Goal: Task Accomplishment & Management: Manage account settings

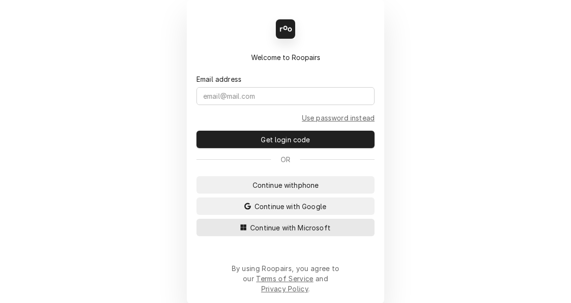
click at [286, 233] on span "Continue with Microsoft" at bounding box center [290, 227] width 84 height 10
click at [287, 233] on span "Continue with Microsoft" at bounding box center [290, 227] width 84 height 10
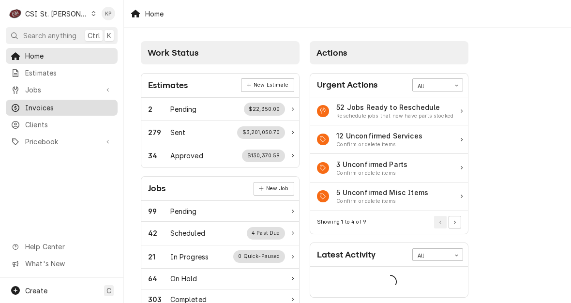
click at [36, 105] on span "Invoices" at bounding box center [69, 107] width 88 height 10
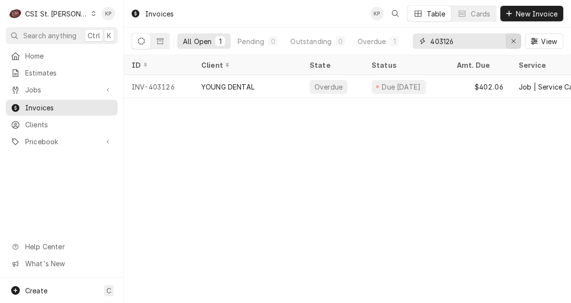
click at [513, 40] on icon "Erase input" at bounding box center [513, 41] width 5 height 7
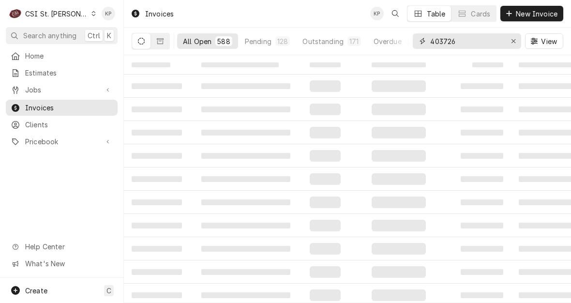
type input "403726"
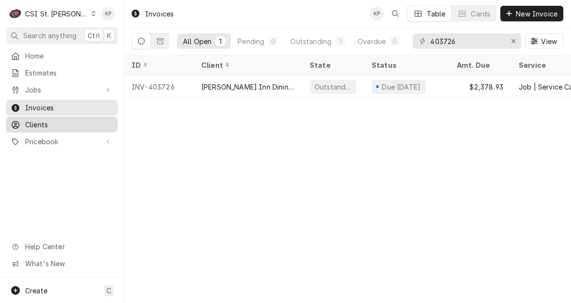
click at [38, 123] on span "Clients" at bounding box center [69, 124] width 88 height 10
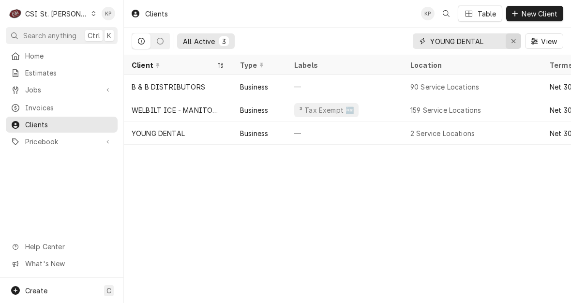
click at [512, 38] on icon "Erase input" at bounding box center [513, 41] width 5 height 7
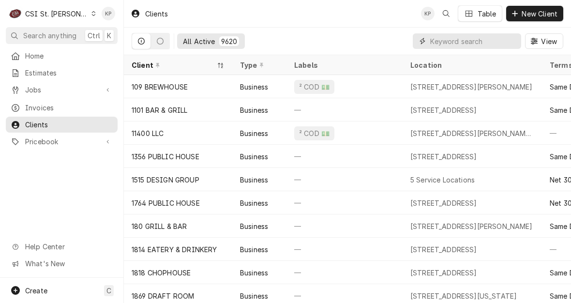
paste input "Nightengale Inn Dining Facility"
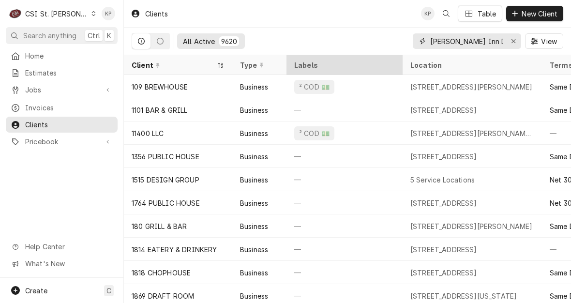
scroll to position [0, 29]
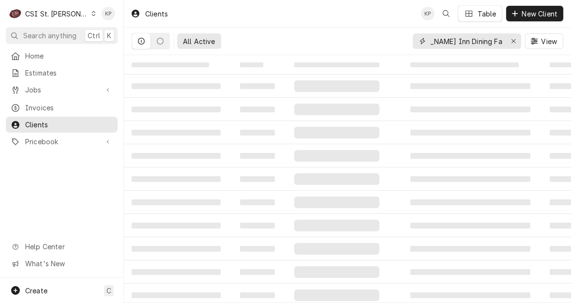
type input "[PERSON_NAME] Inn Dining Facility"
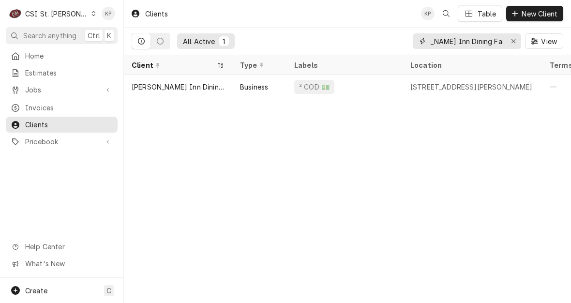
scroll to position [0, 0]
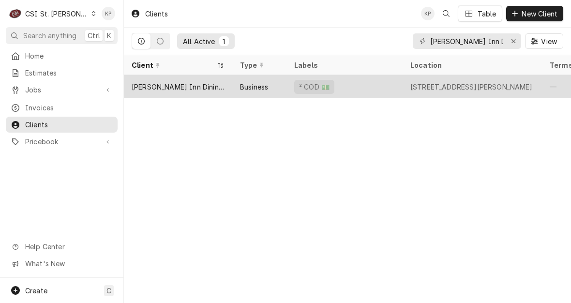
click at [188, 83] on div "[PERSON_NAME] Inn Dining Facility" at bounding box center [178, 87] width 93 height 10
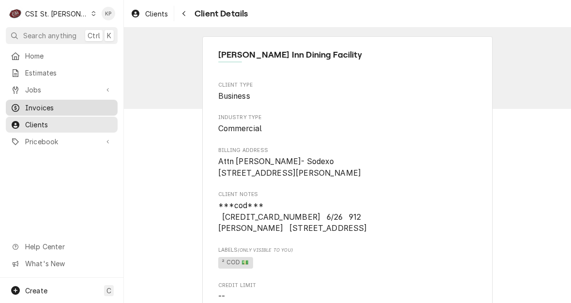
click at [38, 102] on span "Invoices" at bounding box center [69, 107] width 88 height 10
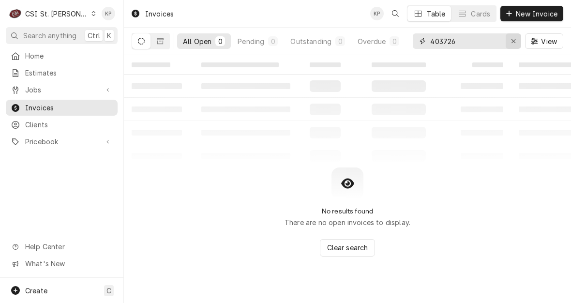
click at [512, 38] on icon "Erase input" at bounding box center [513, 41] width 5 height 7
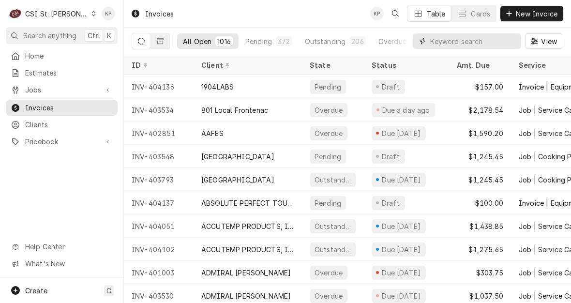
click at [446, 40] on input "Dynamic Content Wrapper" at bounding box center [473, 40] width 86 height 15
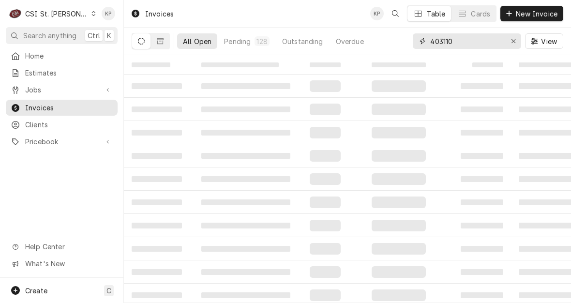
type input "403110"
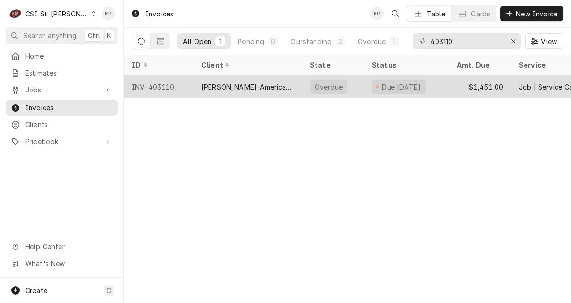
click at [231, 86] on div "[PERSON_NAME]-American Dining Creations" at bounding box center [247, 87] width 93 height 10
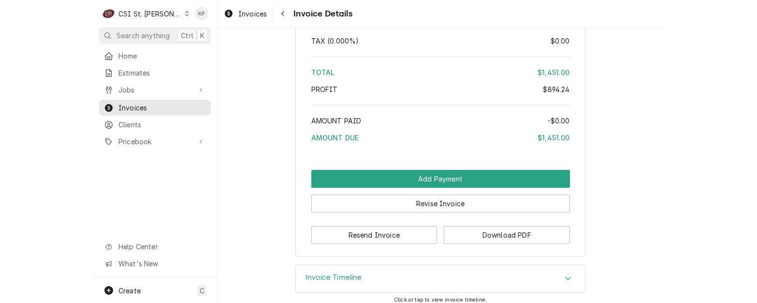
scroll to position [1761, 0]
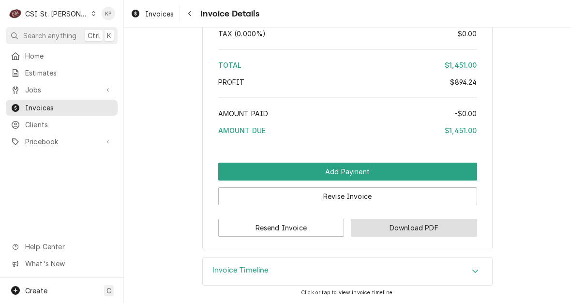
click at [369, 225] on button "Download PDF" at bounding box center [414, 228] width 126 height 18
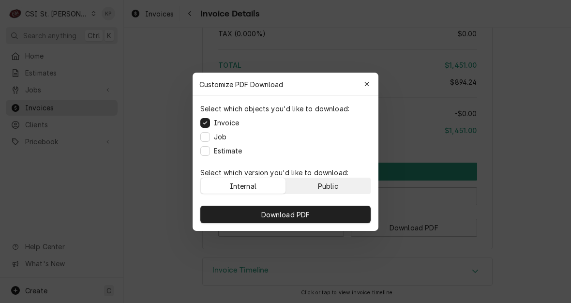
click at [326, 183] on div "Public" at bounding box center [328, 185] width 20 height 10
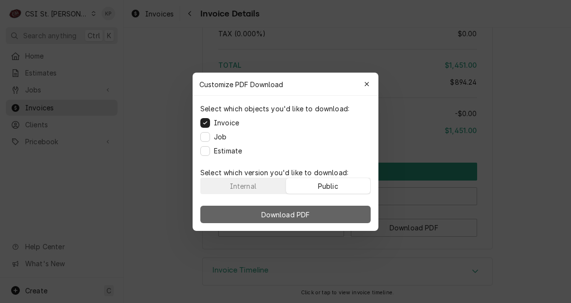
click at [330, 210] on button "Download PDF" at bounding box center [285, 213] width 170 height 17
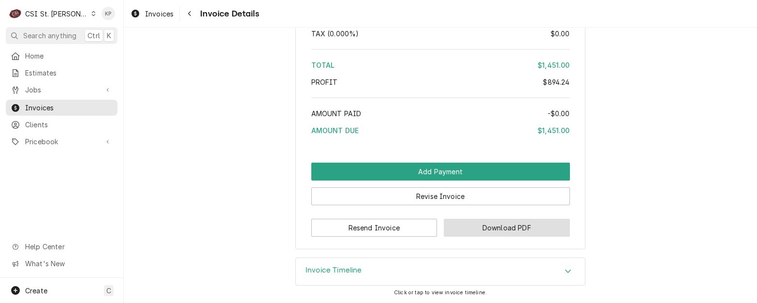
click at [476, 232] on button "Download PDF" at bounding box center [507, 228] width 126 height 18
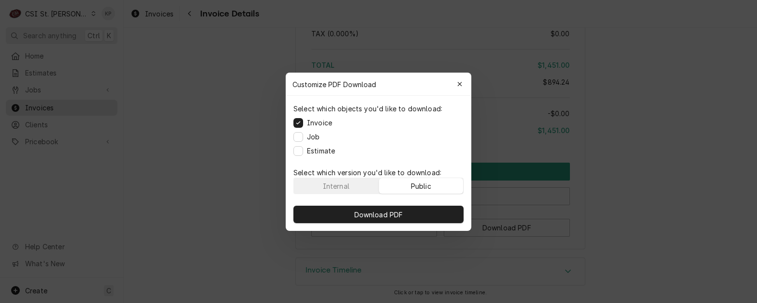
click at [414, 186] on div "Public" at bounding box center [421, 185] width 20 height 10
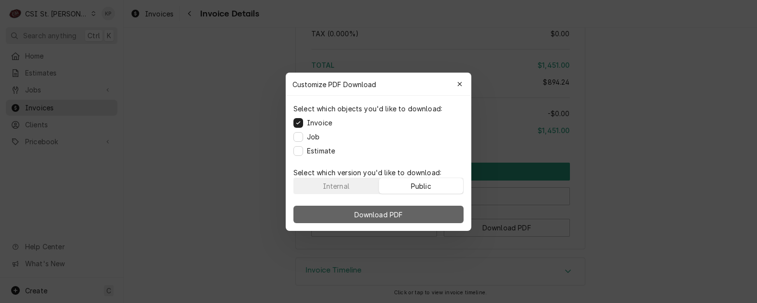
click at [420, 207] on button "Download PDF" at bounding box center [378, 213] width 170 height 17
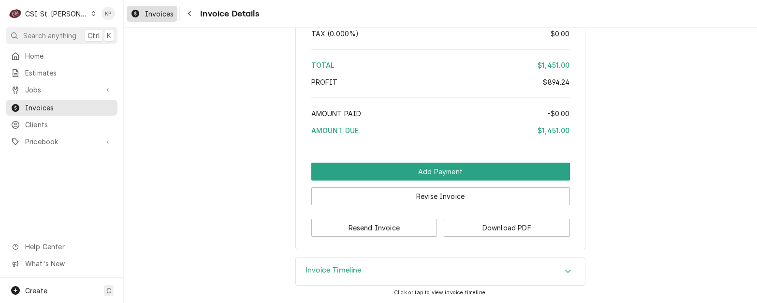
click at [163, 15] on span "Invoices" at bounding box center [159, 14] width 29 height 10
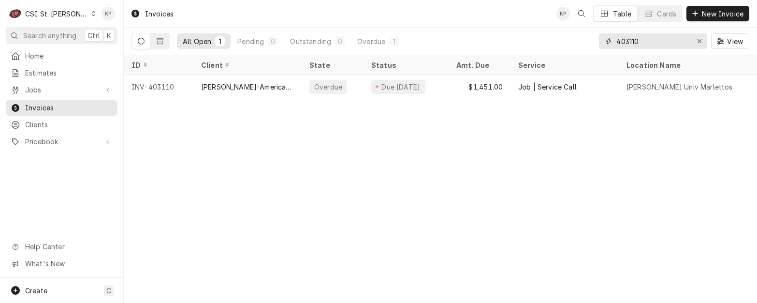
drag, startPoint x: 632, startPoint y: 43, endPoint x: 643, endPoint y: 41, distance: 10.3
click at [644, 42] on input "403110" at bounding box center [652, 40] width 73 height 15
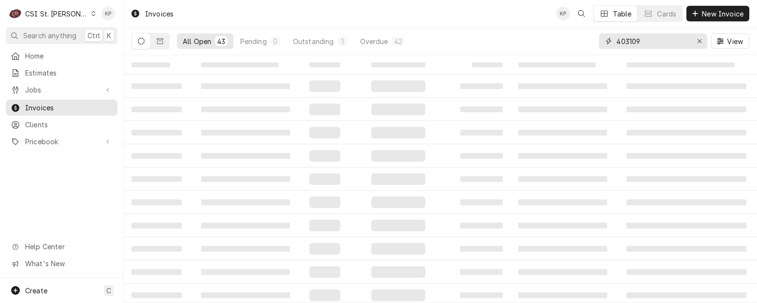
type input "403109"
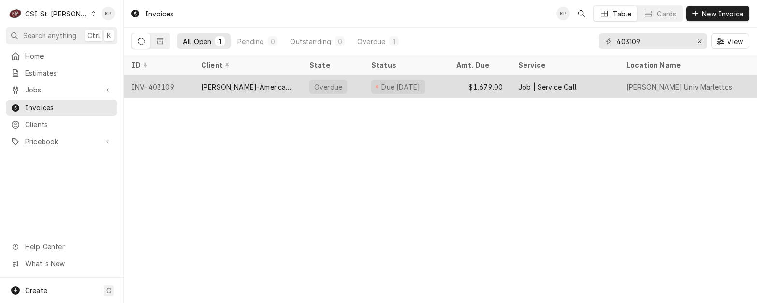
click at [165, 86] on div "INV-403109" at bounding box center [159, 86] width 70 height 23
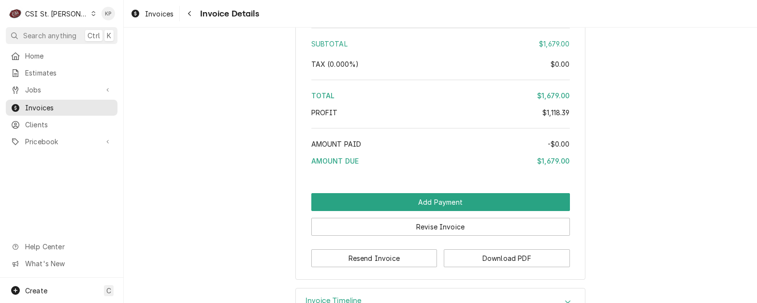
scroll to position [2116, 0]
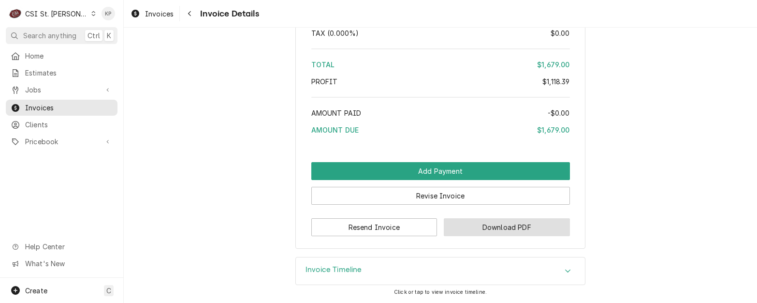
click at [461, 224] on button "Download PDF" at bounding box center [507, 227] width 126 height 18
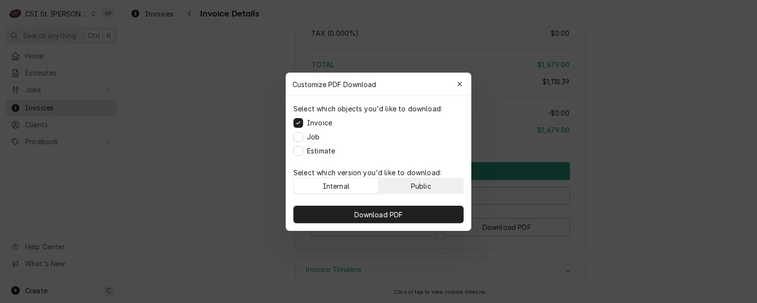
click at [447, 188] on button "Public" at bounding box center [421, 185] width 85 height 15
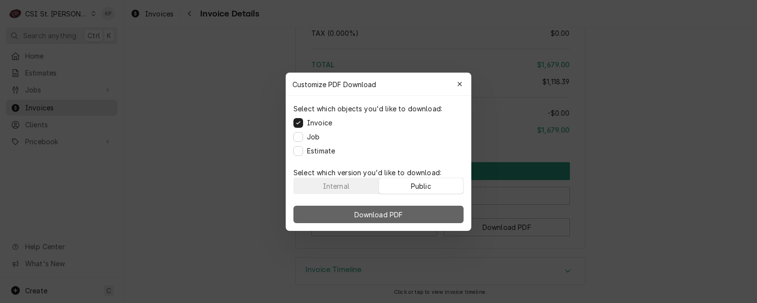
click at [446, 212] on button "Download PDF" at bounding box center [378, 213] width 170 height 17
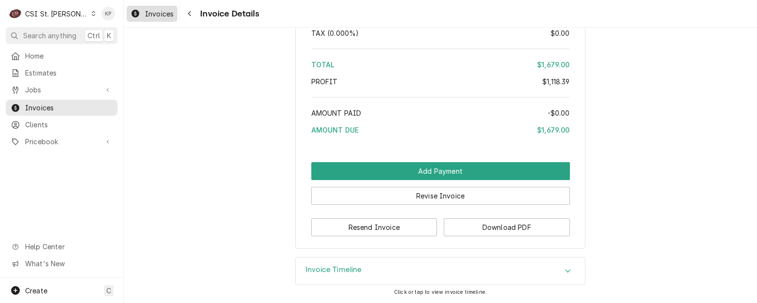
click at [159, 12] on span "Invoices" at bounding box center [159, 14] width 29 height 10
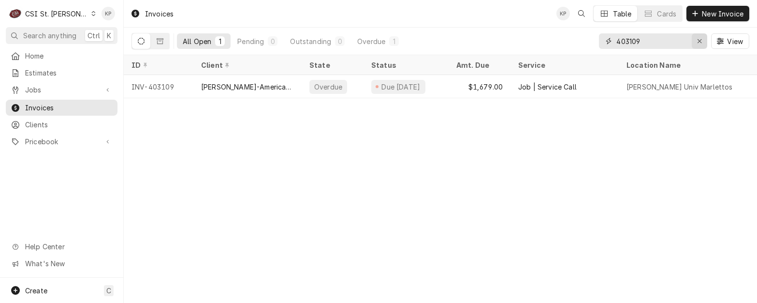
click at [700, 42] on icon "Erase input" at bounding box center [699, 41] width 5 height 7
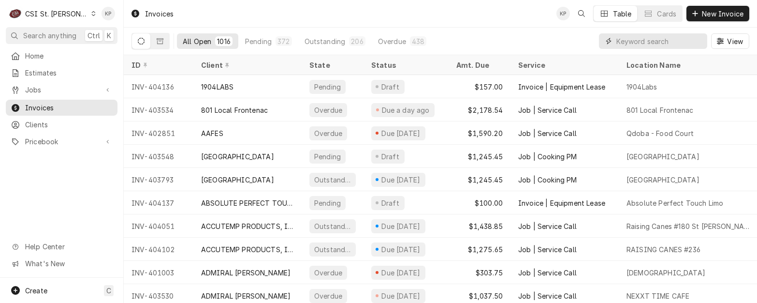
click at [649, 41] on input "Dynamic Content Wrapper" at bounding box center [659, 40] width 86 height 15
type input "403163"
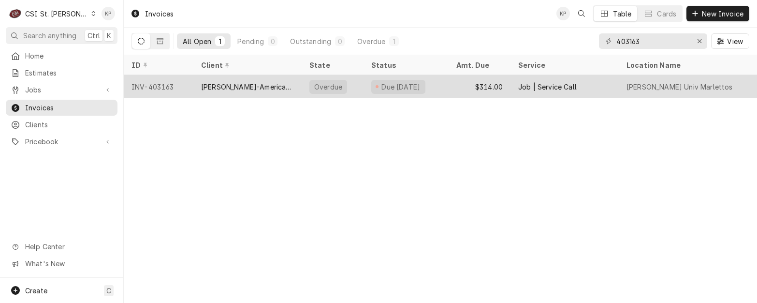
click at [154, 84] on div "INV-403163" at bounding box center [159, 86] width 70 height 23
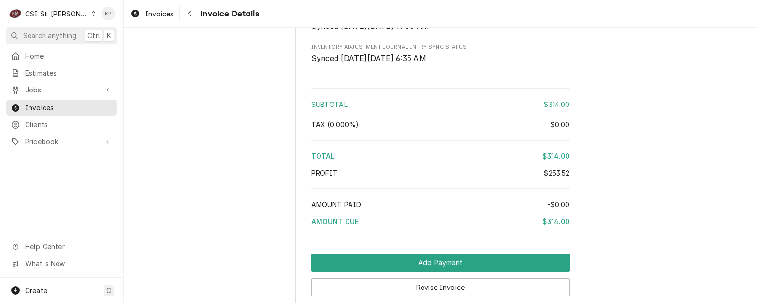
scroll to position [1771, 0]
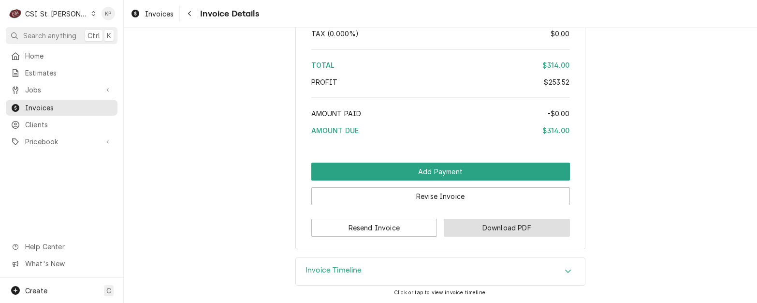
click at [465, 226] on button "Download PDF" at bounding box center [507, 228] width 126 height 18
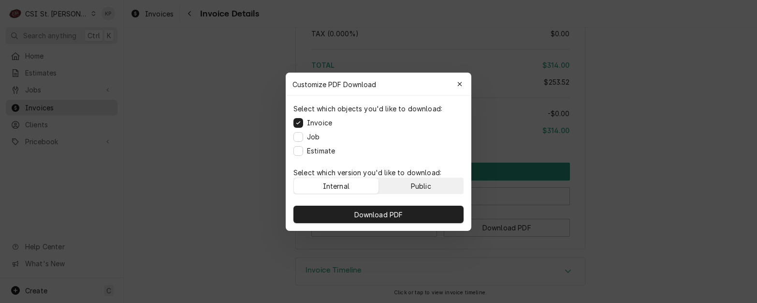
click at [445, 185] on button "Public" at bounding box center [421, 185] width 85 height 15
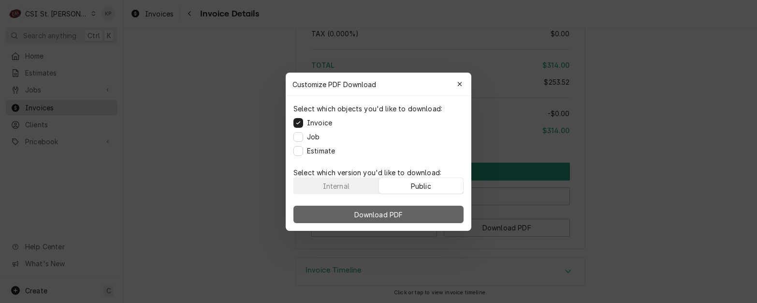
click at [437, 209] on button "Download PDF" at bounding box center [378, 213] width 170 height 17
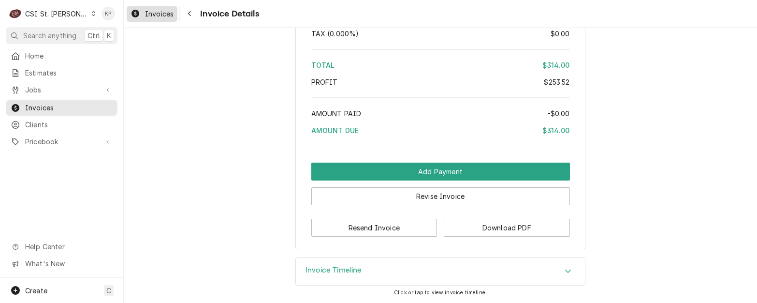
drag, startPoint x: 161, startPoint y: 11, endPoint x: 180, endPoint y: 15, distance: 19.2
click at [161, 11] on span "Invoices" at bounding box center [159, 14] width 29 height 10
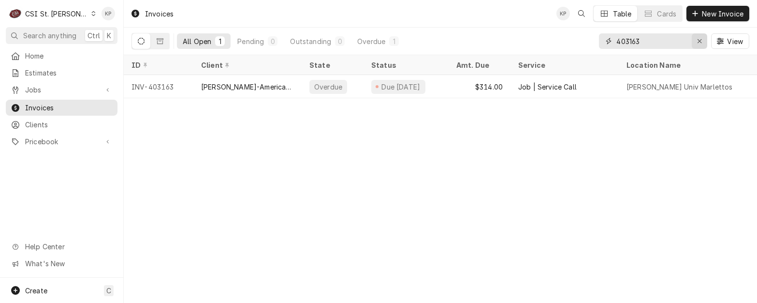
click at [697, 41] on icon "Erase input" at bounding box center [699, 41] width 5 height 7
type input "403329"
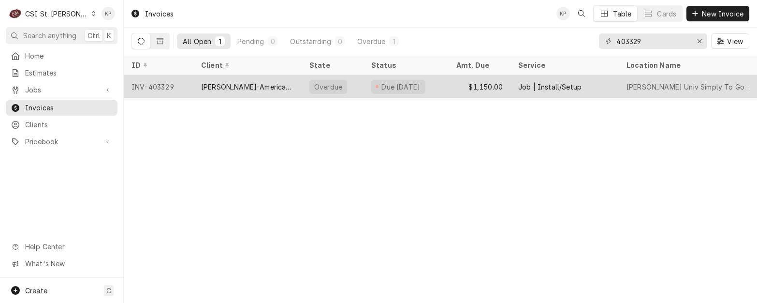
click at [170, 86] on div "INV-403329" at bounding box center [159, 86] width 70 height 23
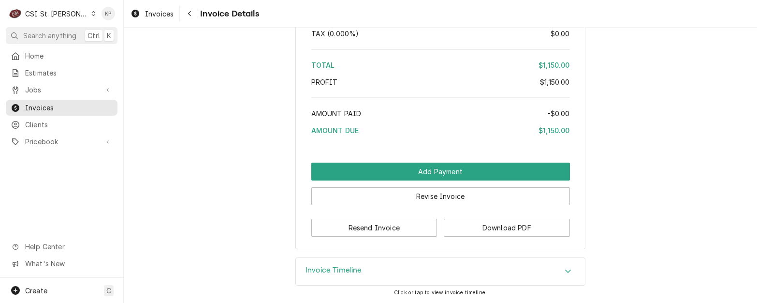
scroll to position [1692, 0]
click at [496, 226] on button "Download PDF" at bounding box center [507, 228] width 126 height 18
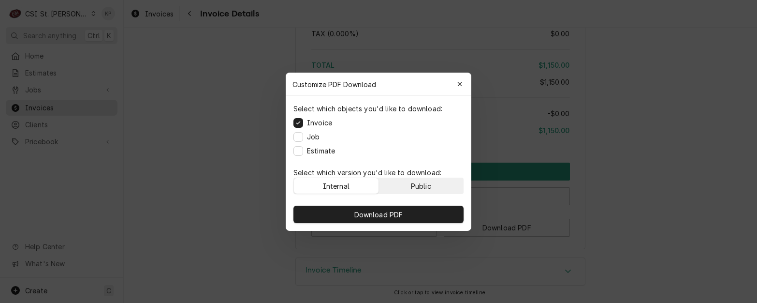
click at [439, 179] on button "Public" at bounding box center [421, 185] width 85 height 15
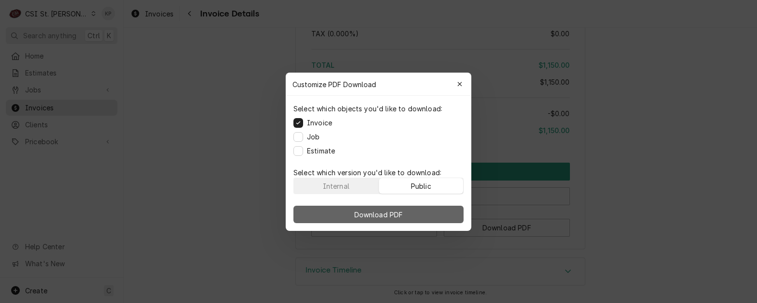
click at [436, 211] on button "Download PDF" at bounding box center [378, 213] width 170 height 17
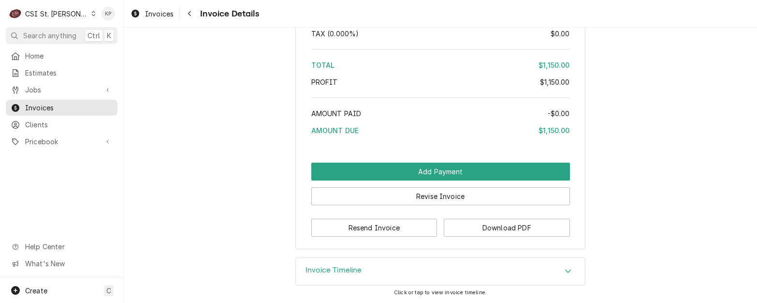
drag, startPoint x: 197, startPoint y: 63, endPoint x: 165, endPoint y: 29, distance: 46.9
drag, startPoint x: 163, startPoint y: 15, endPoint x: 171, endPoint y: 17, distance: 7.5
click at [163, 15] on span "Invoices" at bounding box center [159, 14] width 29 height 10
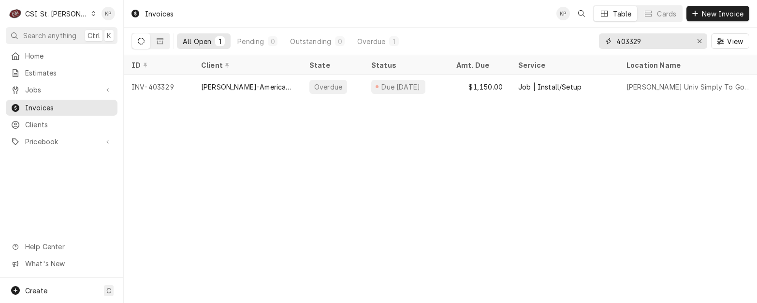
click at [700, 41] on icon "Erase input" at bounding box center [699, 41] width 5 height 7
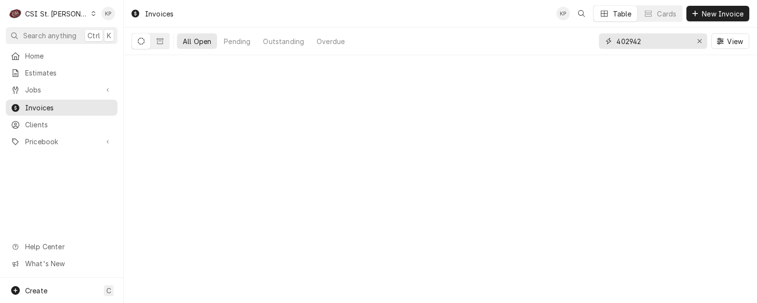
type input "402942"
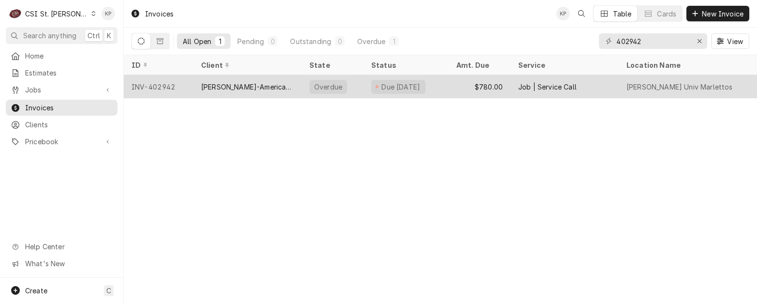
click at [156, 85] on div "INV-402942" at bounding box center [159, 86] width 70 height 23
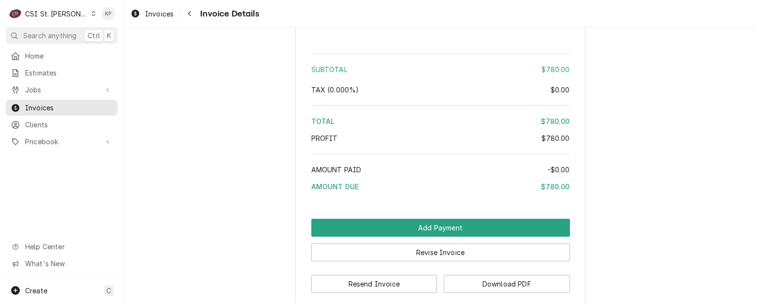
scroll to position [1895, 0]
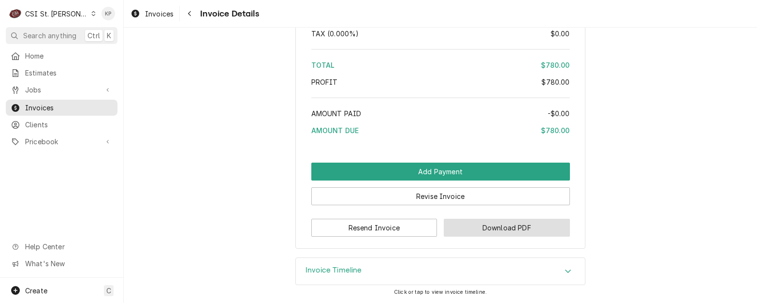
click at [458, 225] on button "Download PDF" at bounding box center [507, 228] width 126 height 18
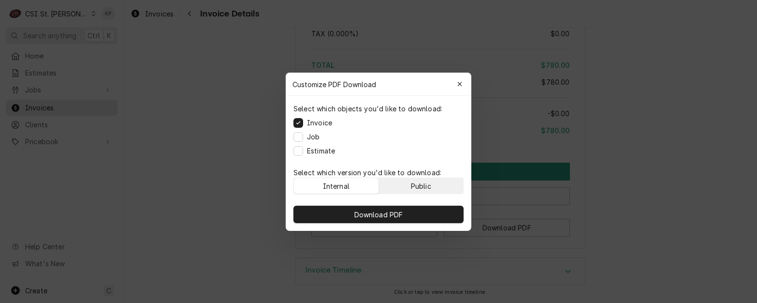
click at [433, 185] on button "Public" at bounding box center [421, 185] width 85 height 15
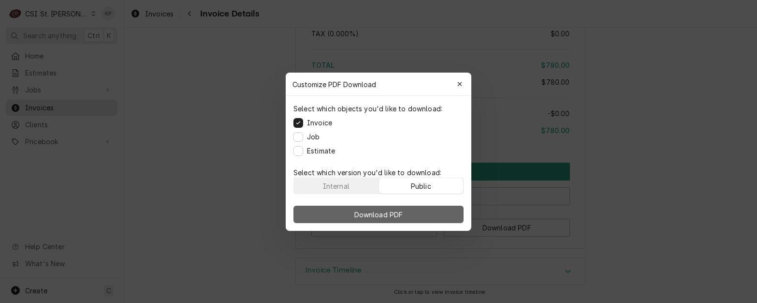
click at [413, 211] on button "Download PDF" at bounding box center [378, 213] width 170 height 17
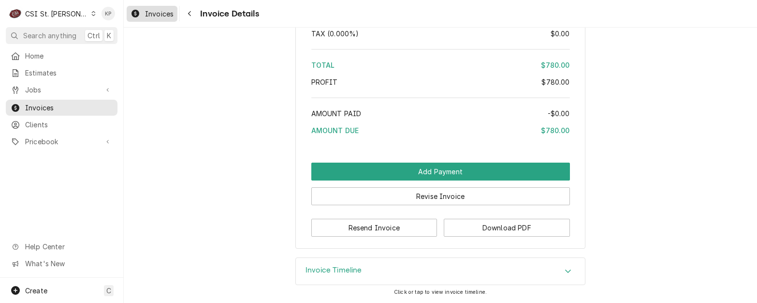
drag, startPoint x: 167, startPoint y: 9, endPoint x: 176, endPoint y: 15, distance: 11.5
click at [167, 9] on span "Invoices" at bounding box center [159, 14] width 29 height 10
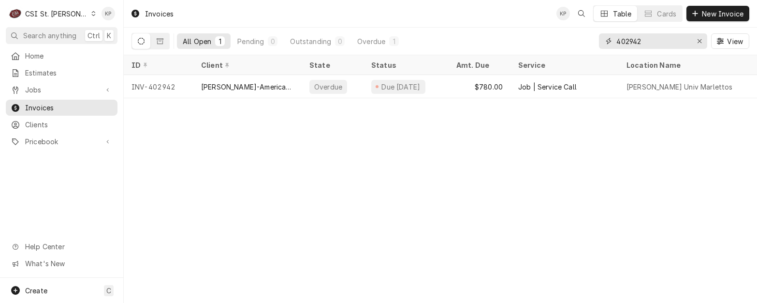
click at [645, 41] on input "402942" at bounding box center [652, 40] width 73 height 15
drag, startPoint x: 645, startPoint y: 41, endPoint x: 585, endPoint y: 39, distance: 60.5
click at [585, 39] on div "All Open 1 Pending 0 Outstanding 0 Overdue 1 402942 View" at bounding box center [441, 41] width 618 height 27
type input "4"
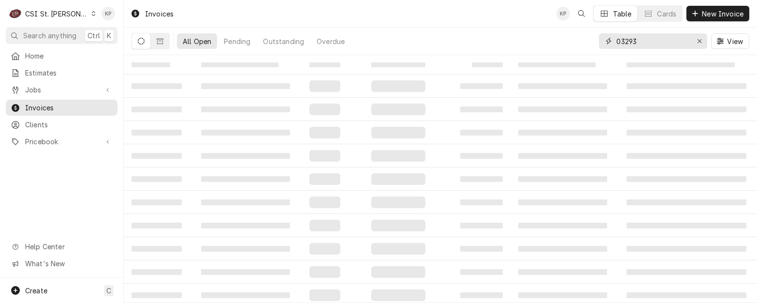
type input "03293"
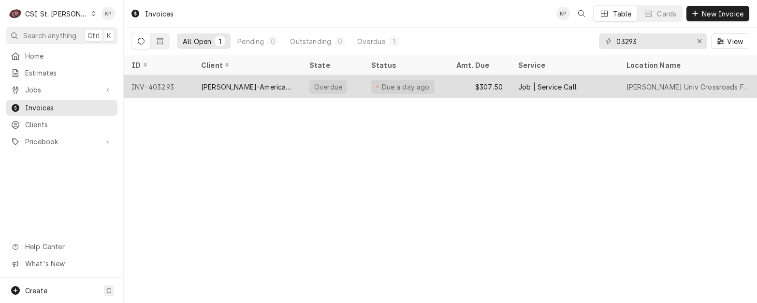
click at [161, 85] on div "INV-403293" at bounding box center [159, 86] width 70 height 23
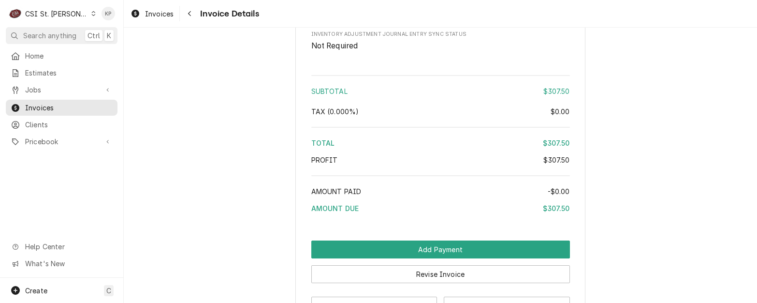
scroll to position [1625, 0]
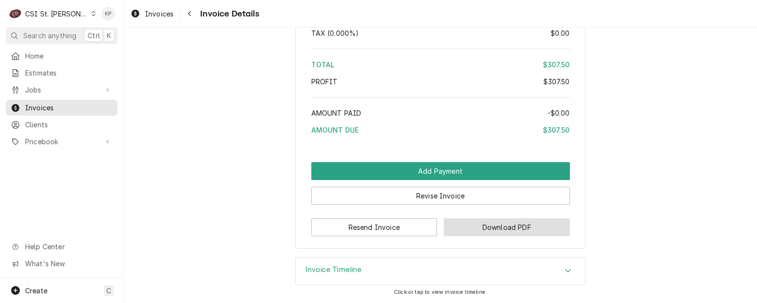
click at [495, 226] on button "Download PDF" at bounding box center [507, 227] width 126 height 18
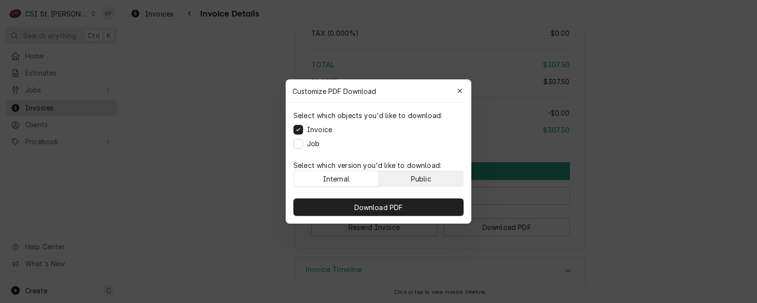
click at [439, 175] on button "Public" at bounding box center [421, 178] width 85 height 15
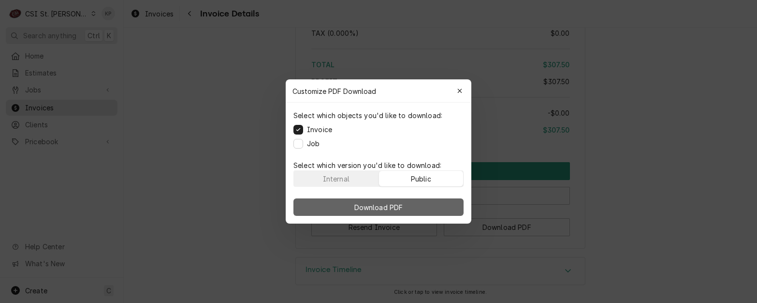
click at [432, 203] on button "Download PDF" at bounding box center [378, 206] width 170 height 17
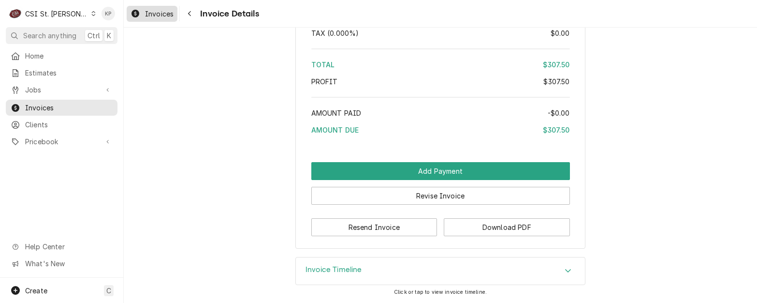
click at [162, 15] on span "Invoices" at bounding box center [159, 14] width 29 height 10
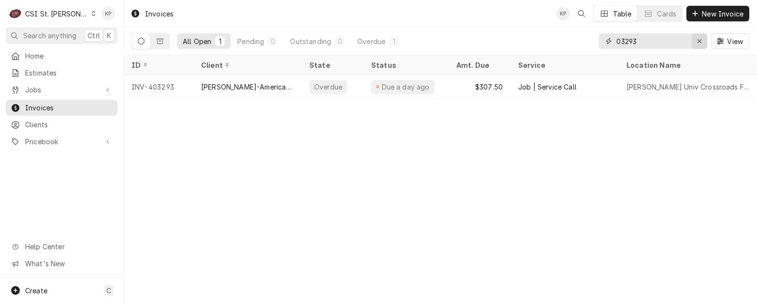
click at [700, 42] on icon "Erase input" at bounding box center [700, 41] width 4 height 4
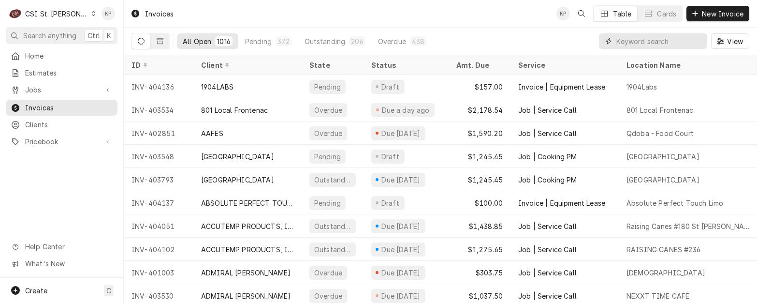
click at [623, 43] on input "Dynamic Content Wrapper" at bounding box center [659, 40] width 86 height 15
type input "403438"
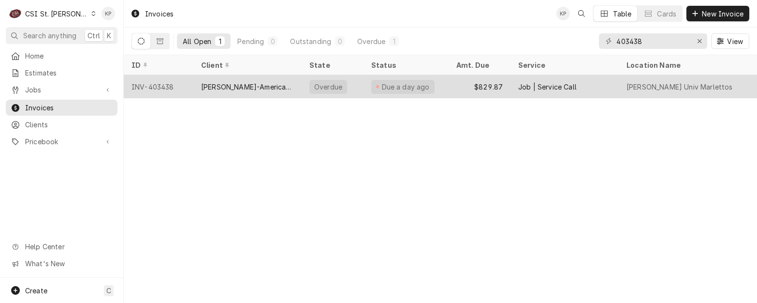
click at [164, 84] on div "INV-403438" at bounding box center [159, 86] width 70 height 23
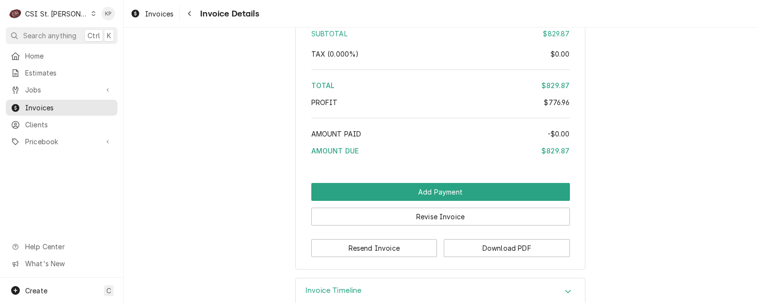
scroll to position [1974, 0]
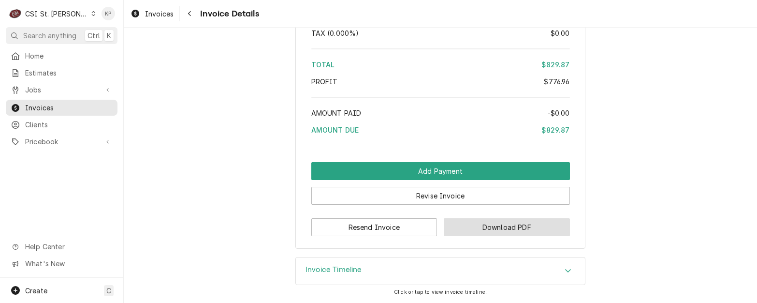
click at [444, 222] on button "Download PDF" at bounding box center [507, 227] width 126 height 18
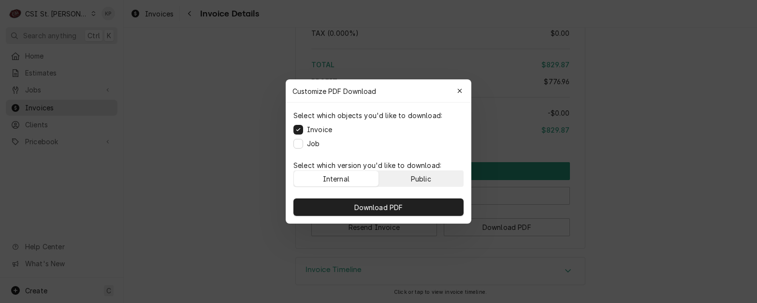
click at [440, 178] on button "Public" at bounding box center [421, 178] width 85 height 15
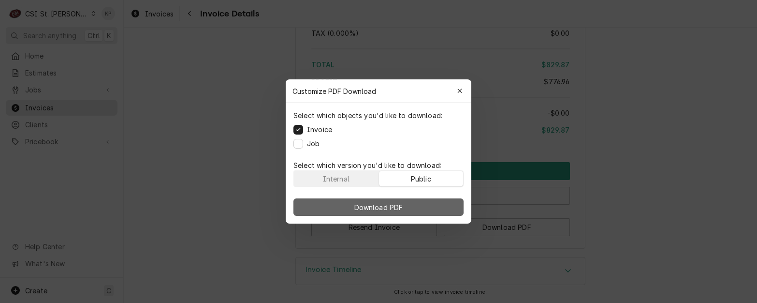
click at [436, 204] on button "Download PDF" at bounding box center [378, 206] width 170 height 17
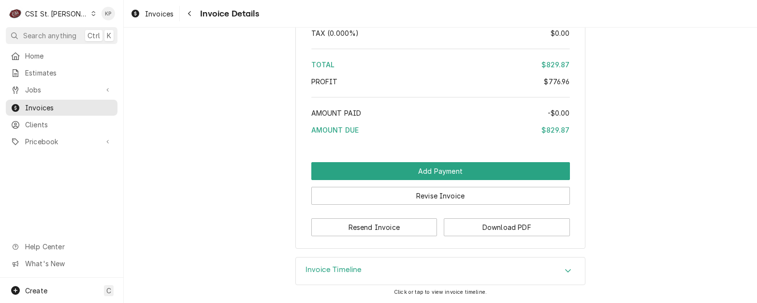
drag, startPoint x: 161, startPoint y: 11, endPoint x: 179, endPoint y: 20, distance: 19.9
click at [161, 11] on span "Invoices" at bounding box center [159, 14] width 29 height 10
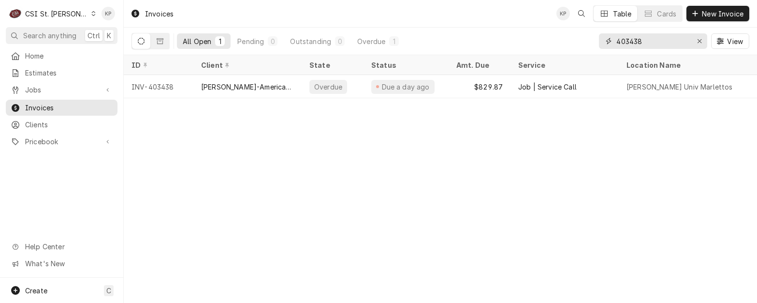
drag, startPoint x: 630, startPoint y: 39, endPoint x: 684, endPoint y: 44, distance: 54.3
click at [684, 44] on input "403438" at bounding box center [652, 40] width 73 height 15
type input "403388"
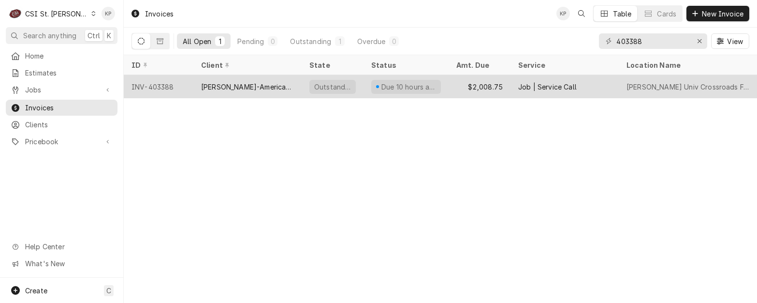
click at [169, 87] on div "INV-403388" at bounding box center [159, 86] width 70 height 23
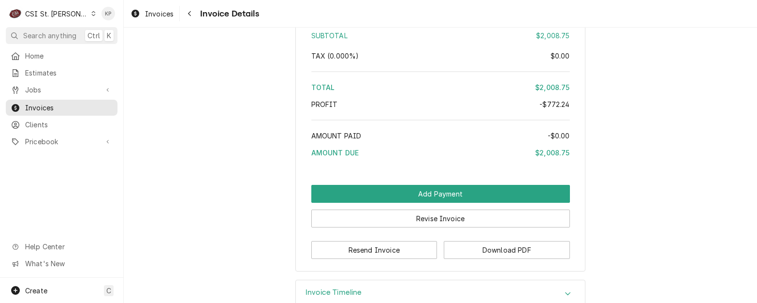
scroll to position [2272, 0]
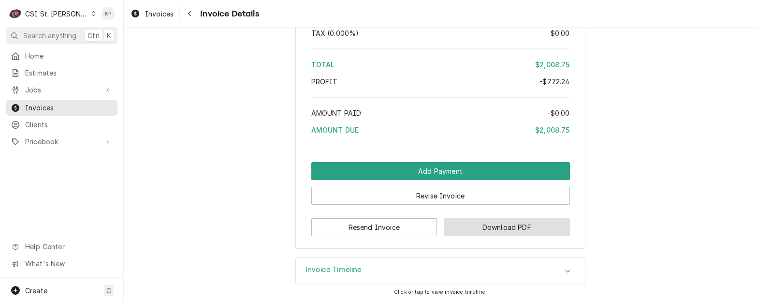
click at [498, 227] on button "Download PDF" at bounding box center [507, 227] width 126 height 18
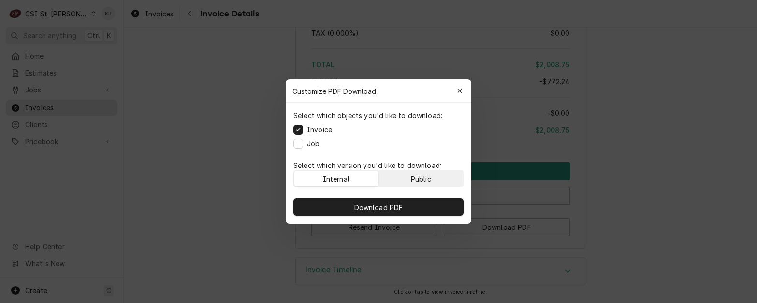
click at [408, 176] on button "Public" at bounding box center [421, 178] width 85 height 15
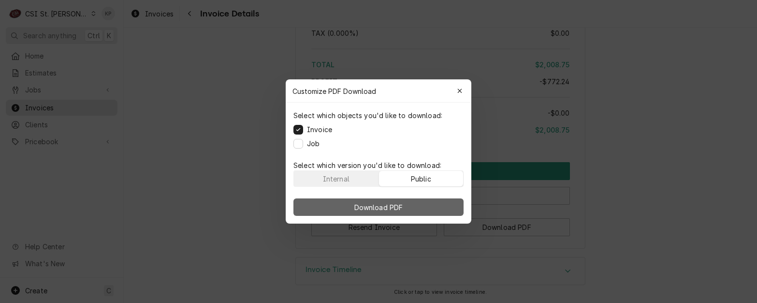
click at [401, 207] on span "Download PDF" at bounding box center [378, 207] width 53 height 10
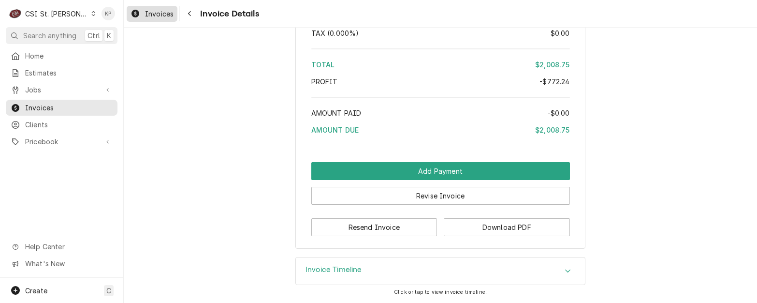
click at [165, 15] on span "Invoices" at bounding box center [159, 14] width 29 height 10
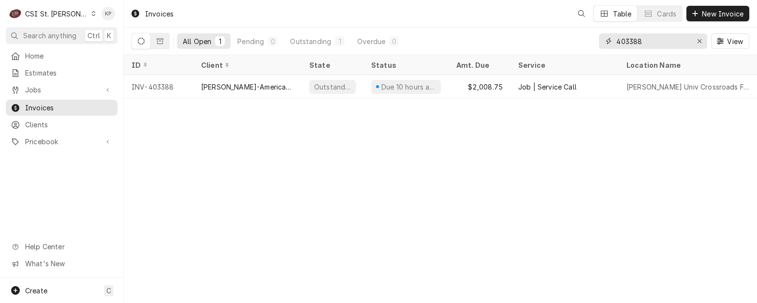
click at [629, 41] on input "403388" at bounding box center [652, 40] width 73 height 15
click at [696, 41] on div "403388" at bounding box center [653, 40] width 108 height 15
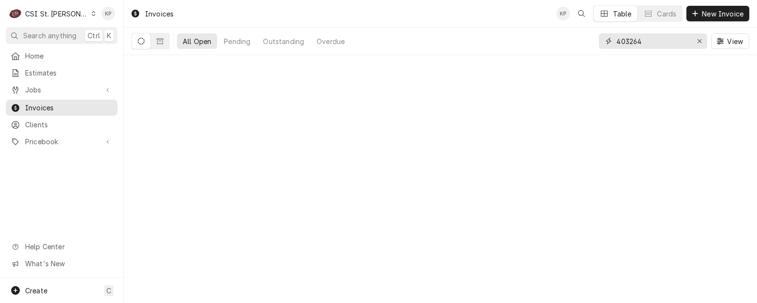
type input "403264"
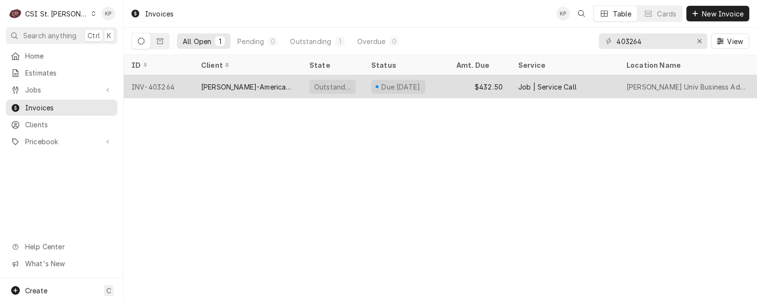
click at [161, 84] on div "INV-403264" at bounding box center [159, 86] width 70 height 23
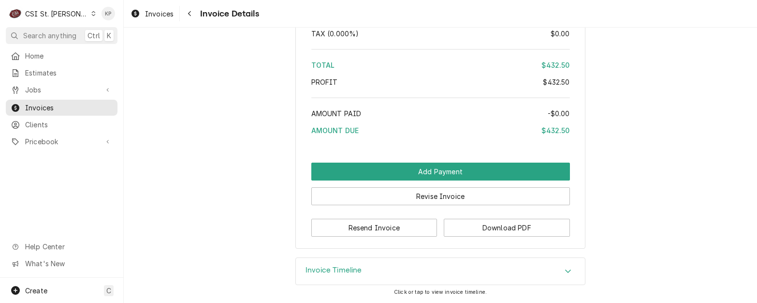
scroll to position [1751, 0]
click at [462, 227] on button "Download PDF" at bounding box center [507, 228] width 126 height 18
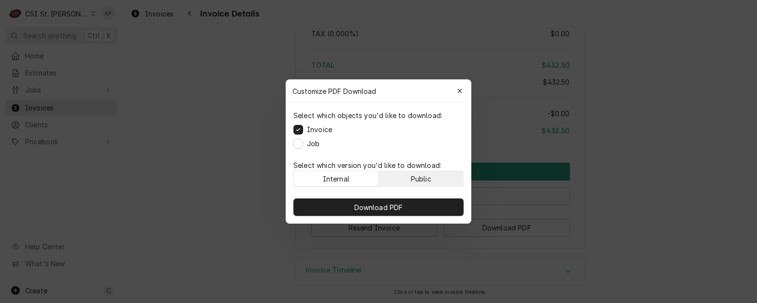
click at [440, 180] on button "Public" at bounding box center [421, 178] width 85 height 15
click at [450, 197] on div "Download PDF" at bounding box center [379, 206] width 186 height 33
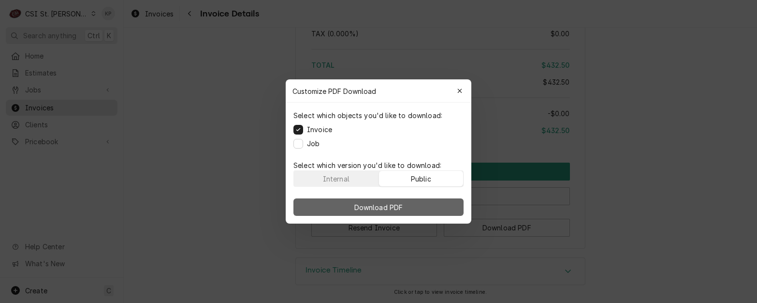
click at [452, 202] on button "Download PDF" at bounding box center [378, 206] width 170 height 17
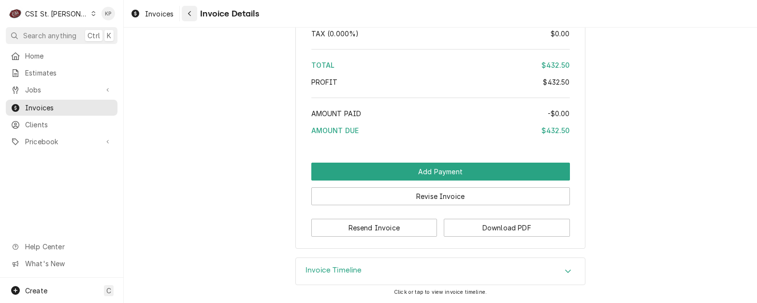
drag, startPoint x: 161, startPoint y: 11, endPoint x: 190, endPoint y: 17, distance: 29.7
click at [161, 11] on span "Invoices" at bounding box center [159, 14] width 29 height 10
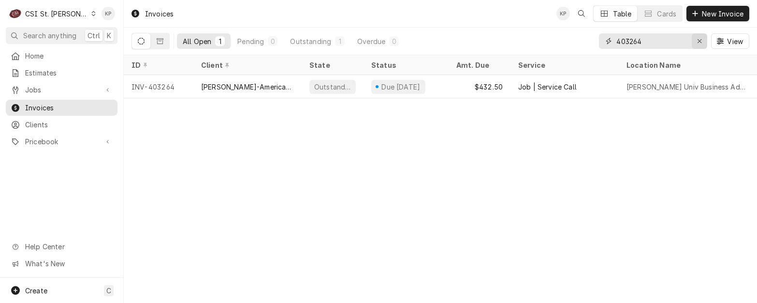
click at [699, 41] on icon "Erase input" at bounding box center [699, 41] width 5 height 7
drag, startPoint x: 631, startPoint y: 41, endPoint x: 741, endPoint y: 33, distance: 110.0
click at [741, 33] on div "404264 View" at bounding box center [674, 41] width 150 height 27
type input "404106"
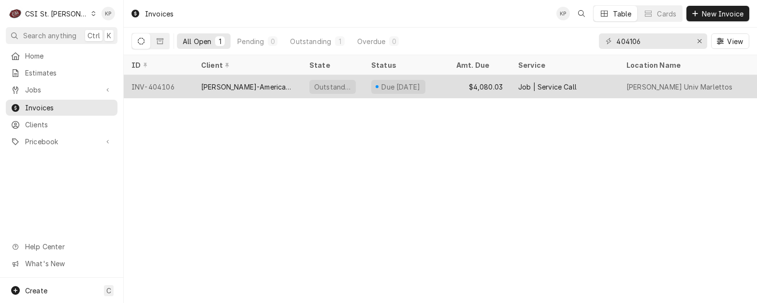
click at [152, 83] on div "INV-404106" at bounding box center [159, 86] width 70 height 23
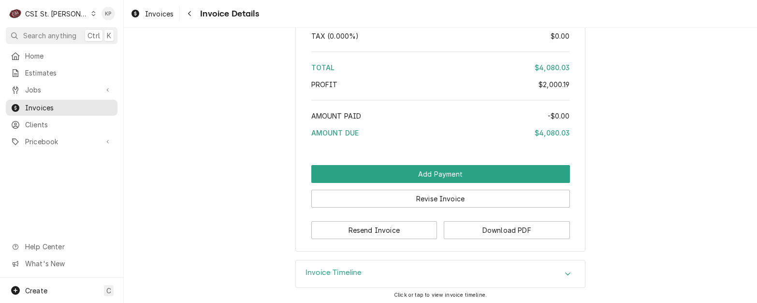
scroll to position [2268, 0]
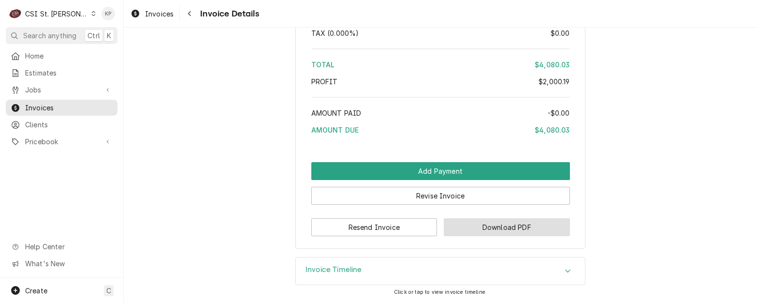
click at [461, 229] on button "Download PDF" at bounding box center [507, 227] width 126 height 18
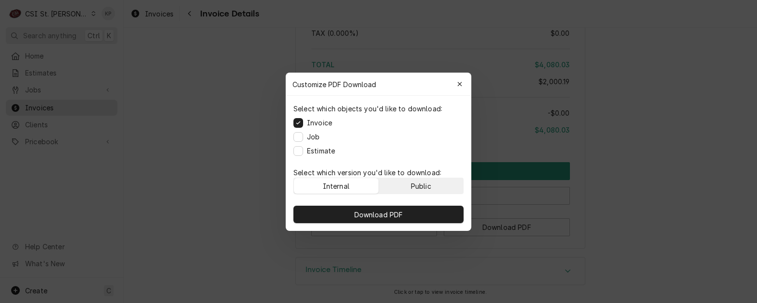
click at [439, 185] on button "Public" at bounding box center [421, 185] width 85 height 15
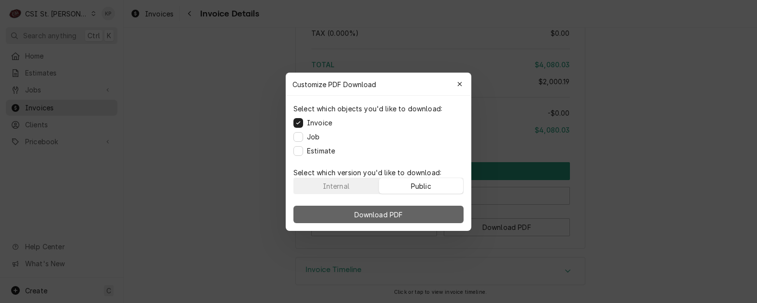
click at [431, 210] on button "Download PDF" at bounding box center [378, 213] width 170 height 17
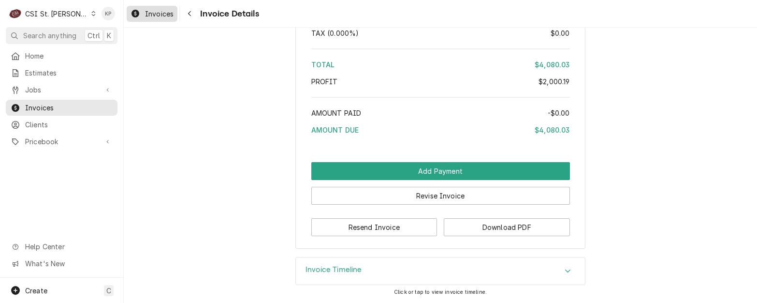
click at [160, 14] on span "Invoices" at bounding box center [159, 14] width 29 height 10
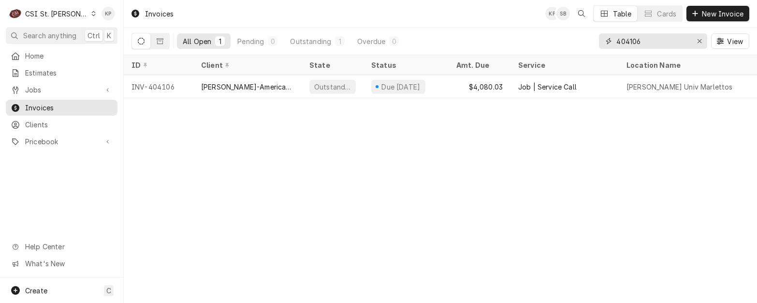
drag, startPoint x: 630, startPoint y: 38, endPoint x: 682, endPoint y: 39, distance: 51.7
click at [682, 39] on input "404106" at bounding box center [652, 40] width 73 height 15
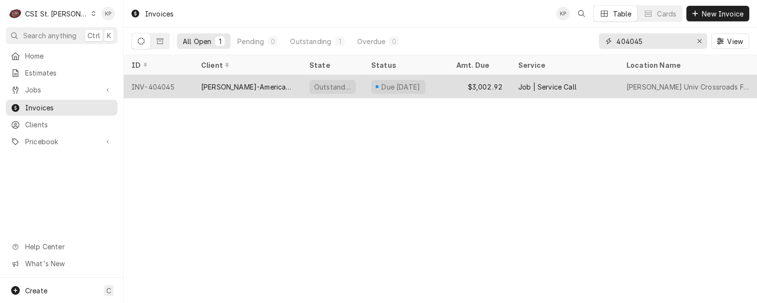
type input "404045"
click at [174, 85] on div "INV-404045" at bounding box center [159, 86] width 70 height 23
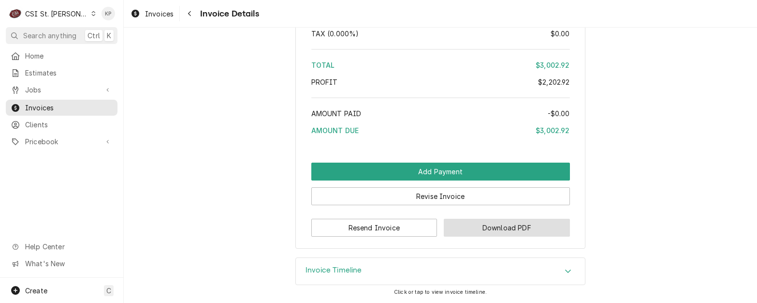
scroll to position [1958, 0]
click at [458, 224] on button "Download PDF" at bounding box center [507, 228] width 126 height 18
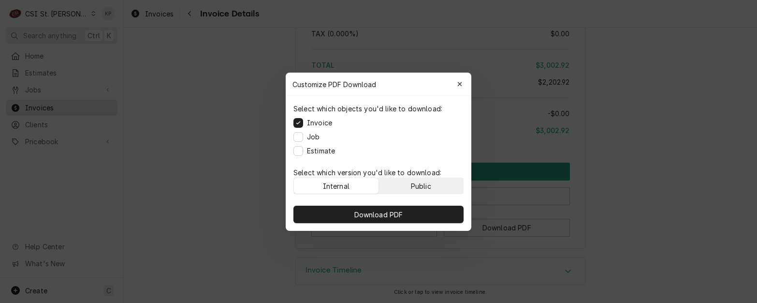
click at [434, 189] on button "Public" at bounding box center [421, 185] width 85 height 15
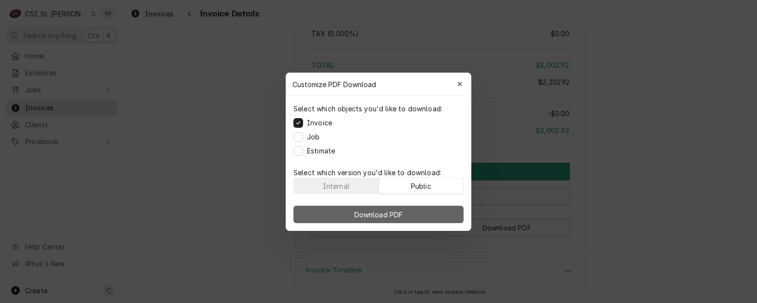
click at [431, 212] on button "Download PDF" at bounding box center [378, 213] width 170 height 17
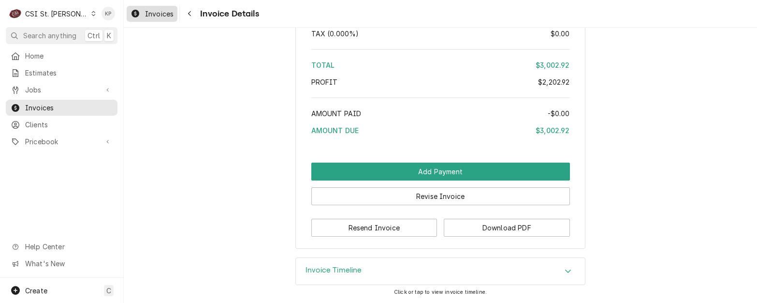
click at [162, 15] on span "Invoices" at bounding box center [159, 14] width 29 height 10
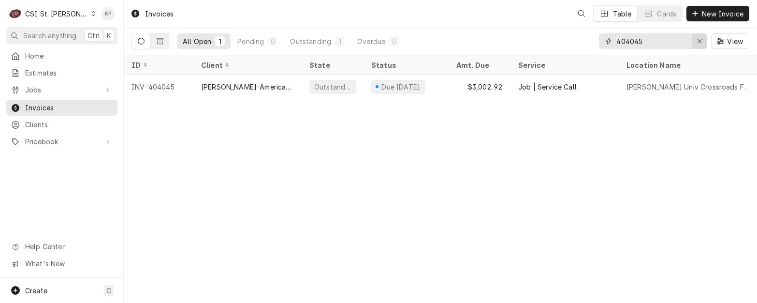
click at [699, 41] on icon "Erase input" at bounding box center [699, 41] width 5 height 7
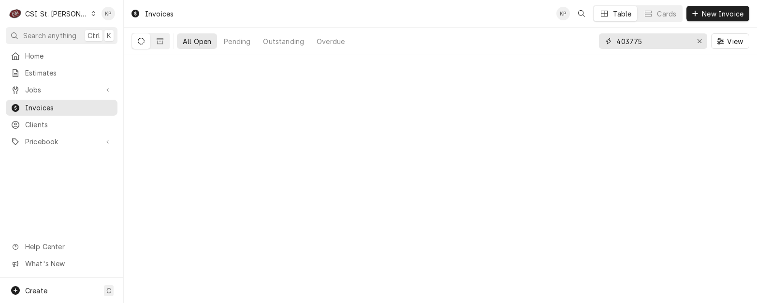
type input "403775"
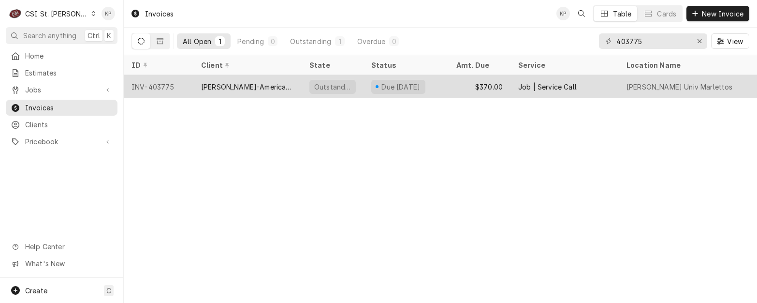
click at [152, 83] on div "INV-403775" at bounding box center [159, 86] width 70 height 23
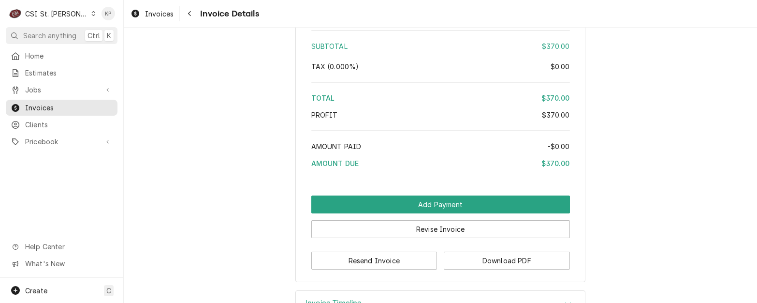
scroll to position [1686, 0]
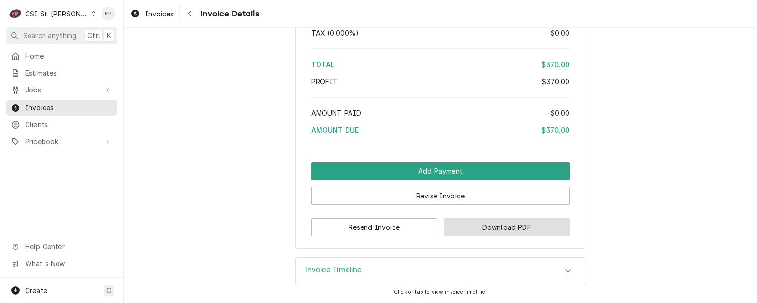
click at [476, 227] on button "Download PDF" at bounding box center [507, 227] width 126 height 18
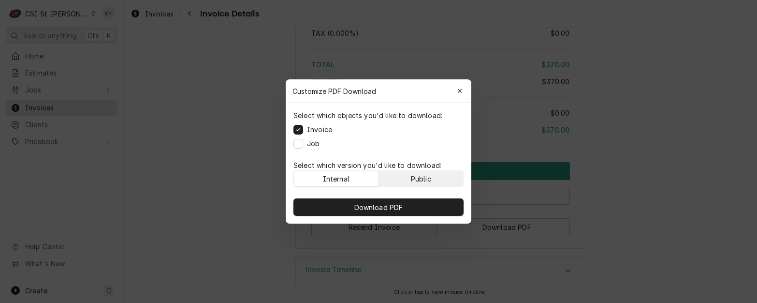
click at [446, 179] on button "Public" at bounding box center [421, 178] width 85 height 15
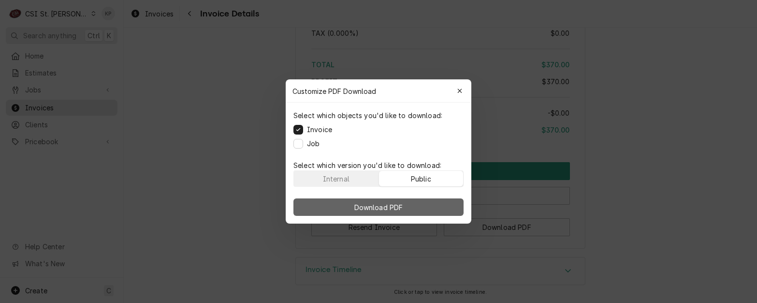
click at [447, 210] on button "Download PDF" at bounding box center [378, 206] width 170 height 17
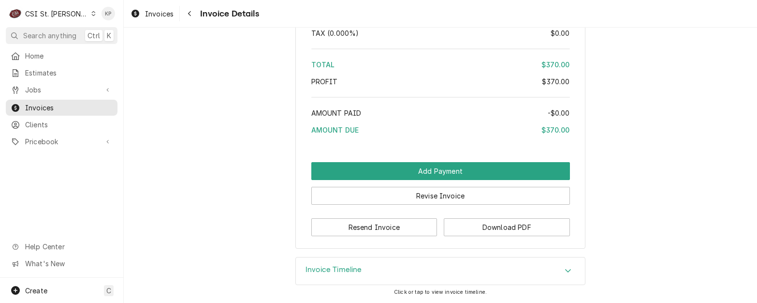
click at [91, 11] on icon "Dynamic Content Wrapper" at bounding box center [93, 13] width 4 height 5
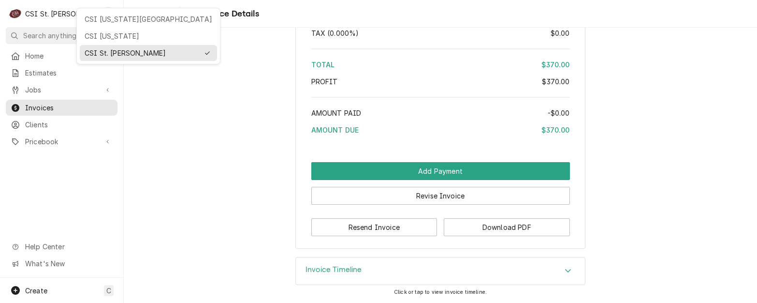
drag, startPoint x: 117, startPoint y: 35, endPoint x: 173, endPoint y: 37, distance: 56.1
click at [117, 35] on div "CSI Kentucky" at bounding box center [149, 36] width 128 height 10
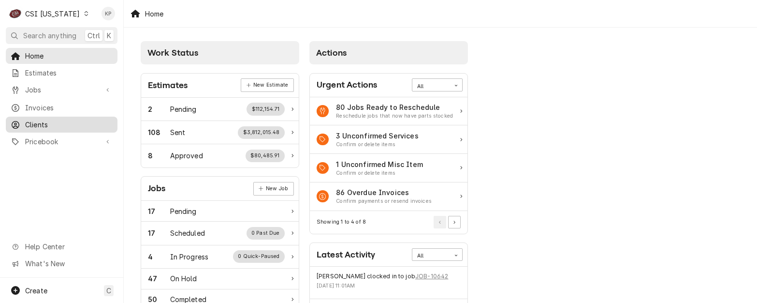
drag, startPoint x: 32, startPoint y: 118, endPoint x: 38, endPoint y: 118, distance: 5.3
click at [32, 119] on span "Clients" at bounding box center [69, 124] width 88 height 10
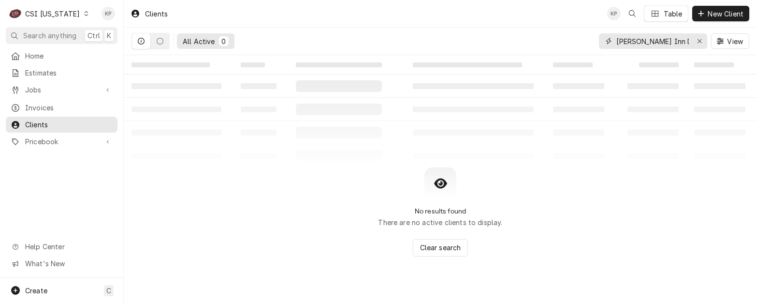
click at [699, 42] on icon "Erase input" at bounding box center [699, 41] width 5 height 7
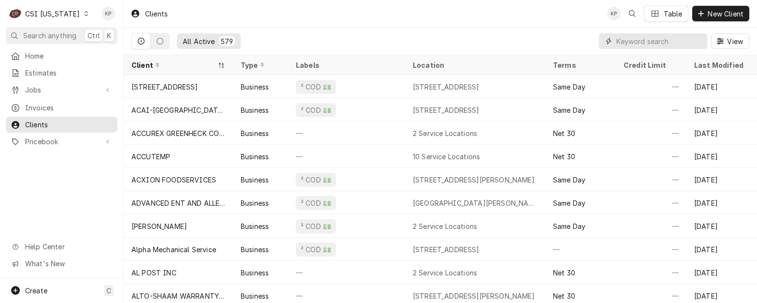
paste input "PC EATS-TAZIKI'S MEDITERRANEAN CAFE"
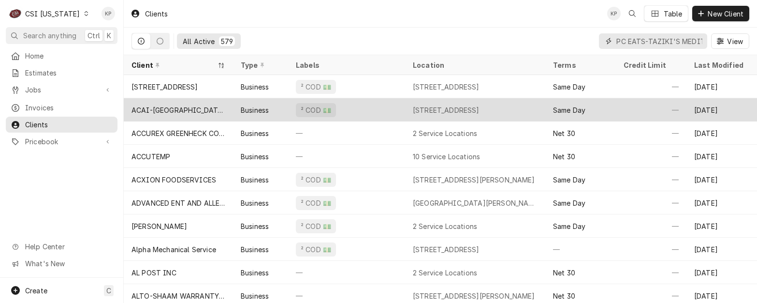
scroll to position [0, 72]
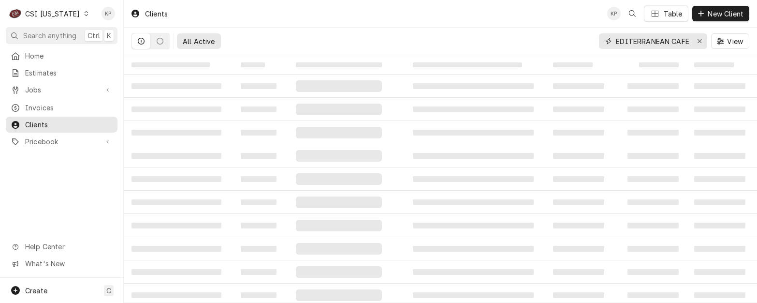
type input "PC EATS-TAZIKI'S MEDITERRANEAN CAFE"
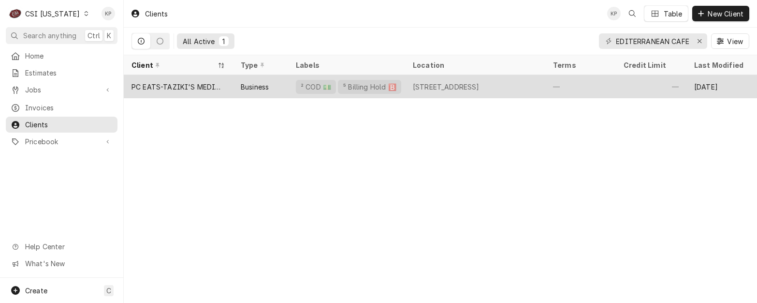
click at [219, 88] on div "PC EATS-TAZIKI'S MEDITERRANEAN CAFE" at bounding box center [179, 87] width 94 height 10
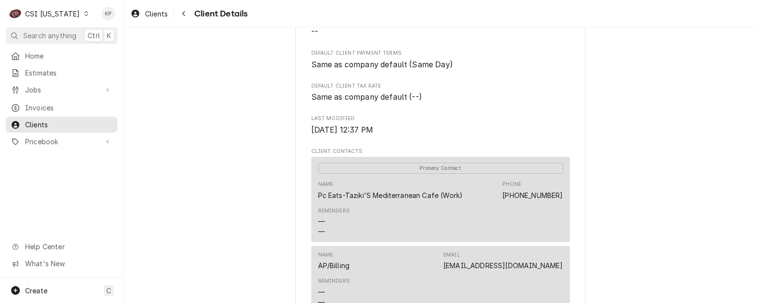
scroll to position [498, 0]
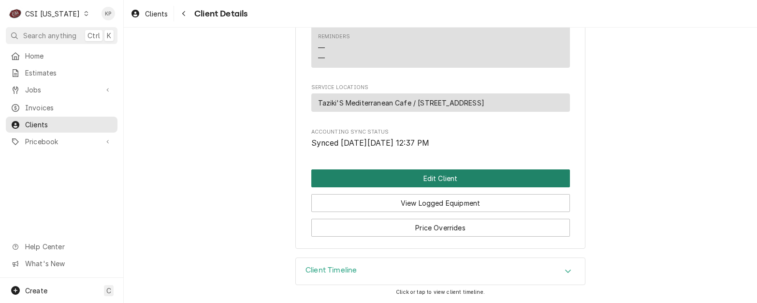
click at [425, 177] on button "Edit Client" at bounding box center [440, 178] width 259 height 18
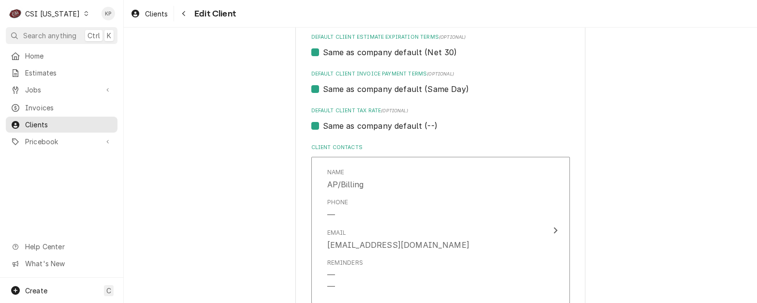
scroll to position [483, 0]
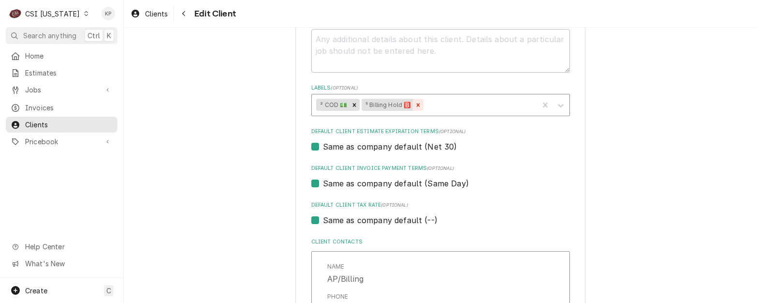
click at [416, 107] on icon "Remove ⁵ Billing Hold 🅱️" at bounding box center [418, 105] width 7 height 7
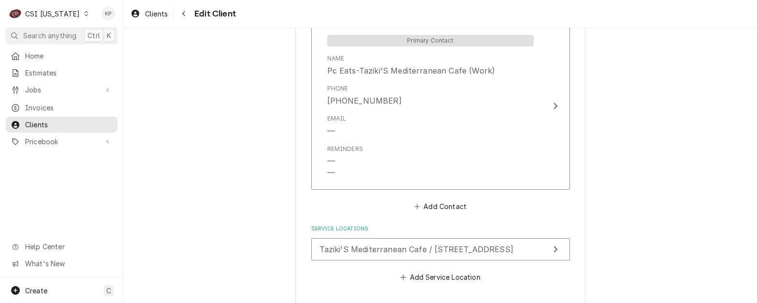
scroll to position [903, 0]
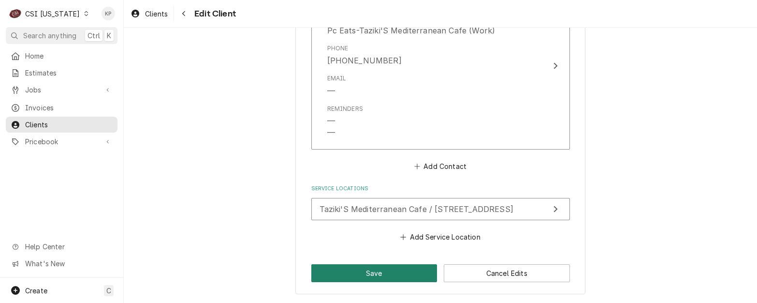
click at [354, 275] on button "Save" at bounding box center [374, 273] width 126 height 18
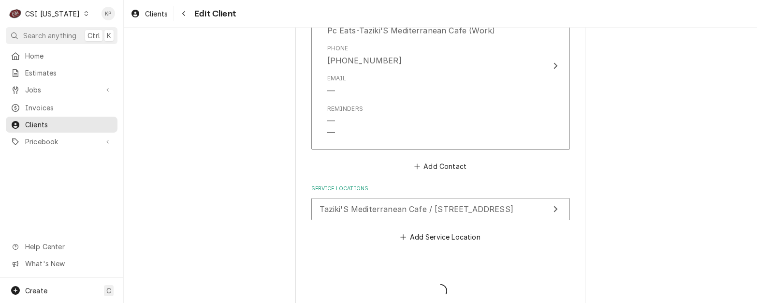
type textarea "x"
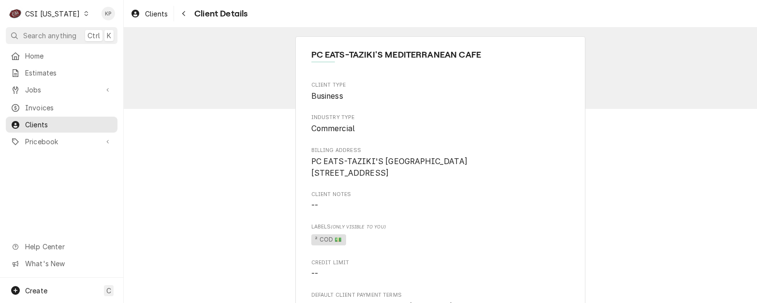
click at [84, 15] on icon "Dynamic Content Wrapper" at bounding box center [86, 13] width 4 height 5
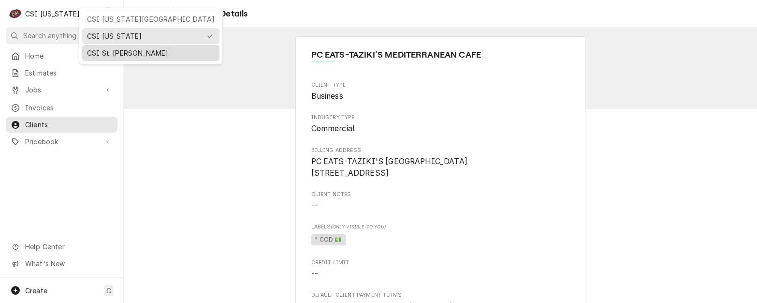
click at [95, 52] on div "CSI St. [PERSON_NAME]" at bounding box center [151, 53] width 128 height 10
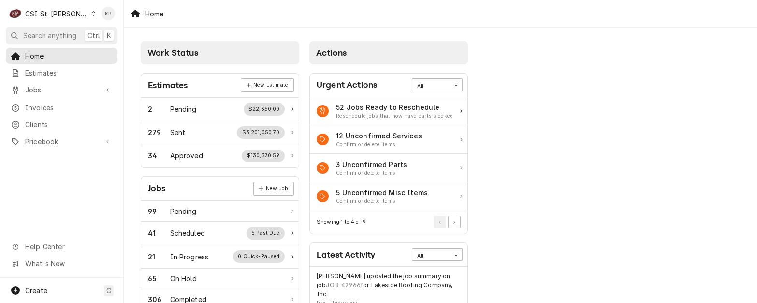
click at [92, 15] on icon "Dynamic Content Wrapper" at bounding box center [94, 13] width 4 height 5
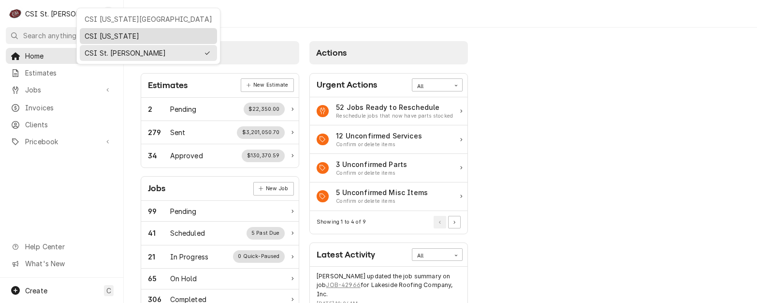
click at [99, 34] on div "CSI [US_STATE]" at bounding box center [149, 36] width 128 height 10
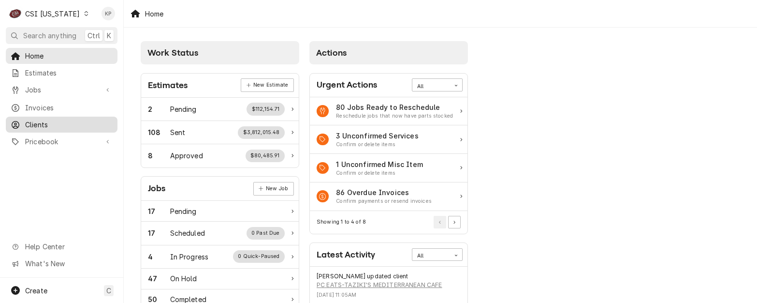
click at [48, 119] on span "Clients" at bounding box center [69, 124] width 88 height 10
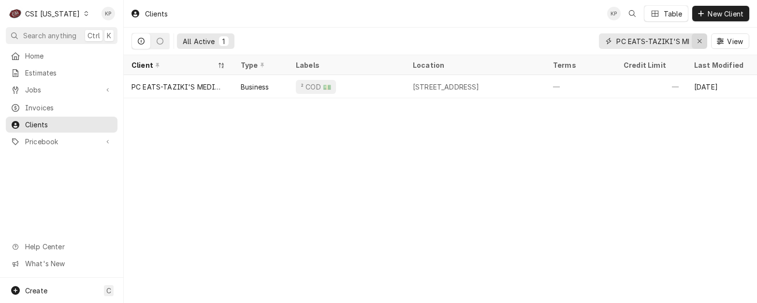
click at [699, 42] on icon "Erase input" at bounding box center [700, 41] width 4 height 4
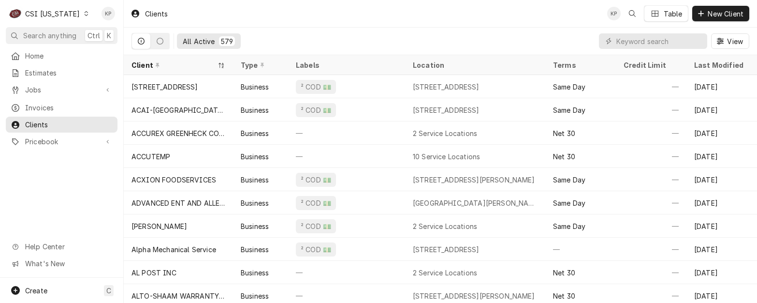
click at [84, 15] on icon "Dynamic Content Wrapper" at bounding box center [86, 13] width 4 height 5
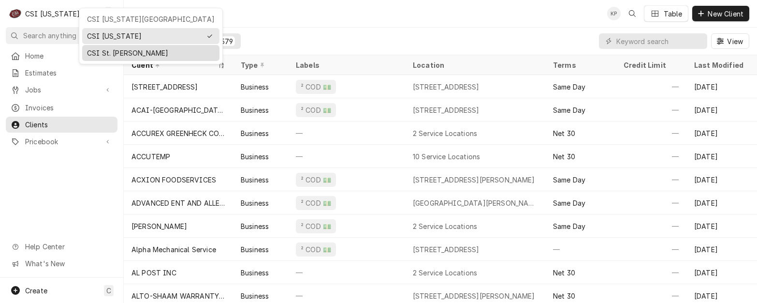
click at [101, 52] on div "CSI St. [PERSON_NAME]" at bounding box center [151, 53] width 128 height 10
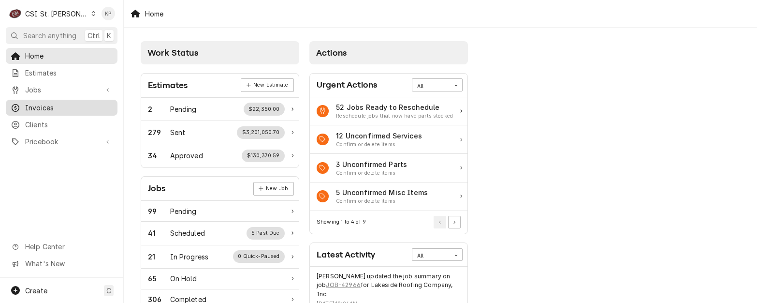
click at [33, 102] on span "Invoices" at bounding box center [69, 107] width 88 height 10
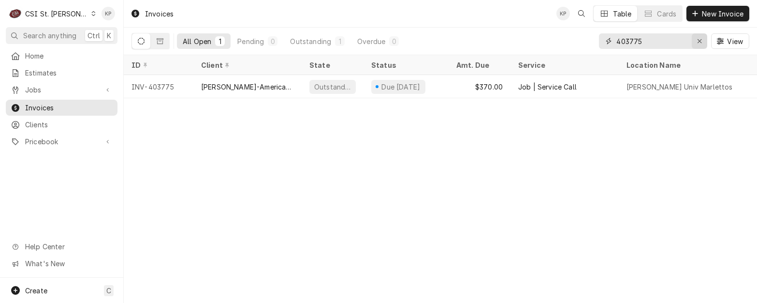
click at [702, 42] on icon "Erase input" at bounding box center [699, 41] width 5 height 7
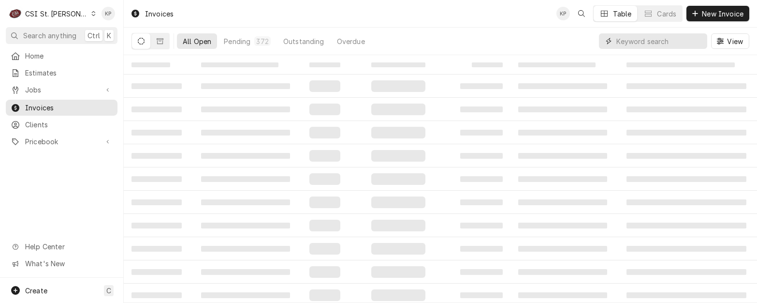
click at [645, 40] on input "Dynamic Content Wrapper" at bounding box center [659, 40] width 86 height 15
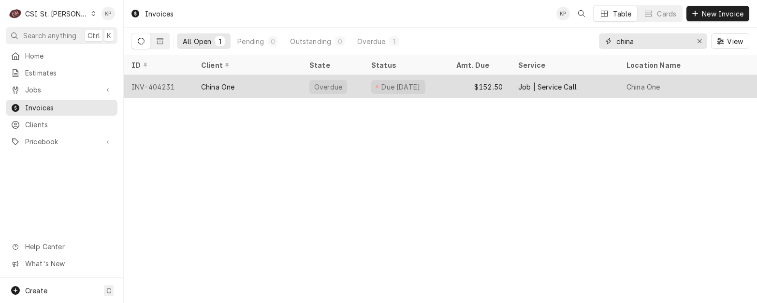
type input "china"
click at [218, 84] on div "China One" at bounding box center [217, 87] width 33 height 10
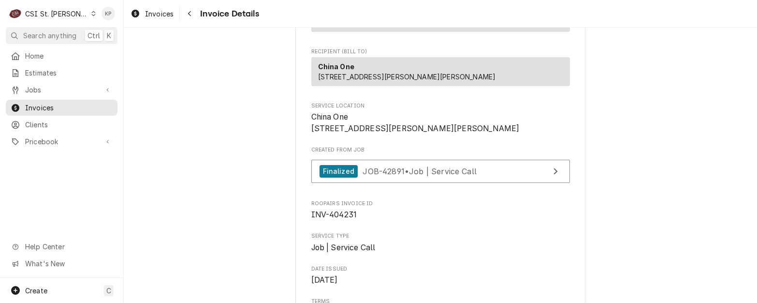
scroll to position [193, 0]
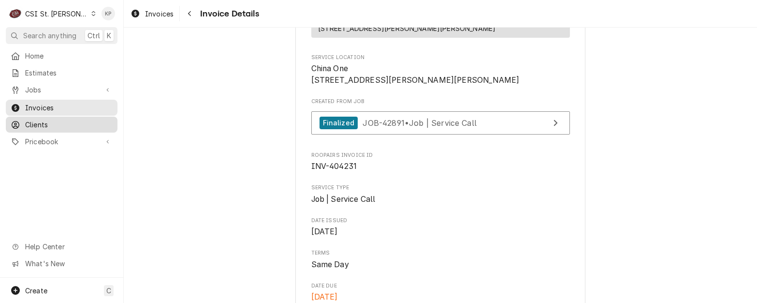
click at [44, 119] on span "Clients" at bounding box center [69, 124] width 88 height 10
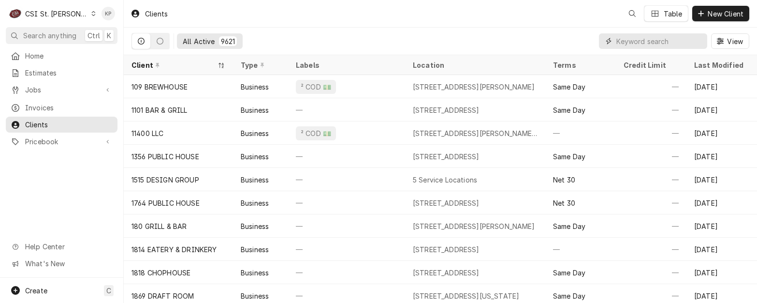
click at [660, 42] on input "Dynamic Content Wrapper" at bounding box center [659, 40] width 86 height 15
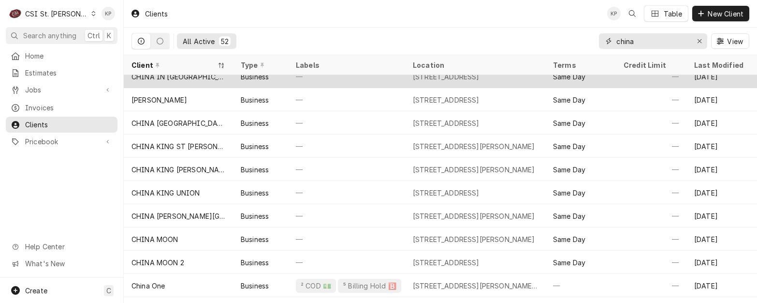
scroll to position [335, 0]
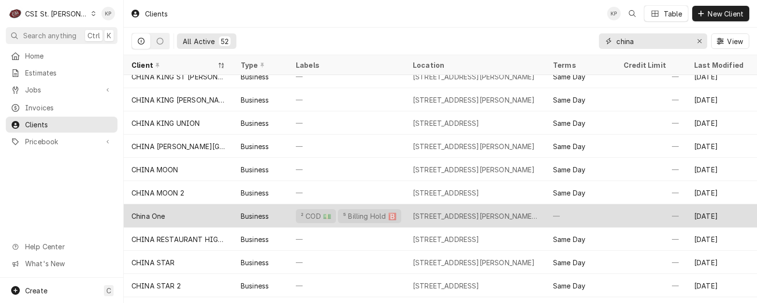
type input "china"
click at [154, 211] on div "China One" at bounding box center [148, 216] width 33 height 10
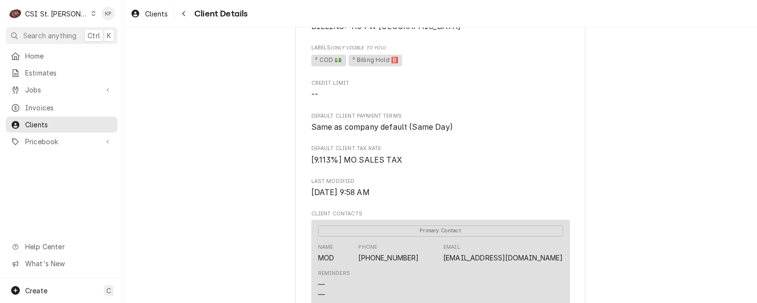
scroll to position [242, 0]
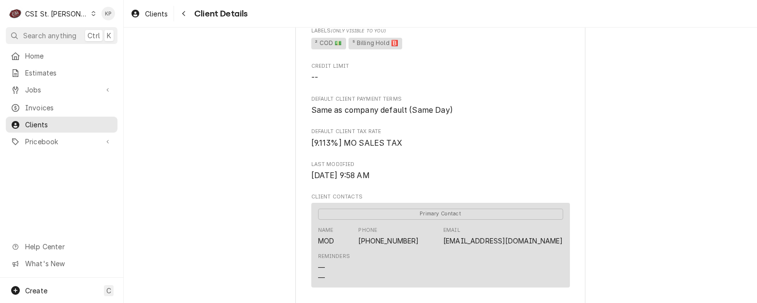
click at [92, 12] on icon "Dynamic Content Wrapper" at bounding box center [94, 13] width 4 height 5
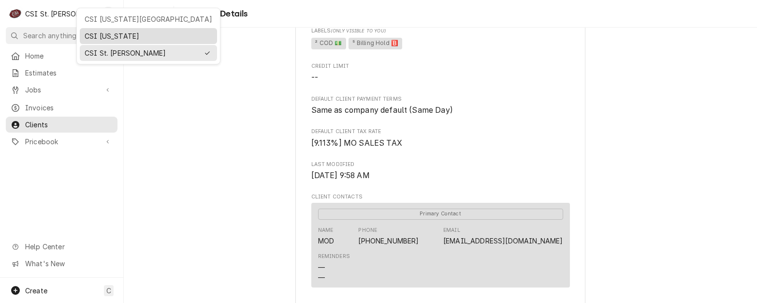
click at [91, 34] on div "CSI [US_STATE]" at bounding box center [149, 36] width 128 height 10
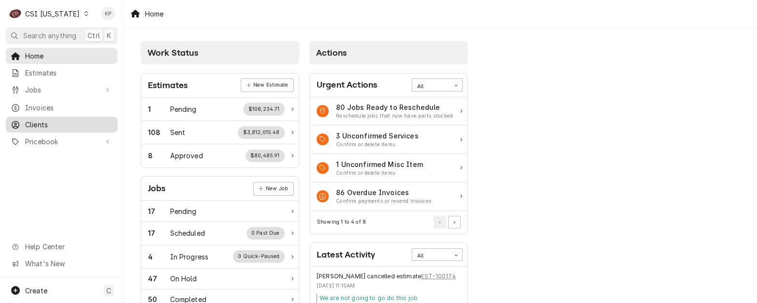
click at [43, 123] on span "Clients" at bounding box center [69, 124] width 88 height 10
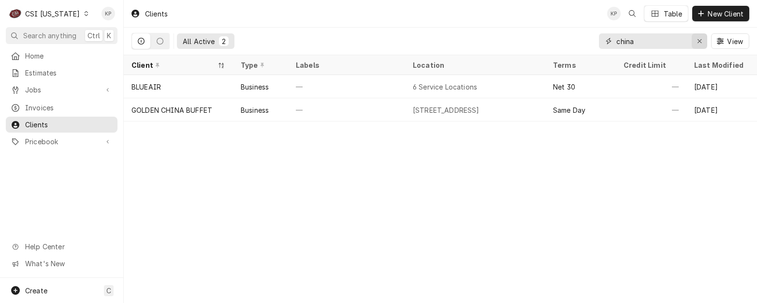
click at [702, 38] on icon "Erase input" at bounding box center [699, 41] width 5 height 7
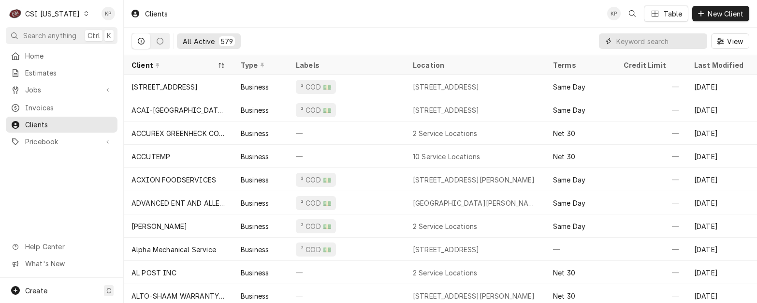
paste input "Elizabethtown Community & Technical Colle"
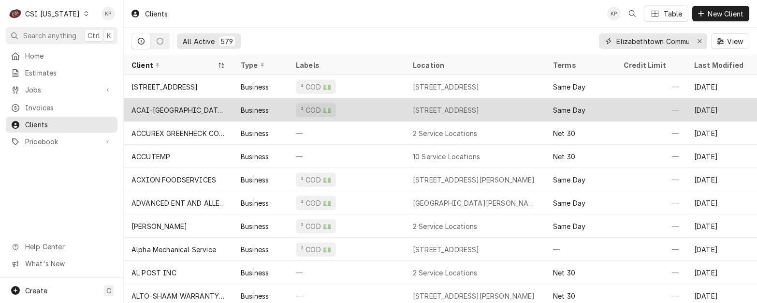
scroll to position [0, 73]
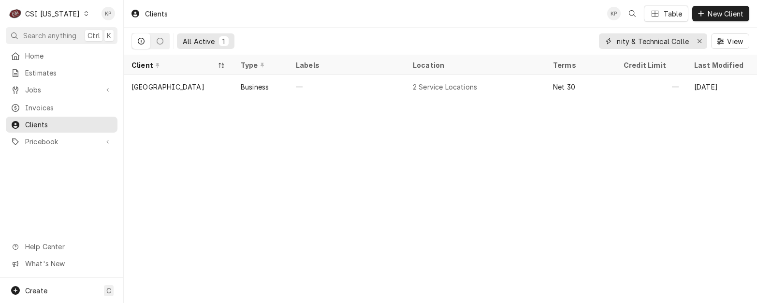
type input "Elizabethtown Community & Technical Colle"
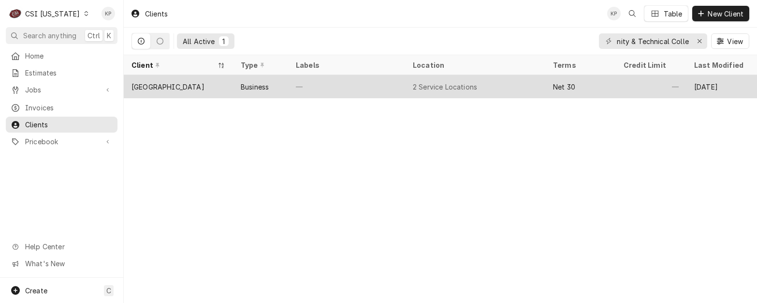
scroll to position [0, 0]
click at [203, 83] on div "[GEOGRAPHIC_DATA]" at bounding box center [168, 87] width 73 height 10
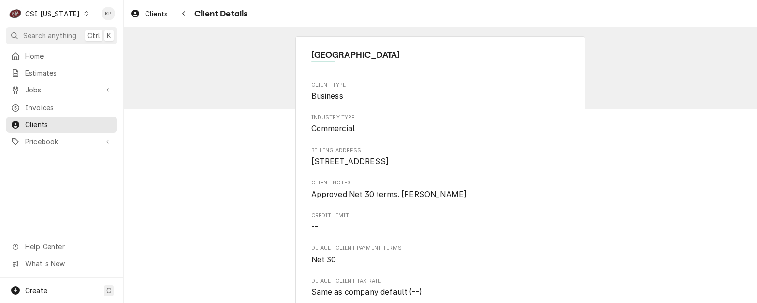
drag, startPoint x: 145, startPoint y: 11, endPoint x: 247, endPoint y: 4, distance: 101.8
click at [145, 11] on span "Clients" at bounding box center [156, 14] width 23 height 10
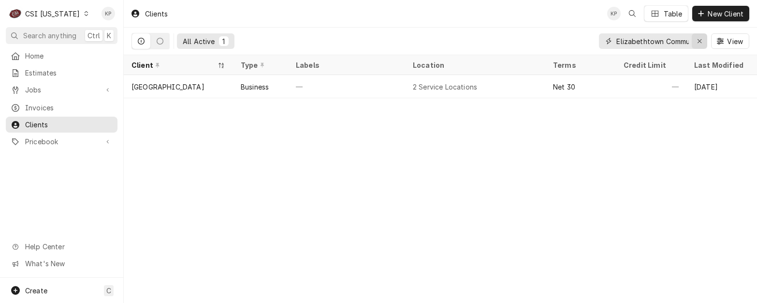
click at [697, 39] on icon "Erase input" at bounding box center [699, 41] width 5 height 7
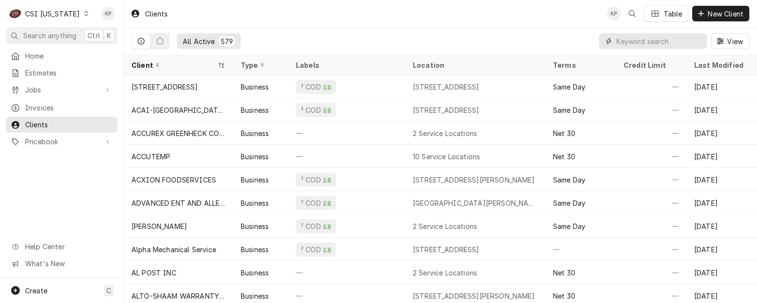
paste input "FRANKLIN DEVCO, LLC"
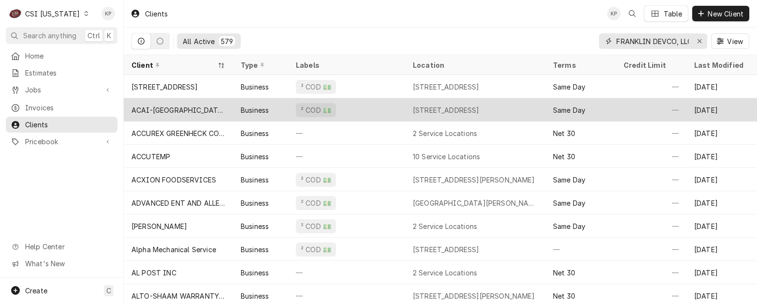
scroll to position [0, 5]
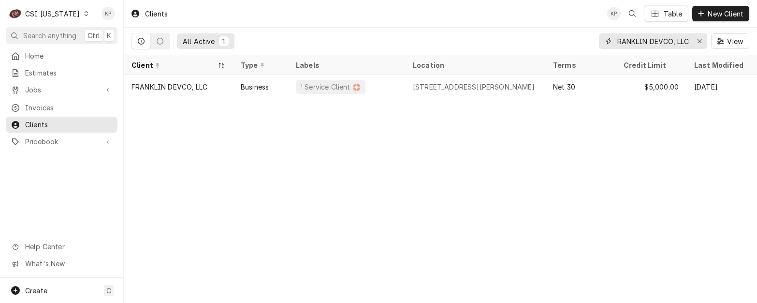
type input "FRANKLIN DEVCO, LLC"
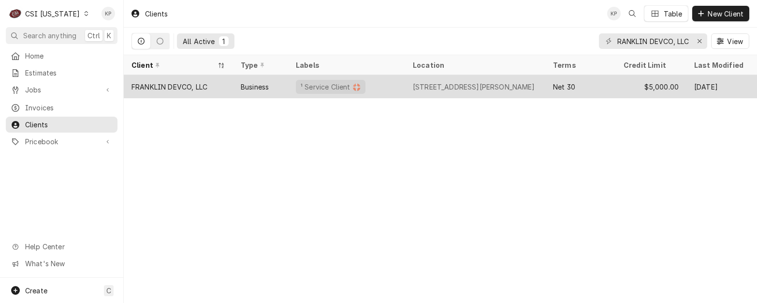
scroll to position [0, 0]
click at [193, 86] on div "FRANKLIN DEVCO, LLC" at bounding box center [170, 87] width 76 height 10
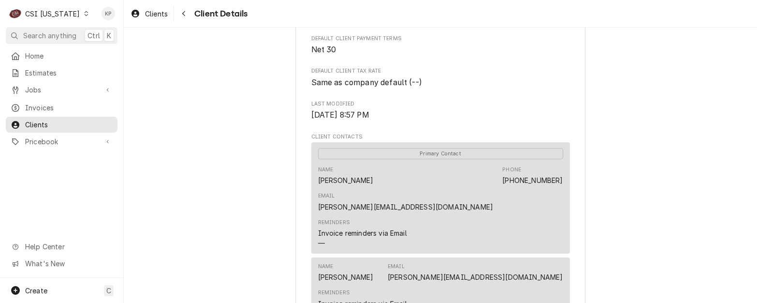
scroll to position [256, 0]
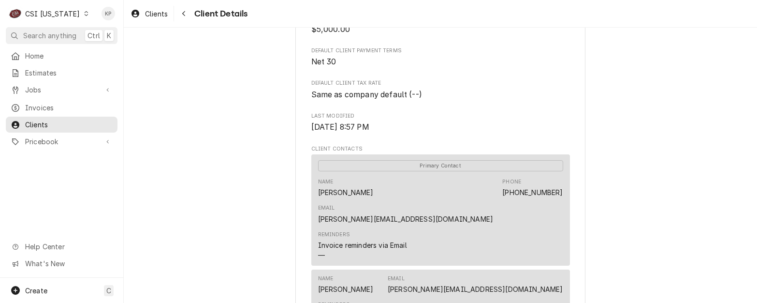
click at [362, 195] on div "Name Matt Willinger Phone (502) 609-1767 Email matt@plurisre.com" at bounding box center [440, 201] width 245 height 53
drag, startPoint x: 363, startPoint y: 190, endPoint x: 313, endPoint y: 187, distance: 49.9
click at [313, 187] on div "Primary Contact Name Matt Willinger Phone (502) 609-1767 Email matt@plurisre.co…" at bounding box center [440, 209] width 259 height 111
drag, startPoint x: 313, startPoint y: 187, endPoint x: 318, endPoint y: 190, distance: 5.8
copy div "Matt Willinger"
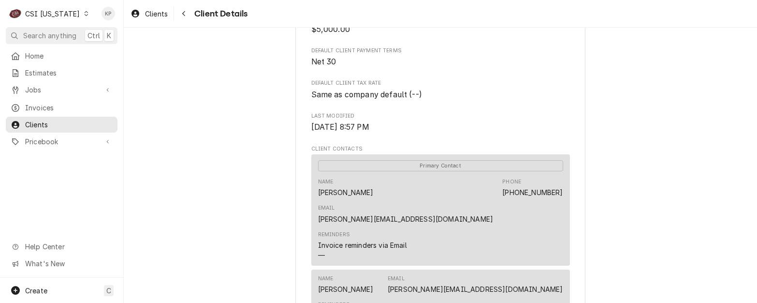
click at [508, 199] on div "Name Matt Willinger Phone (502) 609-1767 Email matt@plurisre.com" at bounding box center [440, 201] width 245 height 53
drag, startPoint x: 494, startPoint y: 193, endPoint x: 563, endPoint y: 195, distance: 69.2
click at [563, 195] on div "Primary Contact Name Matt Willinger Phone (502) 609-1767 Email matt@plurisre.co…" at bounding box center [440, 209] width 259 height 111
drag, startPoint x: 563, startPoint y: 195, endPoint x: 541, endPoint y: 190, distance: 22.4
copy link "matt@plurisre.com"
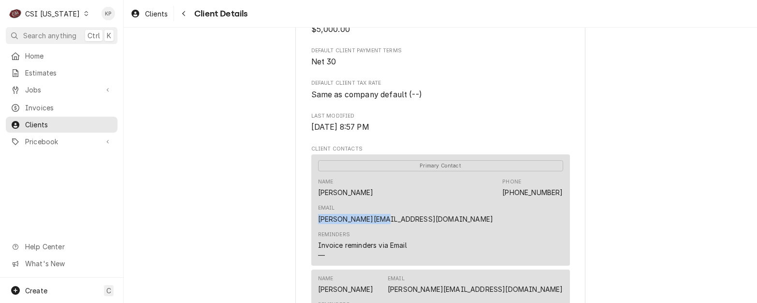
drag, startPoint x: 600, startPoint y: 186, endPoint x: 607, endPoint y: 215, distance: 30.4
click at [600, 186] on div "FRANKLIN DEVCO, LLC Client Type Business Industry Type Commercial Billing Addre…" at bounding box center [440, 148] width 633 height 753
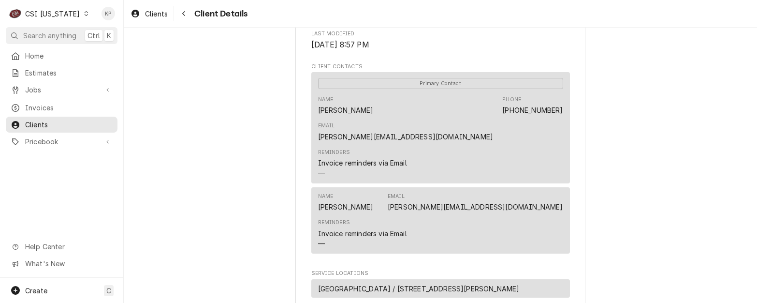
scroll to position [352, 0]
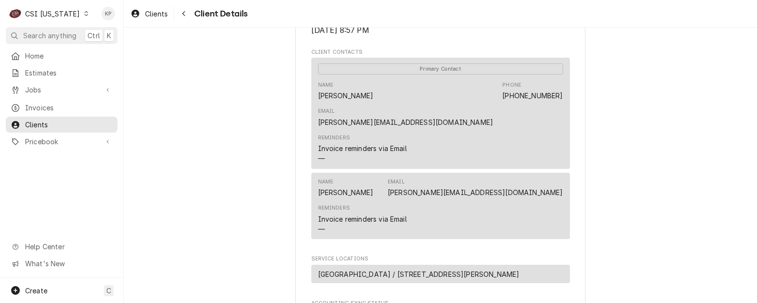
click at [592, 167] on div "FRANKLIN DEVCO, LLC Client Type Business Industry Type Commercial Billing Addre…" at bounding box center [440, 51] width 633 height 753
drag, startPoint x: 560, startPoint y: 165, endPoint x: 481, endPoint y: 166, distance: 79.3
click at [481, 173] on div "Name Courtney Email courtney@plurisre.com Reminders Invoice reminders via Email…" at bounding box center [440, 206] width 259 height 66
drag, startPoint x: 481, startPoint y: 166, endPoint x: 487, endPoint y: 167, distance: 6.4
copy link "courtney@plurisre.com"
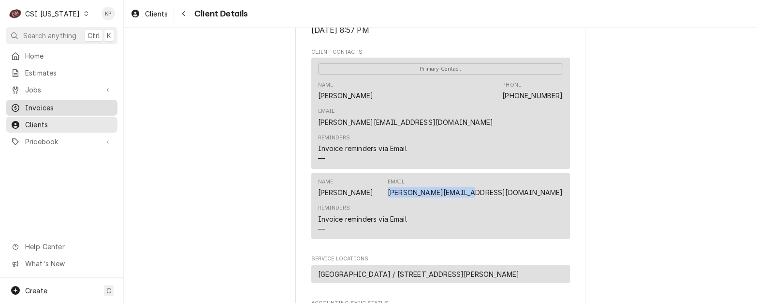
click at [37, 102] on span "Invoices" at bounding box center [69, 107] width 88 height 10
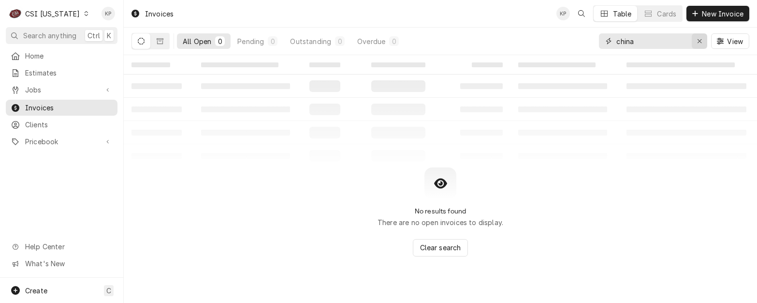
click at [698, 40] on icon "Erase input" at bounding box center [700, 41] width 4 height 4
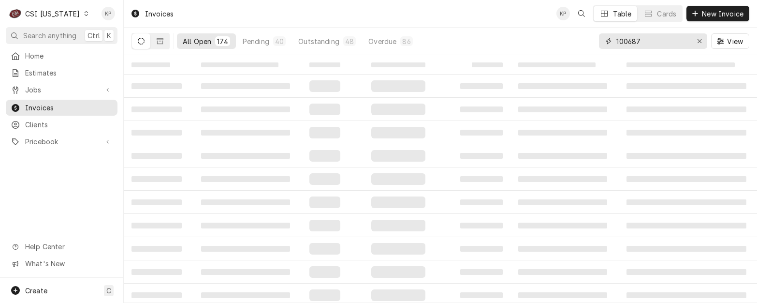
type input "100687"
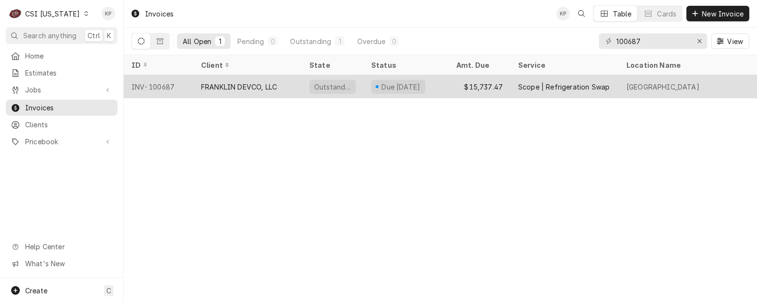
click at [157, 82] on div "INV-100687" at bounding box center [159, 86] width 70 height 23
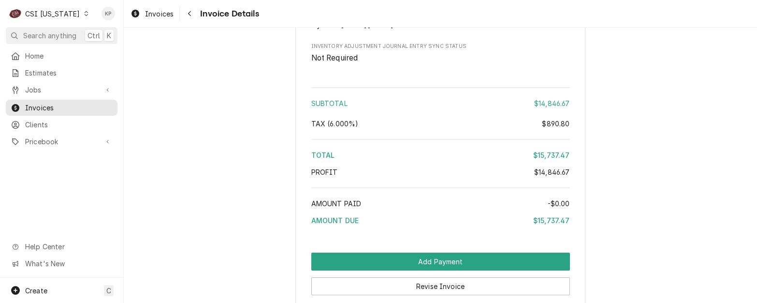
scroll to position [2019, 0]
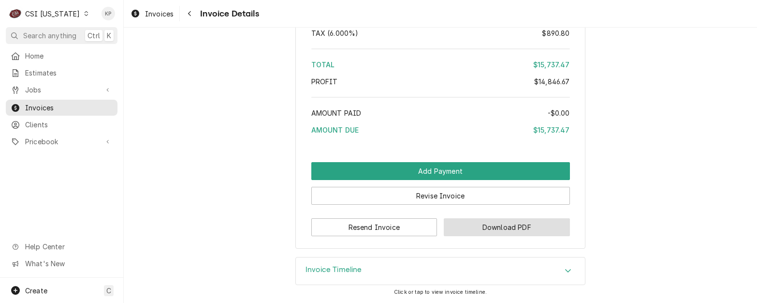
click at [465, 224] on button "Download PDF" at bounding box center [507, 227] width 126 height 18
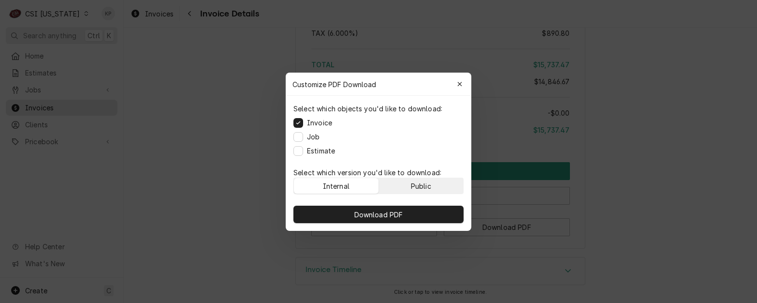
click at [412, 181] on div "Public" at bounding box center [421, 185] width 20 height 10
drag, startPoint x: 407, startPoint y: 211, endPoint x: 571, endPoint y: 147, distance: 175.4
click at [409, 210] on button "Download PDF" at bounding box center [378, 213] width 170 height 17
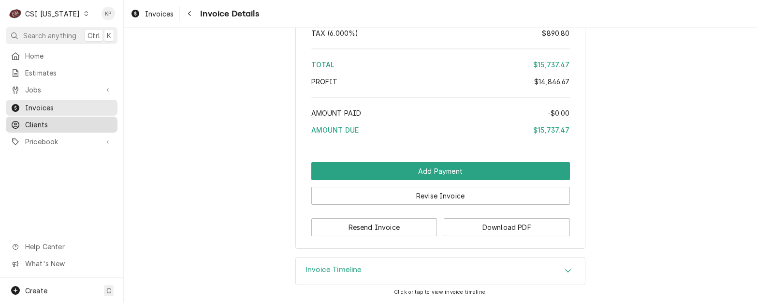
click at [45, 119] on span "Clients" at bounding box center [69, 124] width 88 height 10
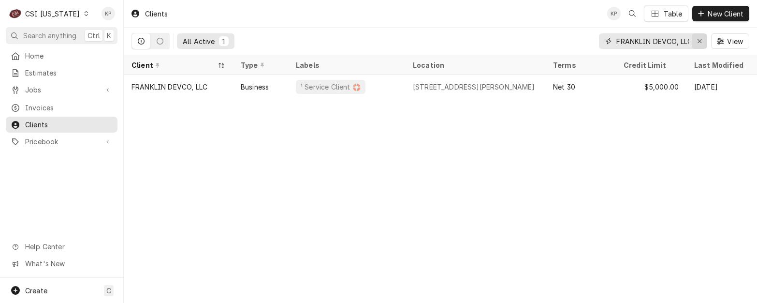
click at [703, 41] on div "Erase input" at bounding box center [700, 41] width 10 height 10
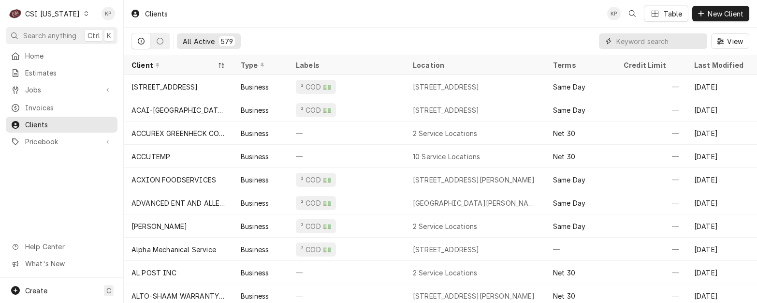
paste input "Great Lakes Hotel Supply Company"
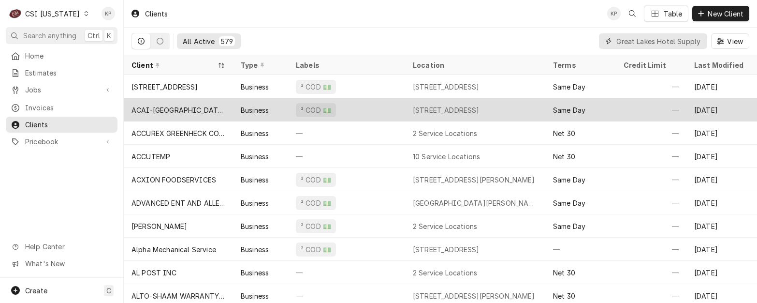
scroll to position [0, 44]
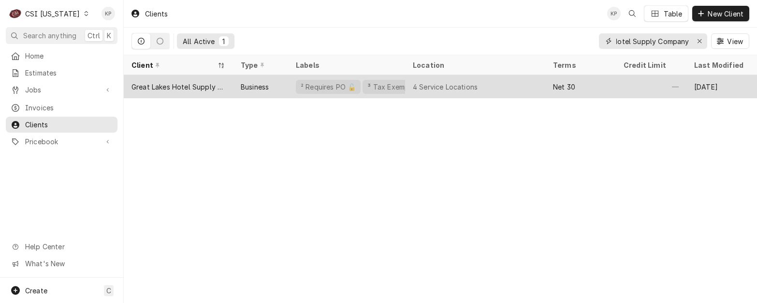
type input "Great Lakes Hotel Supply Company"
click at [188, 87] on div "Great Lakes Hotel Supply Company" at bounding box center [179, 87] width 94 height 10
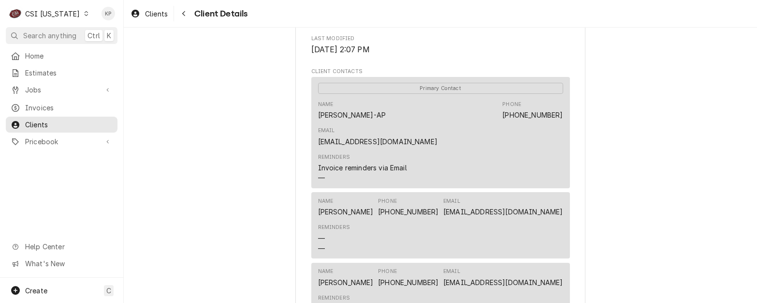
scroll to position [338, 0]
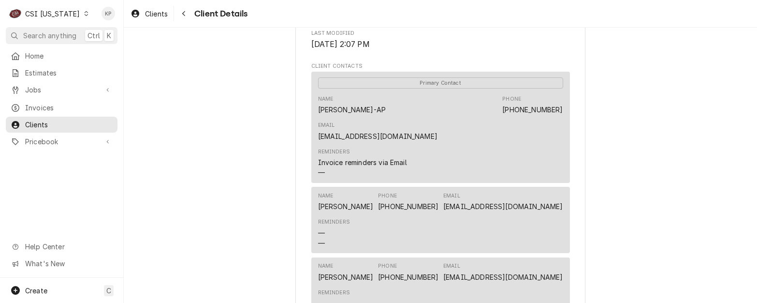
click at [375, 145] on div "Reminders Invoice reminders via Email —" at bounding box center [440, 163] width 245 height 36
drag, startPoint x: 379, startPoint y: 111, endPoint x: 312, endPoint y: 105, distance: 66.9
click at [312, 105] on div "Primary Contact Name Kathryn Hughes-AP Phone (313) 962-9176 Email accounting@gl…" at bounding box center [440, 127] width 259 height 111
drag, startPoint x: 312, startPoint y: 105, endPoint x: 318, endPoint y: 105, distance: 5.8
copy div "Kathryn Hughes-AP"
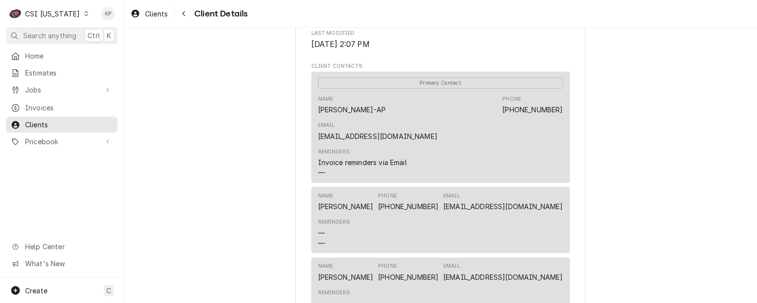
drag, startPoint x: 631, startPoint y: 111, endPoint x: 570, endPoint y: 111, distance: 60.9
click at [631, 111] on div "Great Lakes Hotel Supply Company Client Type Business Industry Type -- Billing …" at bounding box center [440, 140] width 633 height 902
drag, startPoint x: 478, startPoint y: 110, endPoint x: 559, endPoint y: 112, distance: 81.7
click at [559, 112] on div "Primary Contact Name Kathryn Hughes-AP Phone (313) 962-9176 Email accounting@gl…" at bounding box center [440, 127] width 259 height 111
drag, startPoint x: 559, startPoint y: 112, endPoint x: 551, endPoint y: 111, distance: 8.3
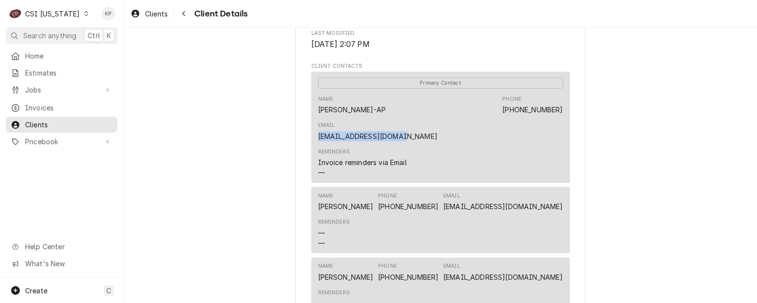
copy link "accounting@glhsco.com"
click at [682, 187] on div "Great Lakes Hotel Supply Company Client Type Business Industry Type -- Billing …" at bounding box center [440, 140] width 633 height 902
click at [477, 215] on div "Reminders — —" at bounding box center [440, 233] width 245 height 36
drag, startPoint x: 480, startPoint y: 178, endPoint x: 560, endPoint y: 178, distance: 80.3
click at [560, 187] on div "Name Nikol Newton Phone (800) 632-4572 Email nnewton@hpsnet.com Reminders — —" at bounding box center [440, 220] width 259 height 66
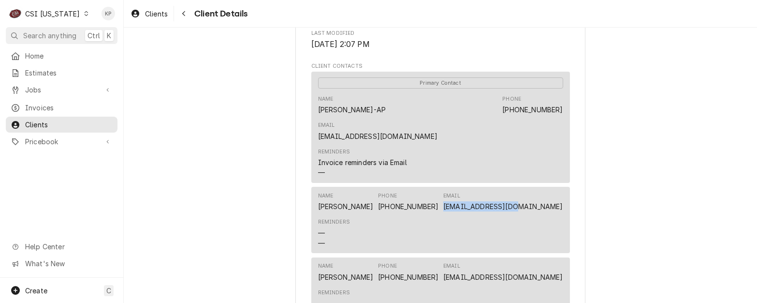
drag, startPoint x: 560, startPoint y: 178, endPoint x: 609, endPoint y: 174, distance: 49.0
click at [609, 174] on div "Great Lakes Hotel Supply Company Client Type Business Industry Type -- Billing …" at bounding box center [440, 140] width 633 height 902
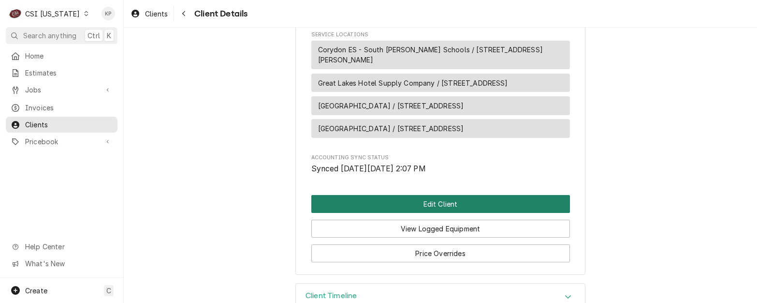
scroll to position [657, 0]
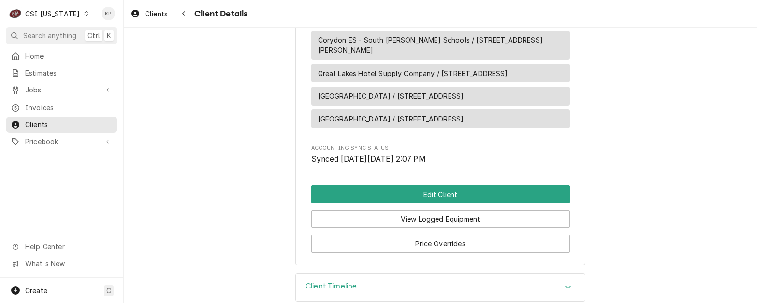
click at [40, 102] on div "Invoices" at bounding box center [62, 108] width 108 height 12
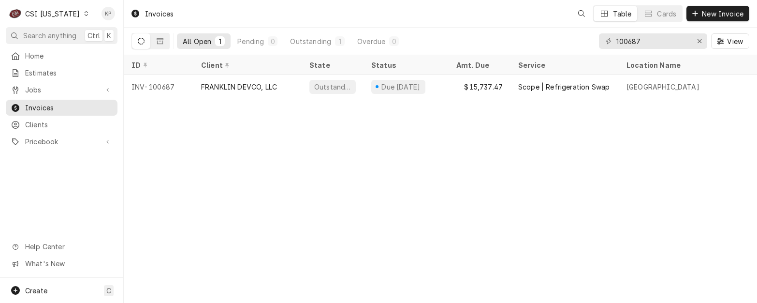
click at [162, 14] on div "Invoices" at bounding box center [152, 14] width 51 height 16
click at [703, 40] on div "Erase input" at bounding box center [700, 41] width 10 height 10
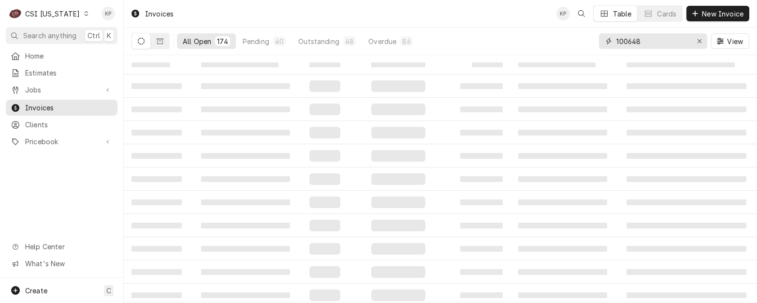
type input "100648"
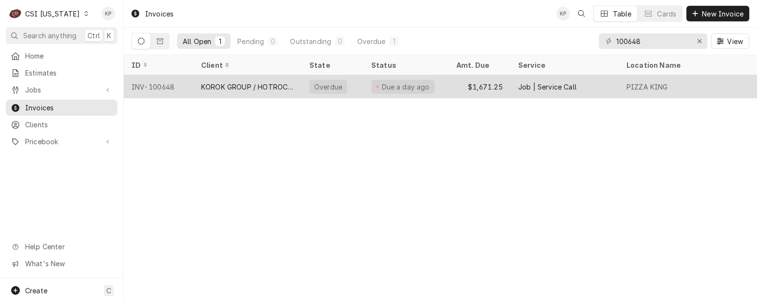
click at [149, 83] on div "INV-100648" at bounding box center [159, 86] width 70 height 23
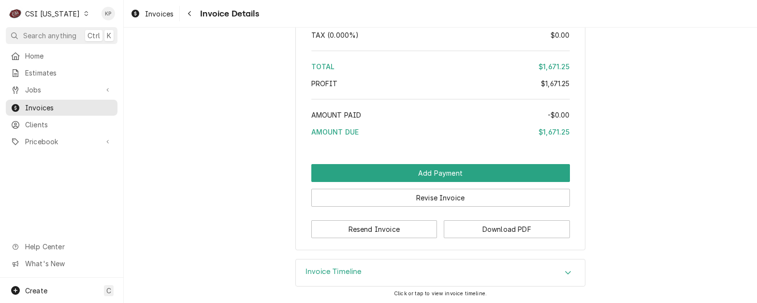
scroll to position [1762, 0]
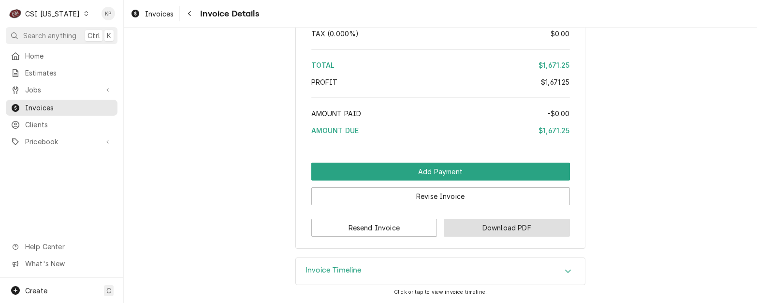
click at [491, 228] on button "Download PDF" at bounding box center [507, 228] width 126 height 18
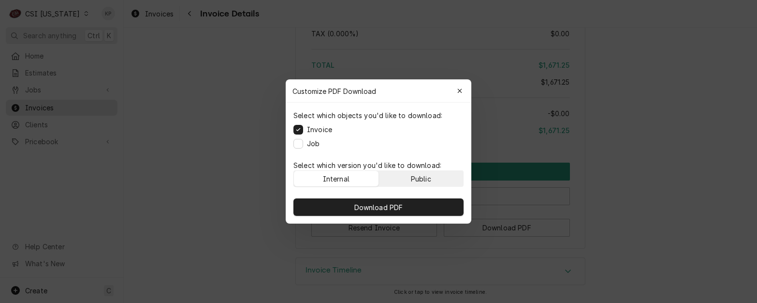
click at [448, 184] on button "Public" at bounding box center [421, 178] width 85 height 15
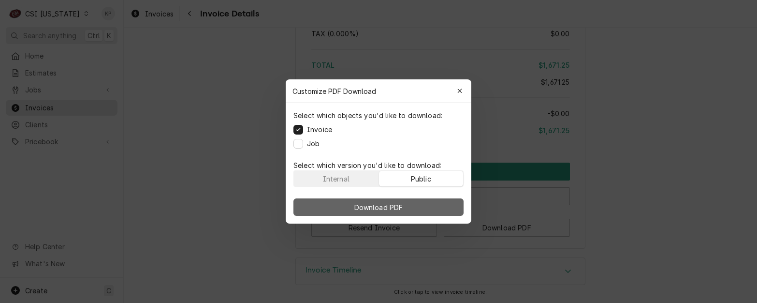
click at [429, 212] on button "Download PDF" at bounding box center [378, 206] width 170 height 17
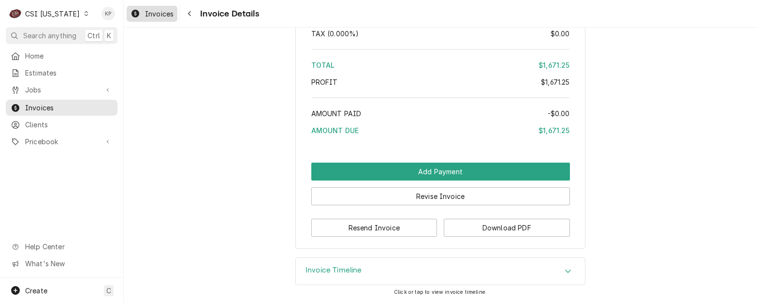
click at [172, 15] on span "Invoices" at bounding box center [159, 14] width 29 height 10
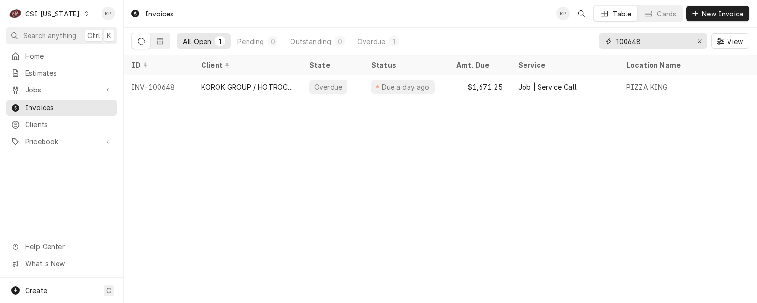
click at [698, 41] on icon "Erase input" at bounding box center [699, 41] width 5 height 7
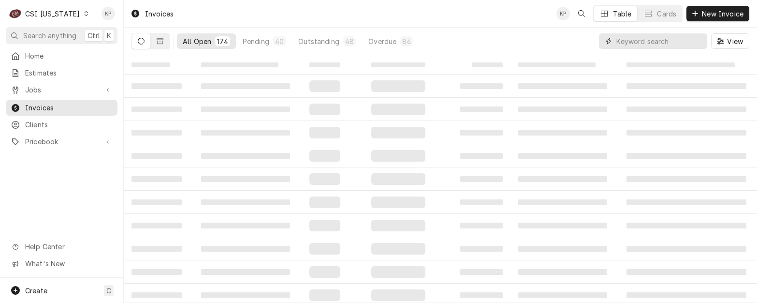
click at [639, 42] on input "Dynamic Content Wrapper" at bounding box center [659, 40] width 86 height 15
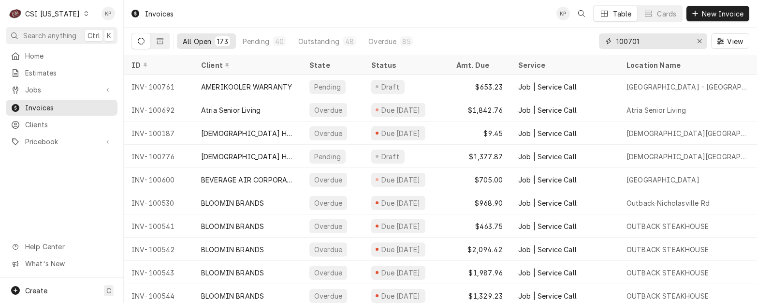
type input "100701"
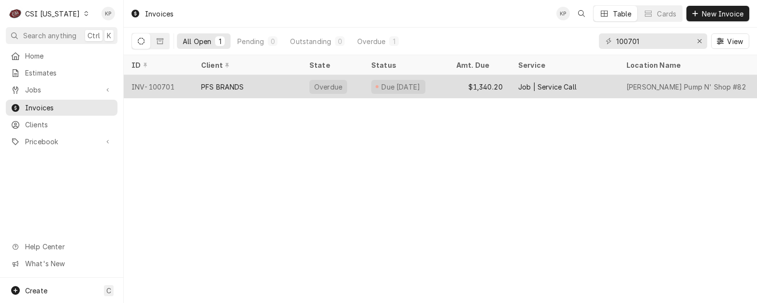
click at [155, 84] on div "INV-100701" at bounding box center [159, 86] width 70 height 23
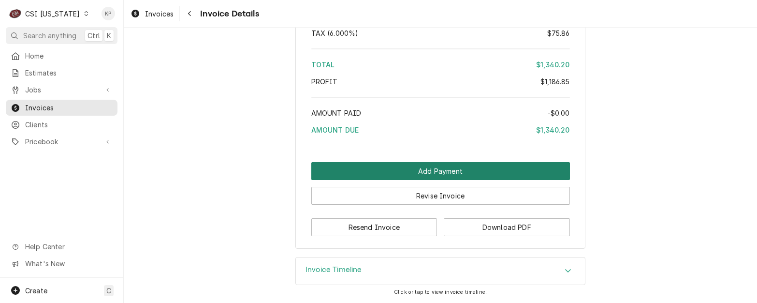
scroll to position [1927, 0]
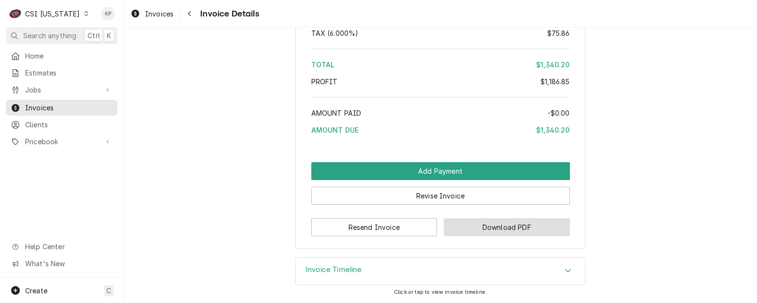
click at [516, 226] on button "Download PDF" at bounding box center [507, 227] width 126 height 18
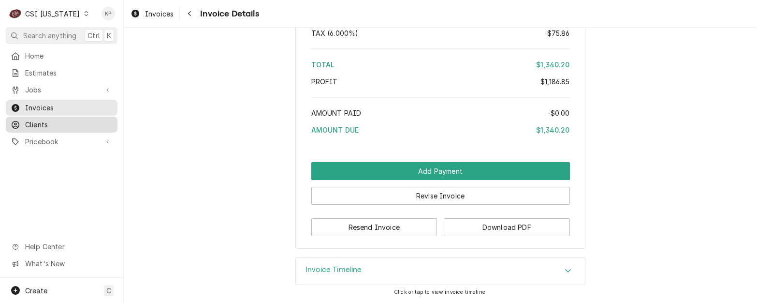
click at [29, 119] on span "Clients" at bounding box center [69, 124] width 88 height 10
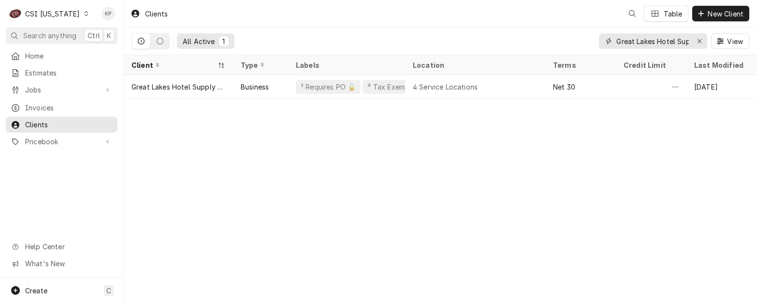
click at [699, 38] on icon "Erase input" at bounding box center [699, 41] width 5 height 7
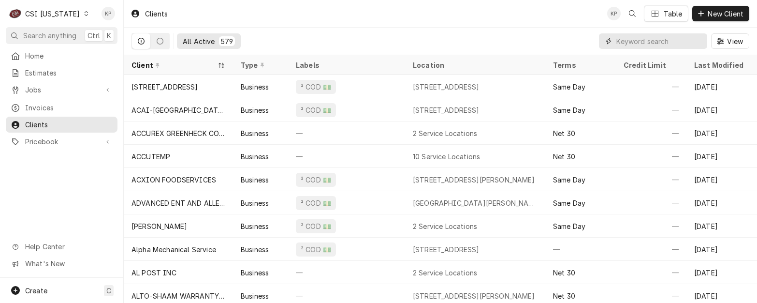
paste input "PFS BRANDS"
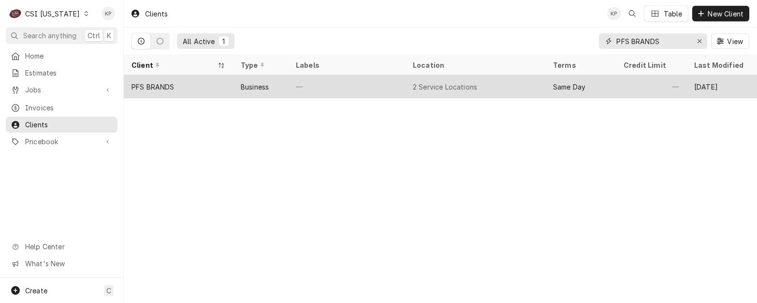
type input "PFS BRANDS"
click at [145, 85] on div "PFS BRANDS" at bounding box center [153, 87] width 43 height 10
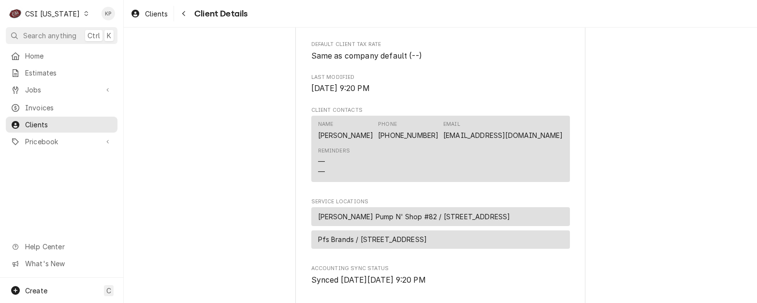
scroll to position [242, 0]
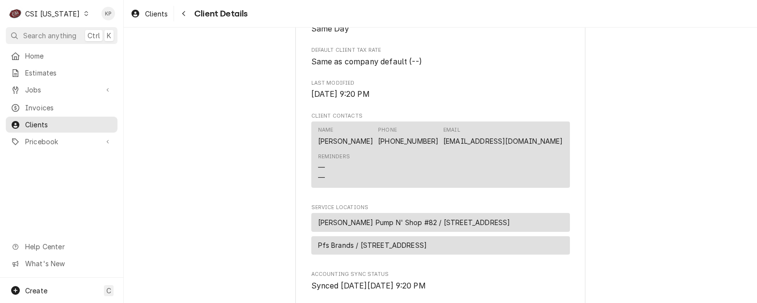
click at [675, 174] on div "PFS BRANDS Client Type Business Industry Type Commercial Billing Address PFS BR…" at bounding box center [440, 93] width 633 height 614
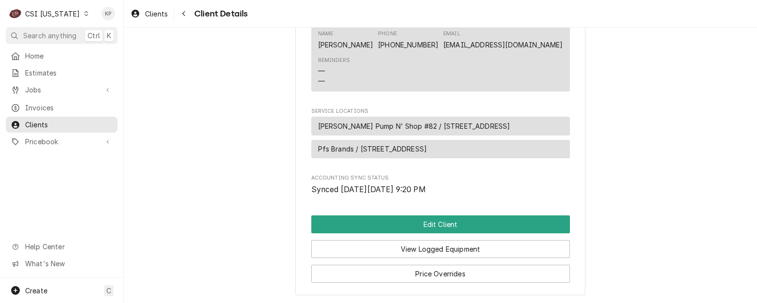
scroll to position [338, 0]
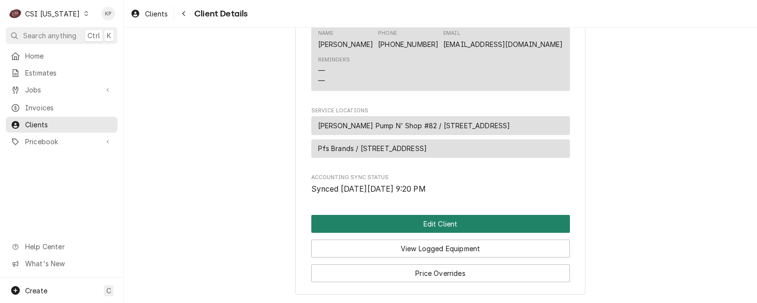
click at [452, 233] on button "Edit Client" at bounding box center [440, 224] width 259 height 18
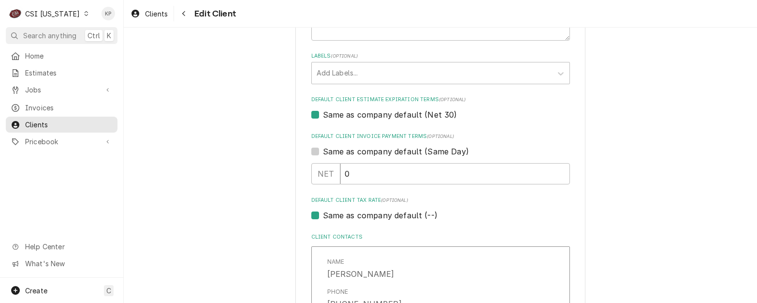
scroll to position [532, 0]
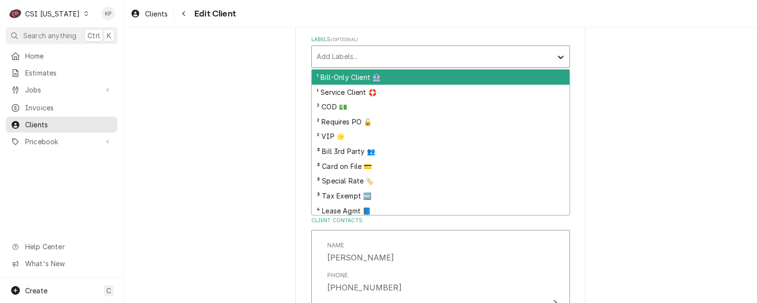
click at [558, 55] on icon "Labels" at bounding box center [561, 57] width 10 height 10
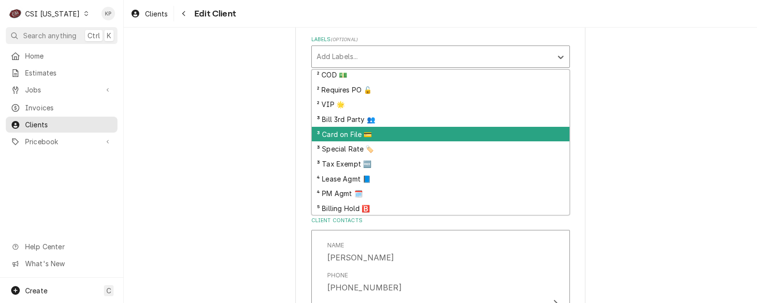
scroll to position [62, 0]
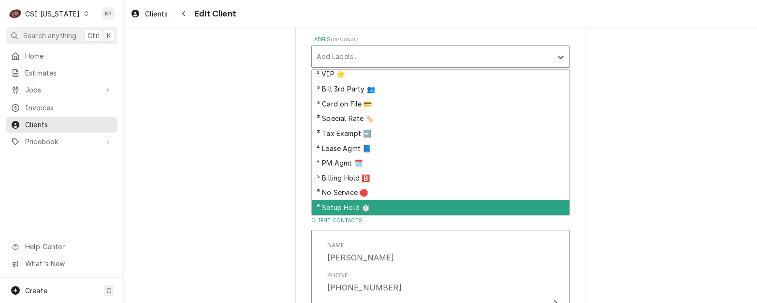
click at [336, 208] on div "⁵ Setup Hold ⏱️" at bounding box center [441, 207] width 258 height 15
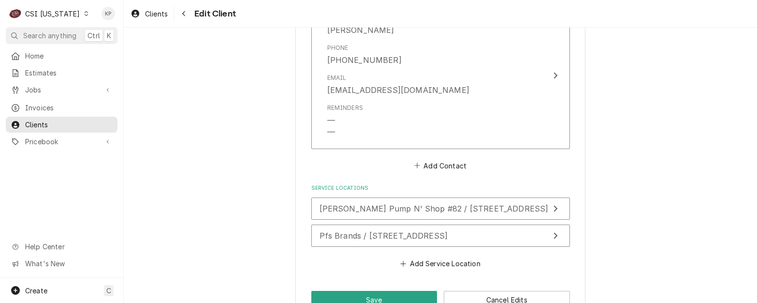
scroll to position [774, 0]
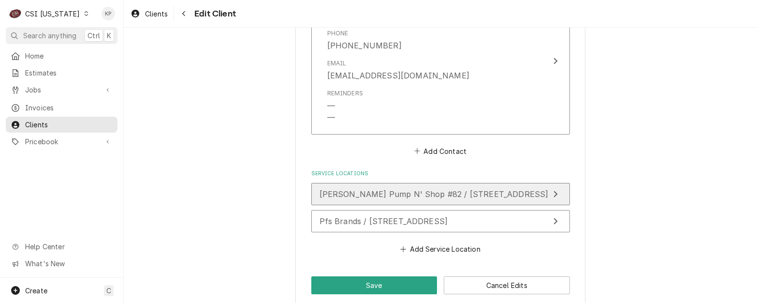
click at [487, 196] on span "[PERSON_NAME] Pump N' Shop #82 / [STREET_ADDRESS]" at bounding box center [434, 194] width 229 height 10
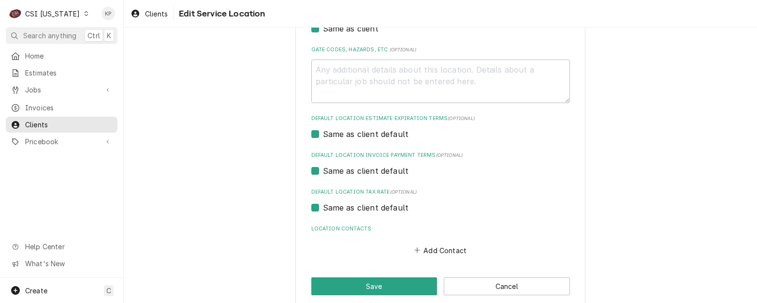
scroll to position [329, 0]
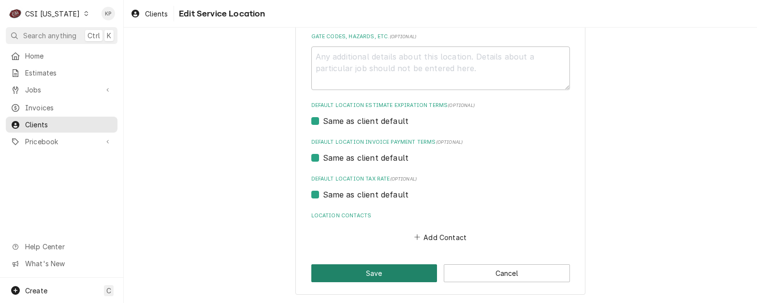
drag, startPoint x: 356, startPoint y: 269, endPoint x: 425, endPoint y: 256, distance: 70.4
click at [358, 269] on button "Save" at bounding box center [374, 273] width 126 height 18
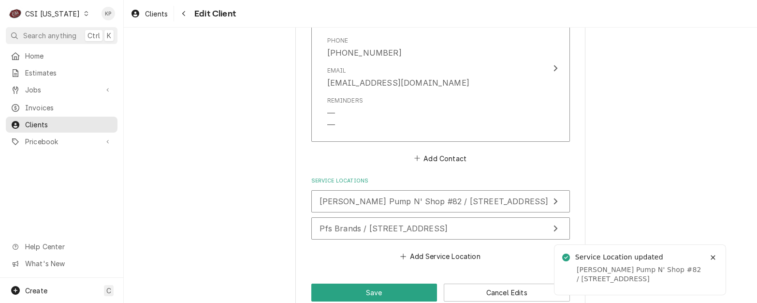
scroll to position [755, 0]
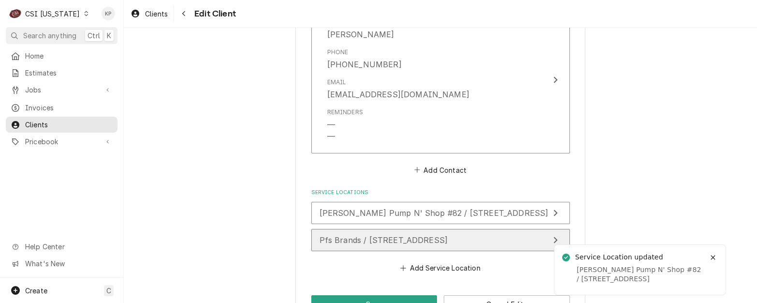
click at [403, 245] on div "Pfs Brands / [STREET_ADDRESS]" at bounding box center [384, 240] width 129 height 12
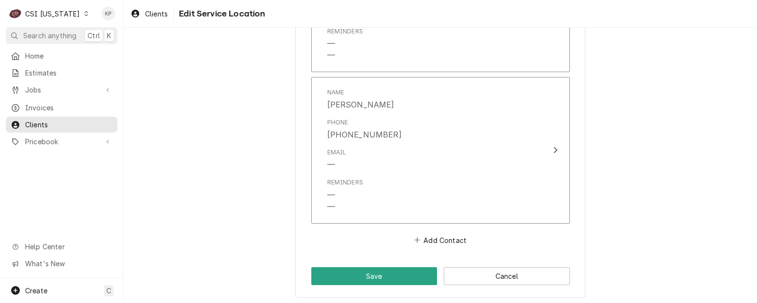
scroll to position [954, 0]
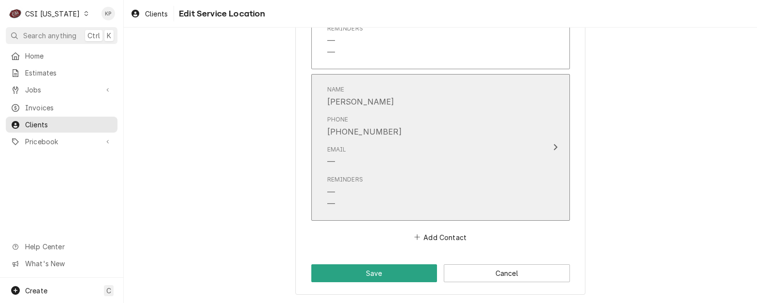
drag, startPoint x: 393, startPoint y: 134, endPoint x: 344, endPoint y: 131, distance: 49.4
click at [344, 131] on div "Phone (573) 893-8958" at bounding box center [430, 126] width 206 height 30
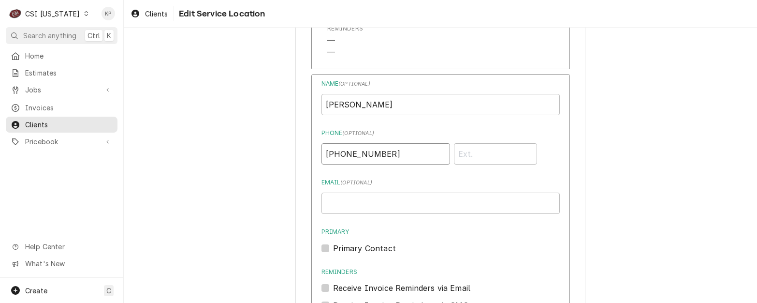
drag, startPoint x: 391, startPoint y: 151, endPoint x: 319, endPoint y: 153, distance: 72.1
click at [322, 153] on input "(573) 893-8958" at bounding box center [386, 153] width 129 height 21
click at [387, 106] on input "John Atkinson" at bounding box center [441, 104] width 238 height 21
drag, startPoint x: 374, startPoint y: 102, endPoint x: 304, endPoint y: 102, distance: 70.6
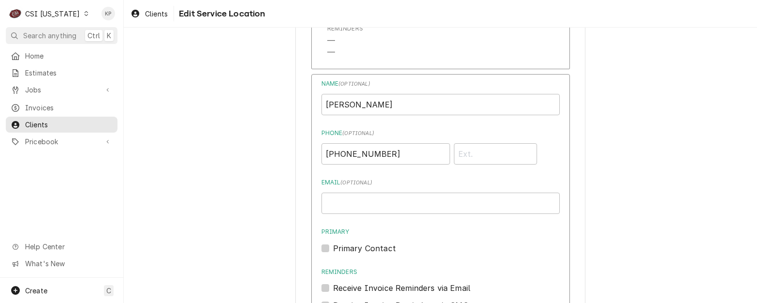
click at [437, 238] on div "Primary Primary Contact" at bounding box center [441, 240] width 238 height 26
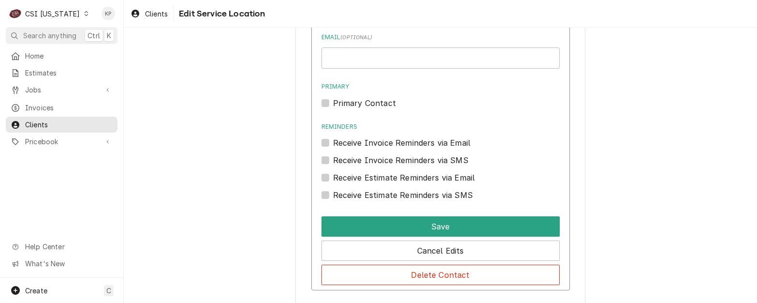
scroll to position [1147, 0]
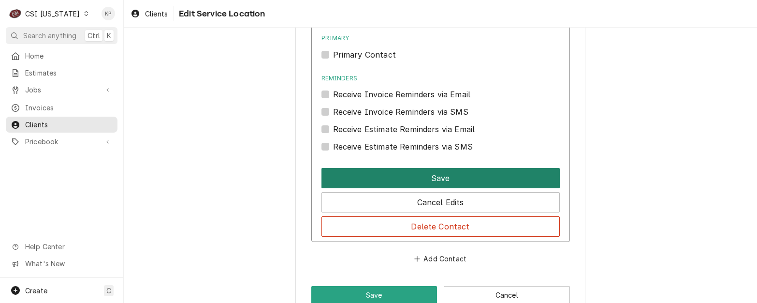
click at [441, 176] on button "Save" at bounding box center [441, 178] width 238 height 20
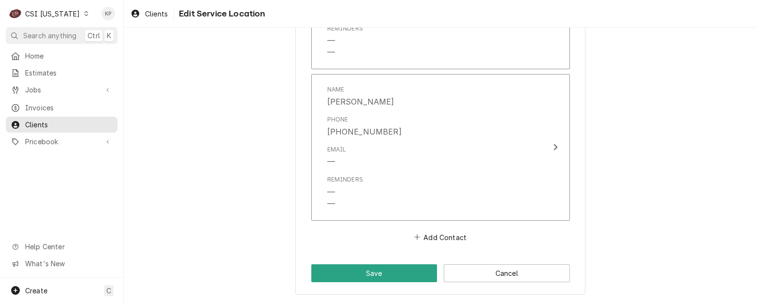
scroll to position [954, 0]
click at [381, 266] on button "Save" at bounding box center [374, 273] width 126 height 18
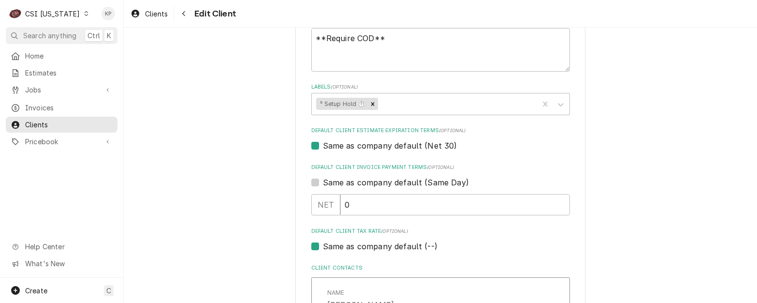
scroll to position [501, 0]
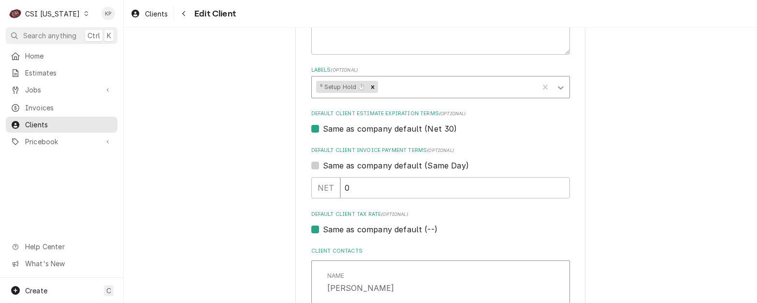
click at [560, 88] on icon "Labels" at bounding box center [561, 88] width 10 height 10
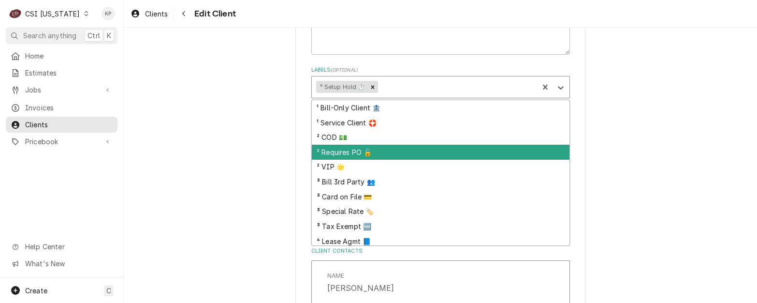
scroll to position [47, 0]
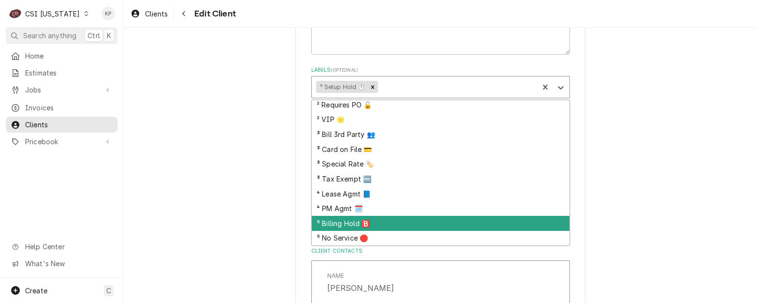
click at [337, 224] on div "⁵ Billing Hold 🅱️" at bounding box center [441, 223] width 258 height 15
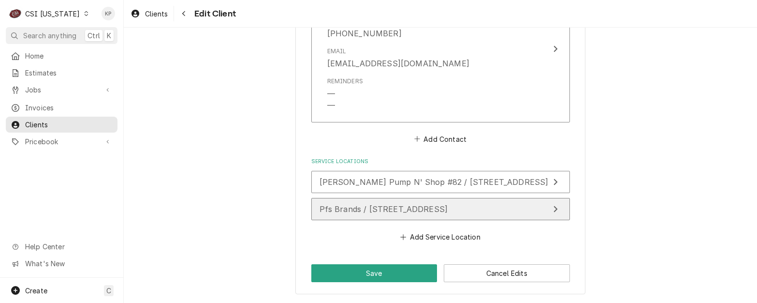
scroll to position [737, 0]
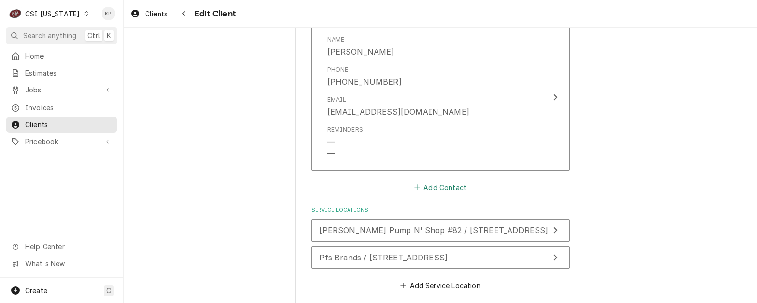
click at [416, 187] on icon "Client Contacts" at bounding box center [417, 187] width 6 height 7
type textarea "x"
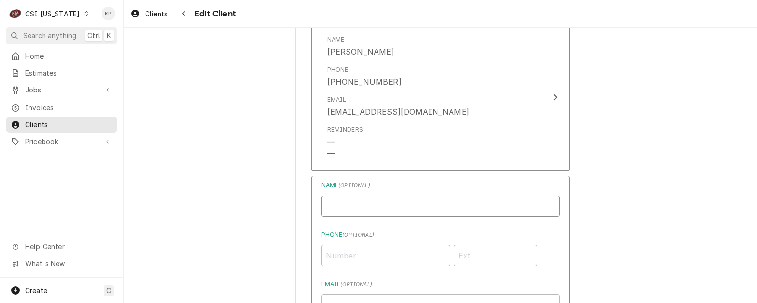
click at [333, 211] on input "Business Name" at bounding box center [441, 205] width 238 height 21
paste input "John Atkinson"
type input "John Atkinson"
click at [368, 260] on input "Phone ( optional )" at bounding box center [386, 255] width 129 height 21
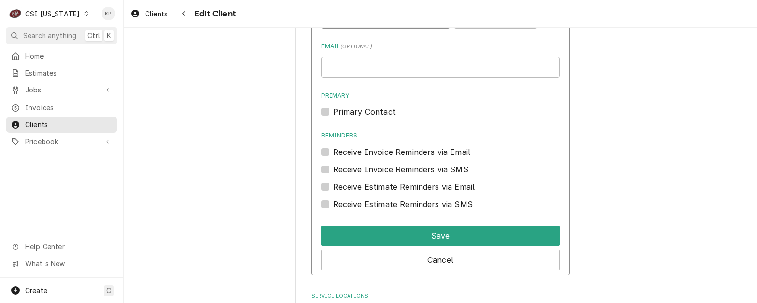
scroll to position [979, 0]
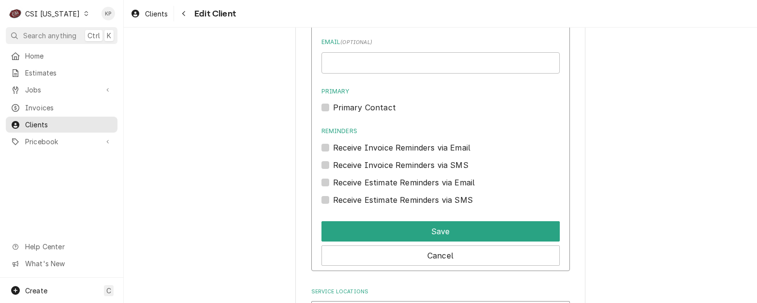
type input "(573) 893-8958"
click at [333, 109] on label "Primary Contact" at bounding box center [364, 108] width 63 height 12
click at [333, 109] on input "Primary" at bounding box center [452, 112] width 238 height 21
checkbox input "true"
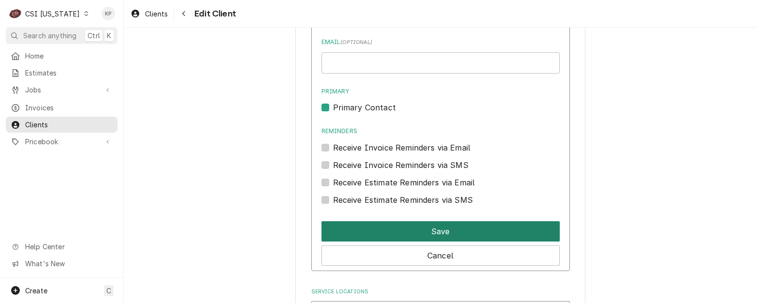
click at [384, 227] on button "Save" at bounding box center [441, 231] width 238 height 20
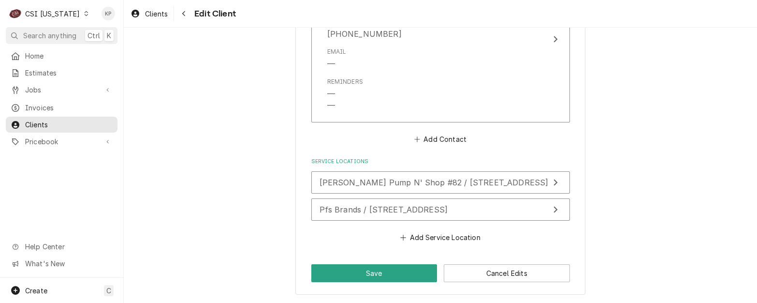
scroll to position [957, 0]
click at [383, 271] on button "Save" at bounding box center [374, 273] width 126 height 18
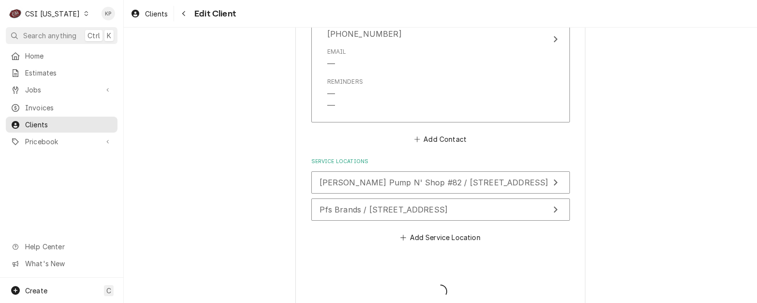
type textarea "x"
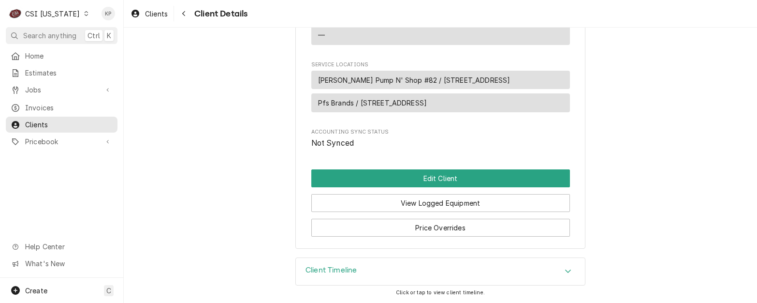
scroll to position [530, 0]
click at [41, 102] on span "Invoices" at bounding box center [69, 107] width 88 height 10
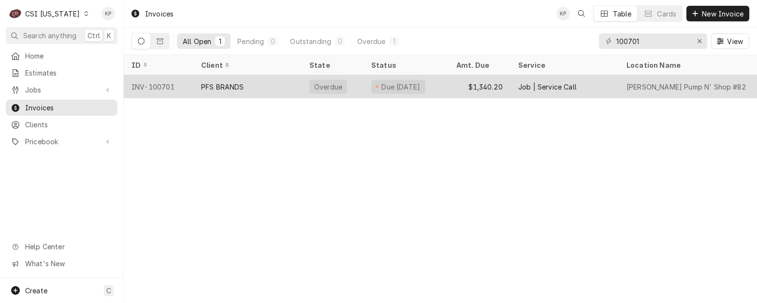
click at [229, 83] on div "PFS BRANDS" at bounding box center [222, 87] width 43 height 10
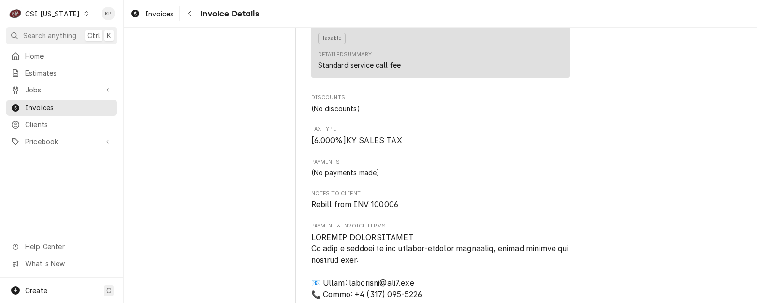
scroll to position [1209, 0]
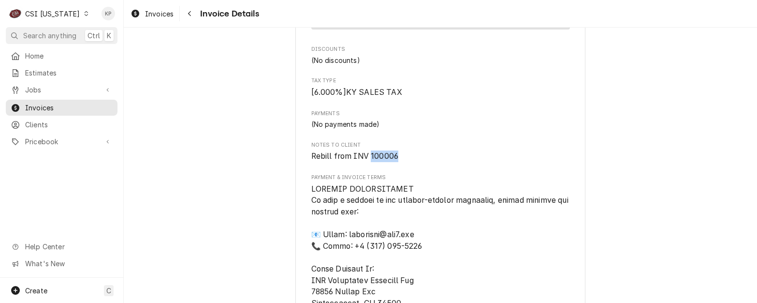
drag, startPoint x: 366, startPoint y: 187, endPoint x: 394, endPoint y: 187, distance: 27.1
click at [394, 162] on span "Rebill from INV 100006" at bounding box center [440, 156] width 259 height 12
drag, startPoint x: 394, startPoint y: 187, endPoint x: 386, endPoint y: 188, distance: 7.8
copy span "100006"
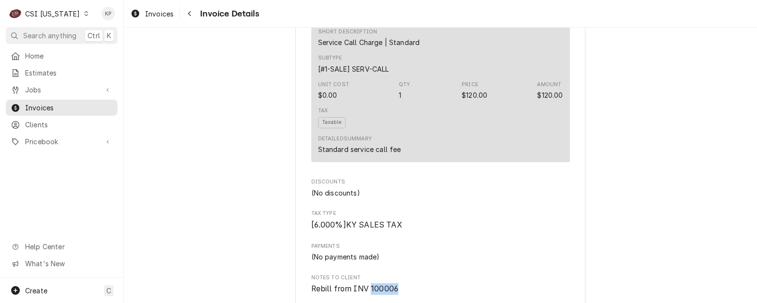
scroll to position [1112, 0]
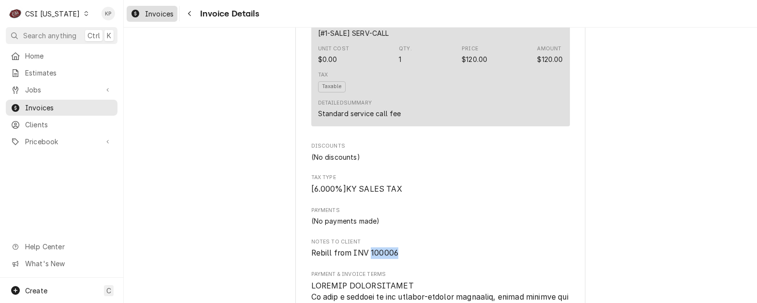
click at [151, 10] on span "Invoices" at bounding box center [159, 14] width 29 height 10
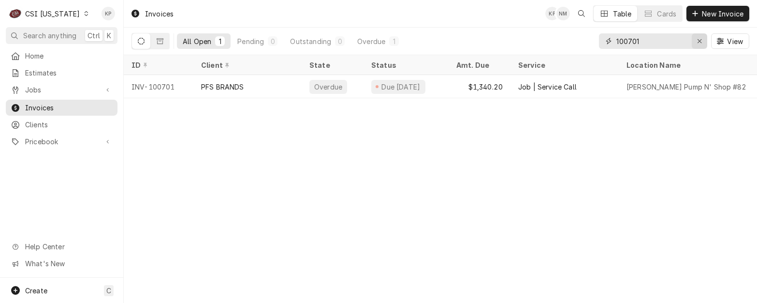
click at [698, 41] on icon "Erase input" at bounding box center [699, 41] width 5 height 7
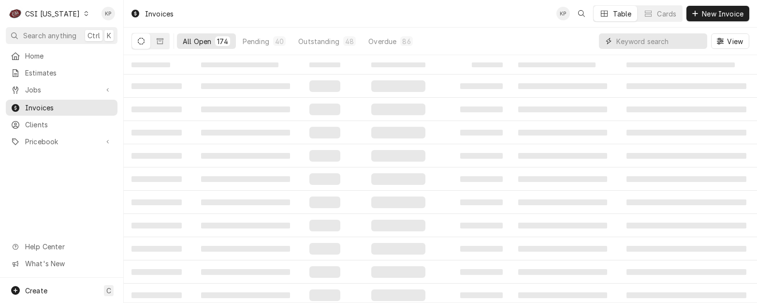
paste input "100006"
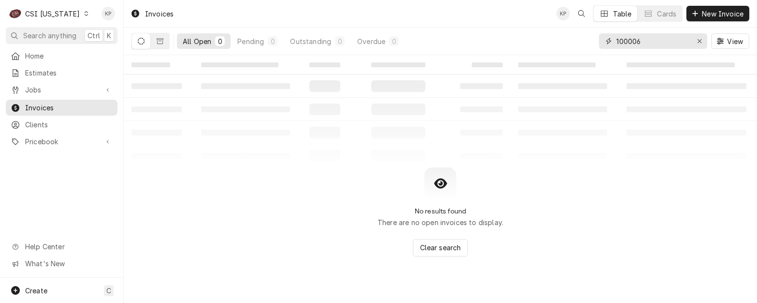
type input "100006"
click at [143, 40] on icon "Dynamic Content Wrapper" at bounding box center [141, 41] width 7 height 7
click at [161, 43] on icon "Dynamic Content Wrapper" at bounding box center [160, 41] width 7 height 7
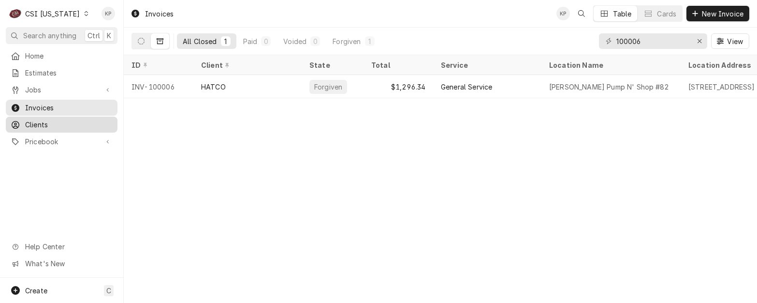
click at [34, 124] on span "Clients" at bounding box center [69, 124] width 88 height 10
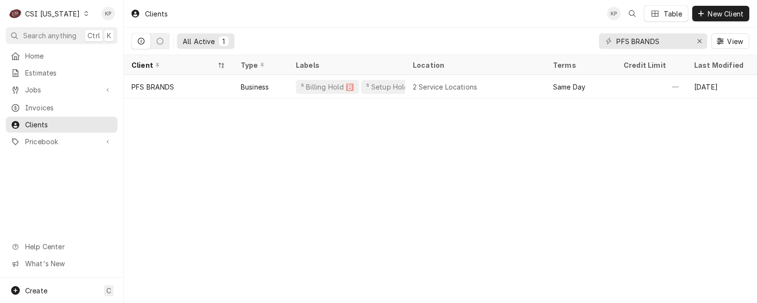
click at [84, 11] on icon "Dynamic Content Wrapper" at bounding box center [86, 13] width 4 height 5
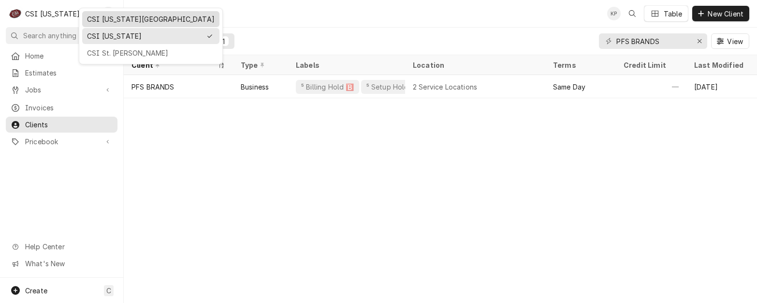
click at [111, 18] on div "CSI [US_STATE][GEOGRAPHIC_DATA]" at bounding box center [151, 19] width 128 height 10
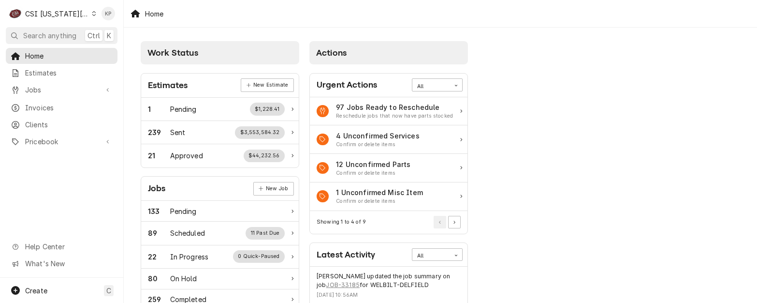
drag, startPoint x: 47, startPoint y: 121, endPoint x: 655, endPoint y: 22, distance: 615.8
click at [47, 121] on span "Clients" at bounding box center [69, 124] width 88 height 10
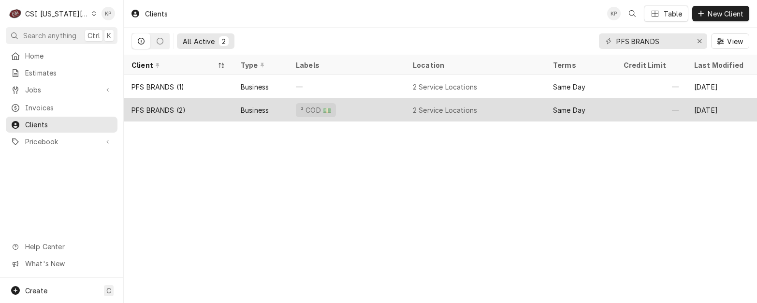
click at [175, 107] on div "PFS BRANDS (2)" at bounding box center [159, 110] width 54 height 10
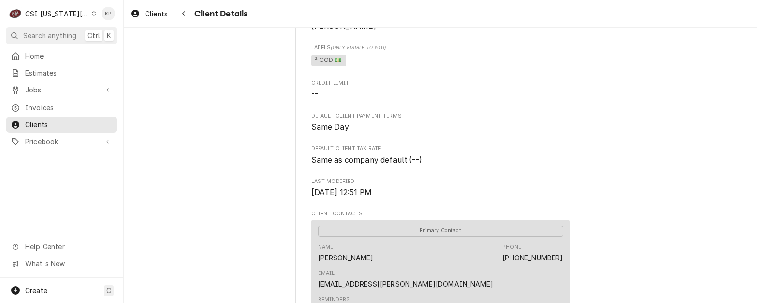
scroll to position [290, 0]
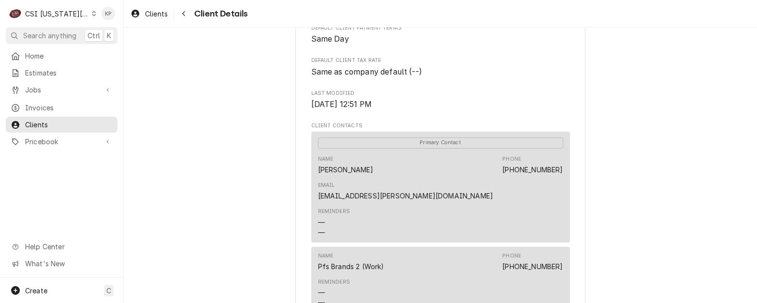
click at [681, 182] on div "PFS BRANDS (2) Client Type Business Industry Type Commercial Billing Address PF…" at bounding box center [440, 131] width 633 height 788
drag, startPoint x: 452, startPoint y: 168, endPoint x: 559, endPoint y: 172, distance: 107.4
click at [559, 172] on div "Primary Contact Name Hunter Spencer Phone (573) 893-8945 Email hunter.spencer@p…" at bounding box center [440, 187] width 259 height 111
drag, startPoint x: 559, startPoint y: 172, endPoint x: 548, endPoint y: 170, distance: 11.8
copy link "hunter.spencer@pfsbrands.com"
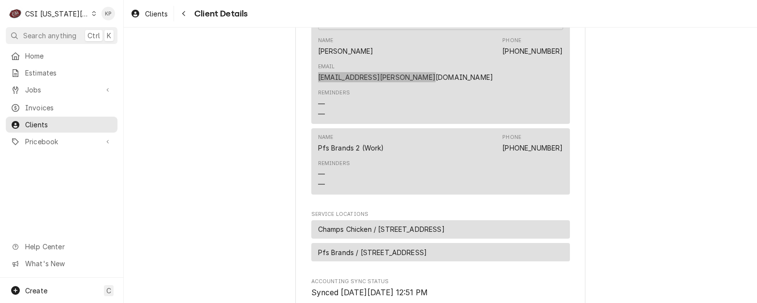
scroll to position [435, 0]
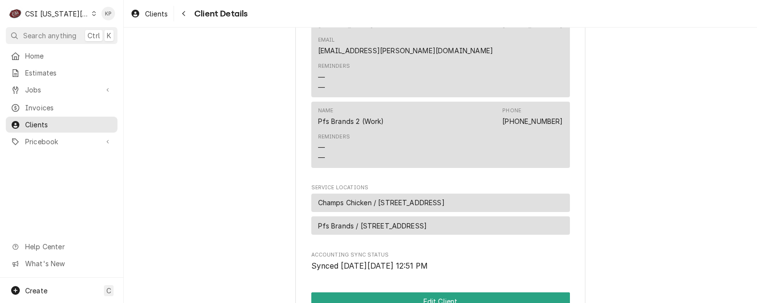
click at [427, 220] on span "Pfs Brands / [STREET_ADDRESS]" at bounding box center [372, 225] width 109 height 10
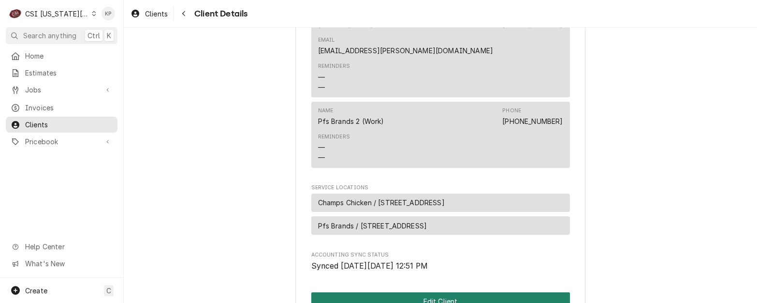
click at [434, 292] on button "Edit Client" at bounding box center [440, 301] width 259 height 18
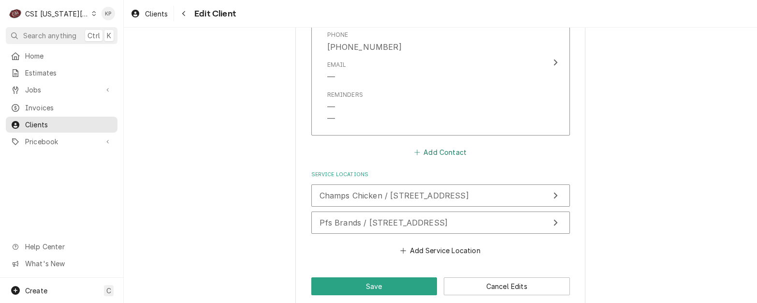
scroll to position [957, 0]
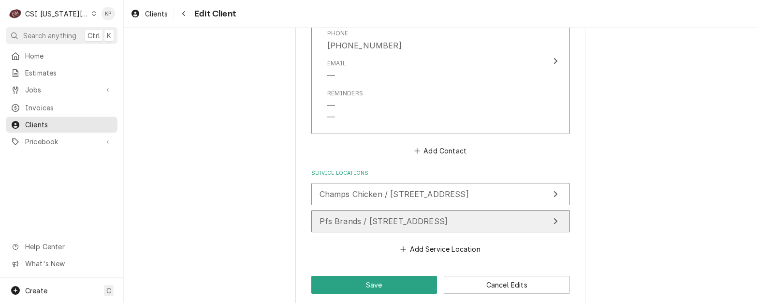
click at [448, 216] on span "Pfs Brands / [STREET_ADDRESS]" at bounding box center [384, 221] width 129 height 10
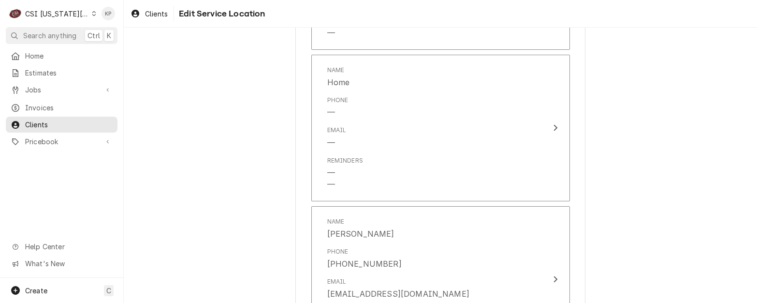
scroll to position [870, 0]
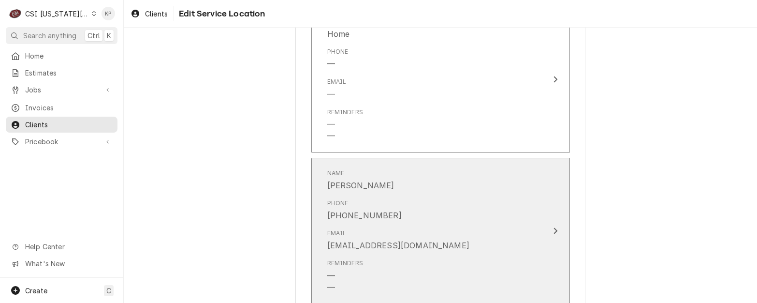
click at [437, 259] on div "Reminders — —" at bounding box center [430, 276] width 206 height 42
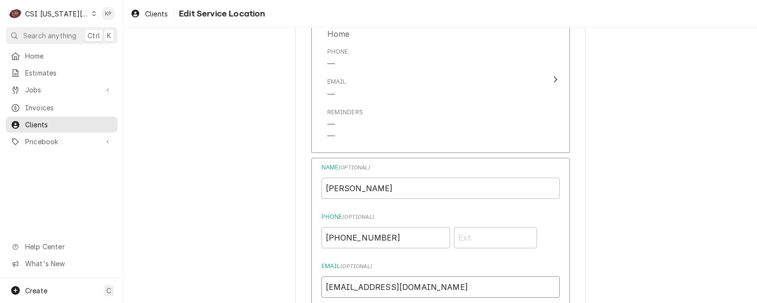
drag, startPoint x: 460, startPoint y: 288, endPoint x: 402, endPoint y: 295, distance: 58.5
click at [322, 284] on input "equipment.deivision@pfsbrands.com" at bounding box center [441, 286] width 238 height 21
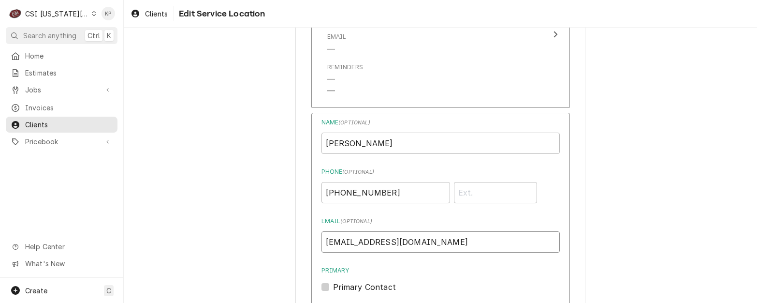
scroll to position [967, 0]
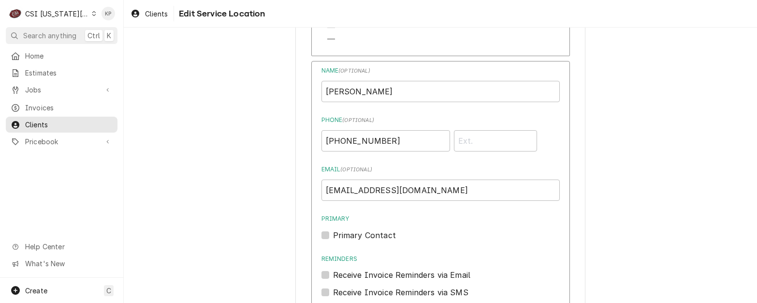
click at [454, 238] on div "Primary Contact" at bounding box center [441, 235] width 238 height 12
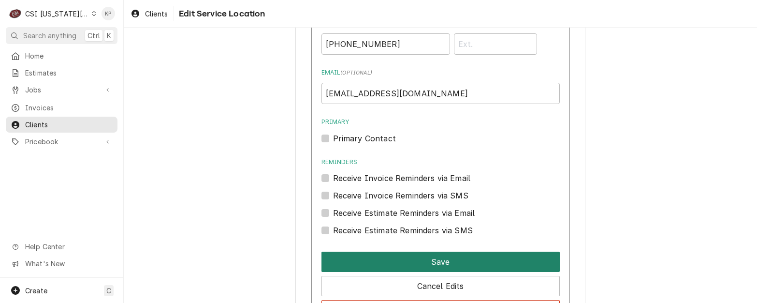
click at [441, 266] on button "Save" at bounding box center [441, 261] width 238 height 20
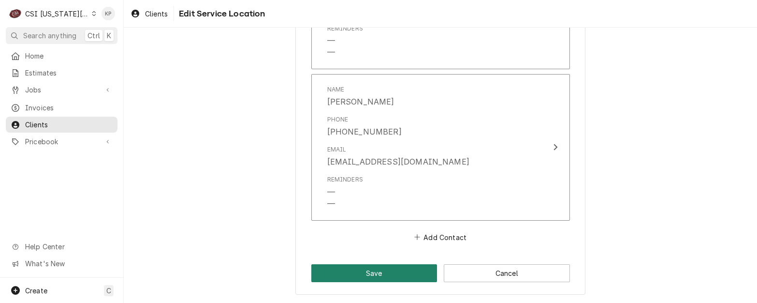
click at [378, 271] on button "Save" at bounding box center [374, 273] width 126 height 18
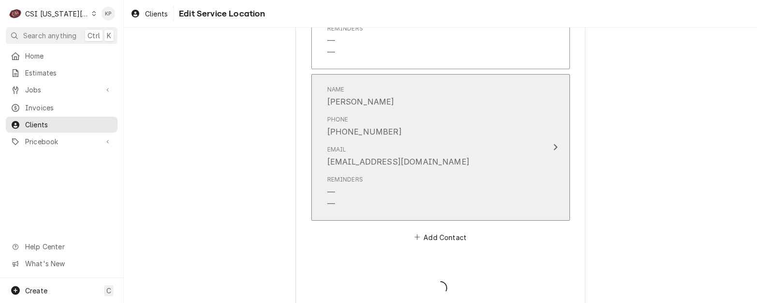
type textarea "x"
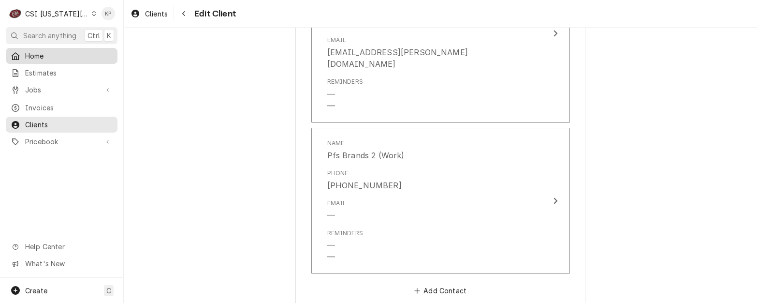
scroll to position [809, 0]
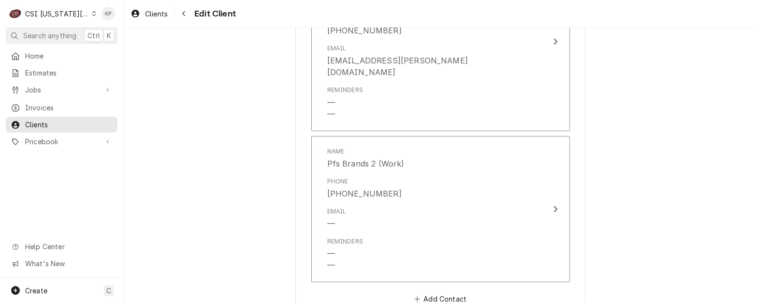
click at [92, 15] on icon "Dynamic Content Wrapper" at bounding box center [94, 13] width 4 height 5
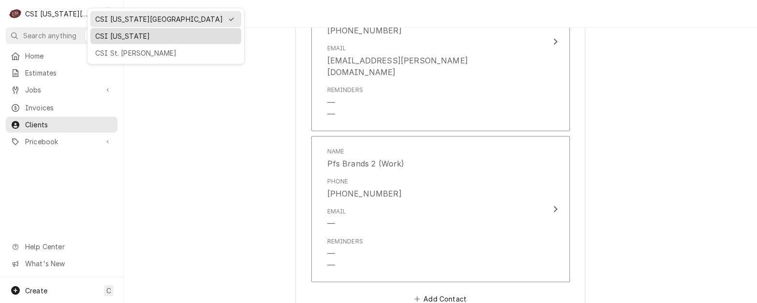
click at [106, 32] on div "CSI [US_STATE]" at bounding box center [165, 36] width 141 height 10
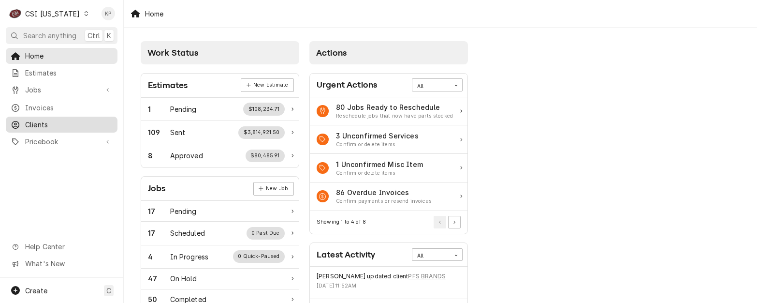
click at [45, 119] on span "Clients" at bounding box center [69, 124] width 88 height 10
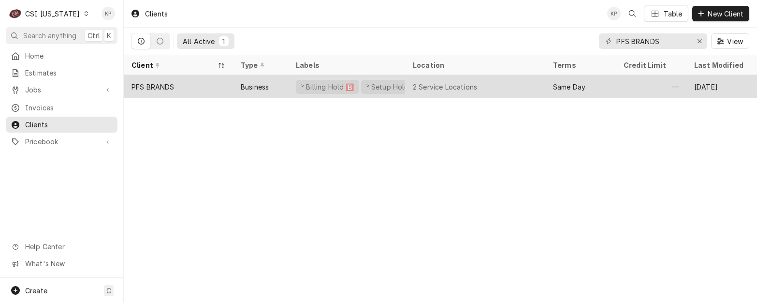
click at [164, 84] on div "PFS BRANDS" at bounding box center [153, 87] width 43 height 10
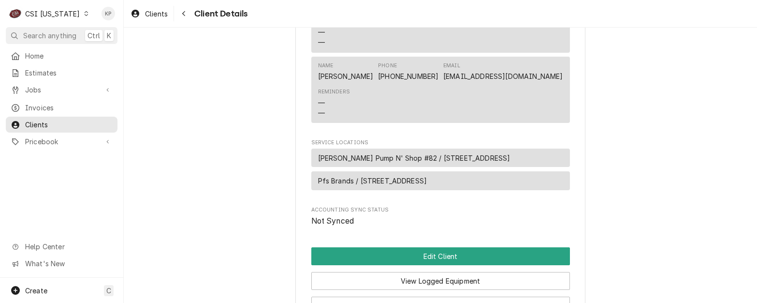
scroll to position [435, 0]
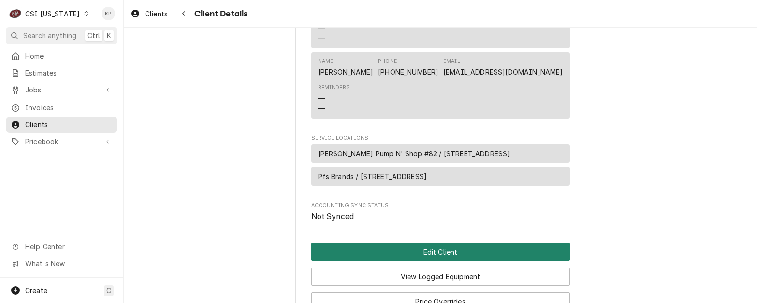
click at [416, 261] on button "Edit Client" at bounding box center [440, 252] width 259 height 18
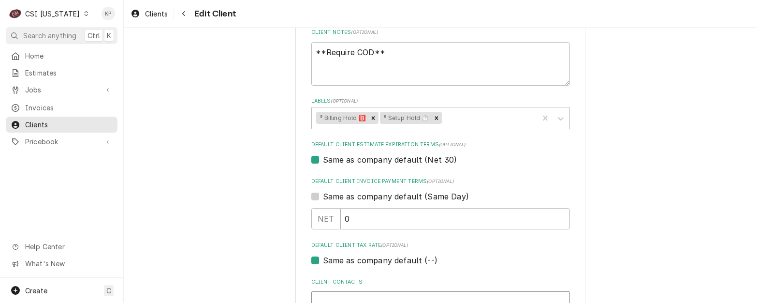
scroll to position [483, 0]
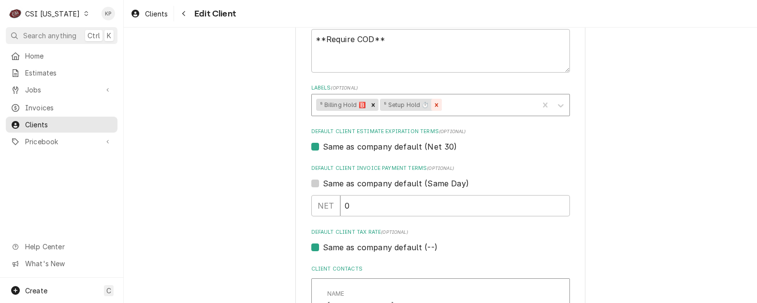
click at [435, 106] on icon "Remove ⁵ Setup Hold ⏱️" at bounding box center [436, 104] width 3 height 3
type textarea "x"
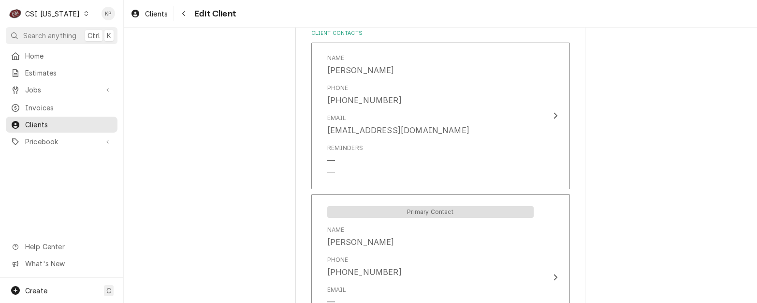
scroll to position [774, 0]
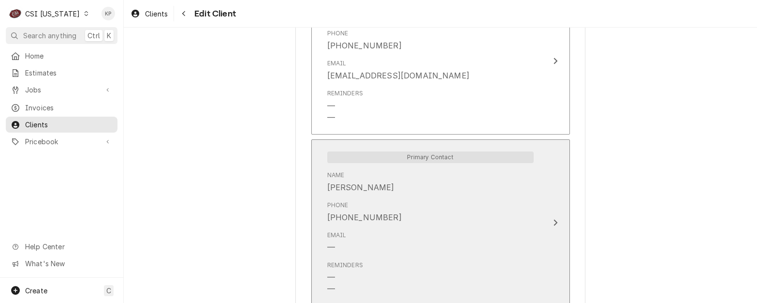
click at [553, 220] on icon "Update Contact" at bounding box center [555, 223] width 5 height 8
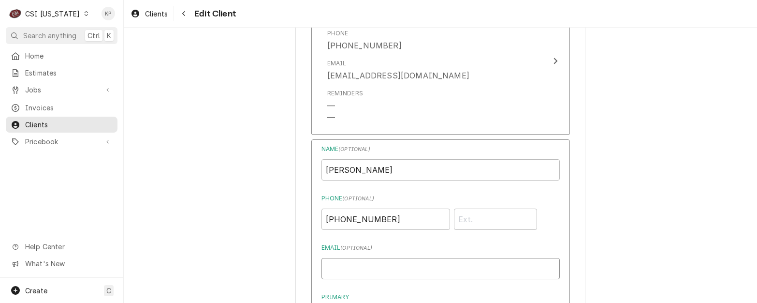
click at [338, 271] on input "Email ( optional )" at bounding box center [441, 268] width 238 height 21
paste input "atkinson.john@pfsbrands.com"
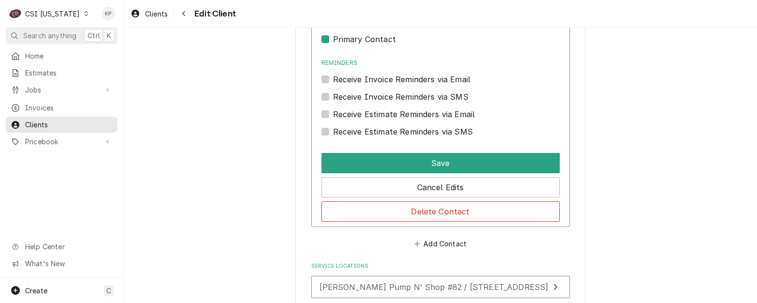
scroll to position [1064, 0]
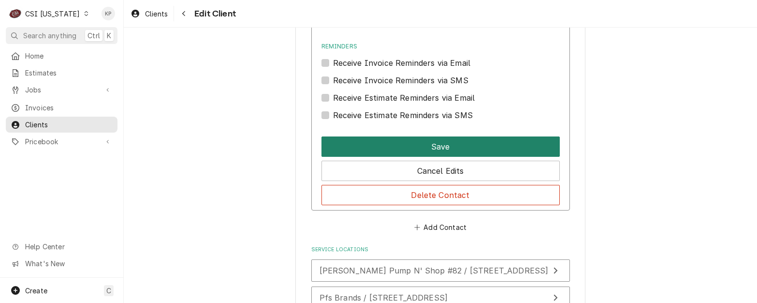
type input "atkinson.john@pfsbrands.com"
click at [413, 149] on button "Save" at bounding box center [441, 146] width 238 height 20
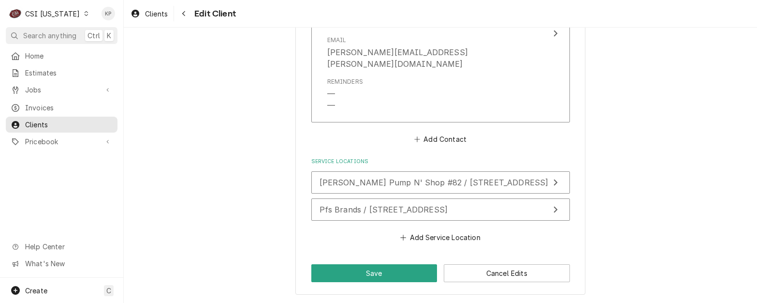
scroll to position [957, 0]
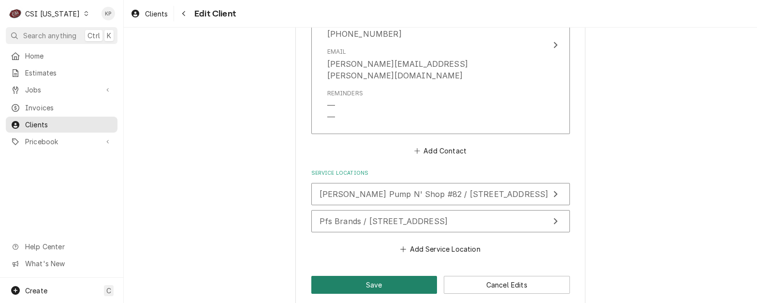
click at [383, 276] on button "Save" at bounding box center [374, 285] width 126 height 18
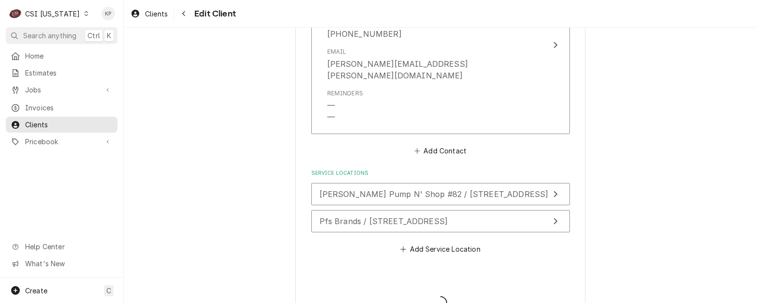
type textarea "x"
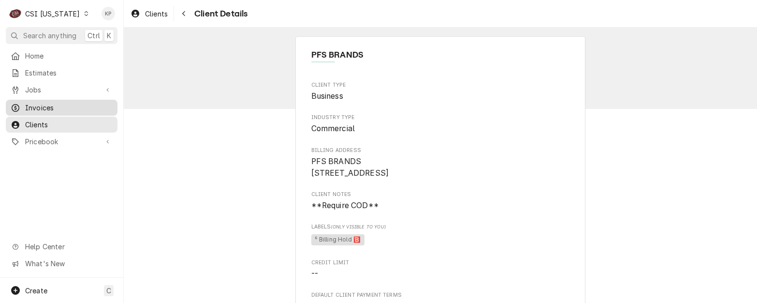
drag, startPoint x: 29, startPoint y: 103, endPoint x: 39, endPoint y: 99, distance: 11.2
click at [29, 103] on span "Invoices" at bounding box center [69, 107] width 88 height 10
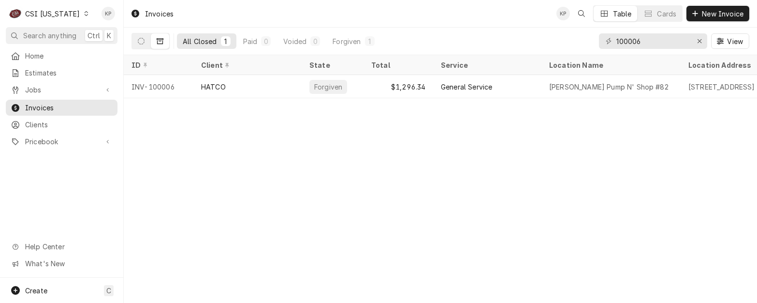
click at [159, 13] on div "Invoices" at bounding box center [152, 14] width 51 height 16
click at [696, 41] on div "Erase input" at bounding box center [700, 41] width 10 height 10
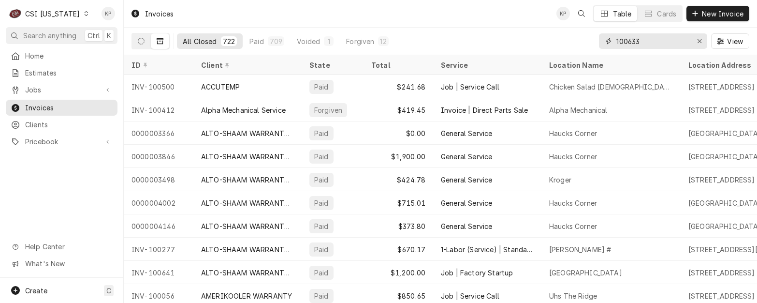
type input "100633"
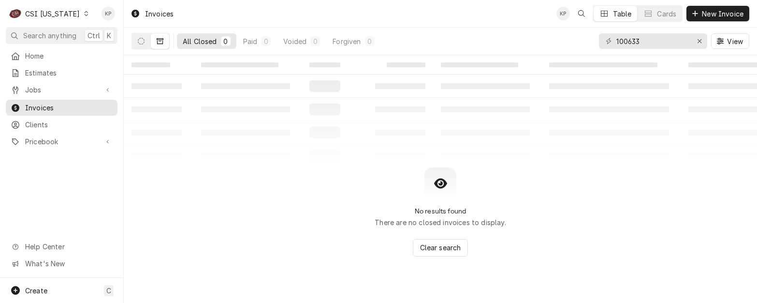
click at [158, 39] on icon "Dynamic Content Wrapper" at bounding box center [160, 41] width 7 height 6
click at [143, 43] on icon "Dynamic Content Wrapper" at bounding box center [141, 41] width 7 height 7
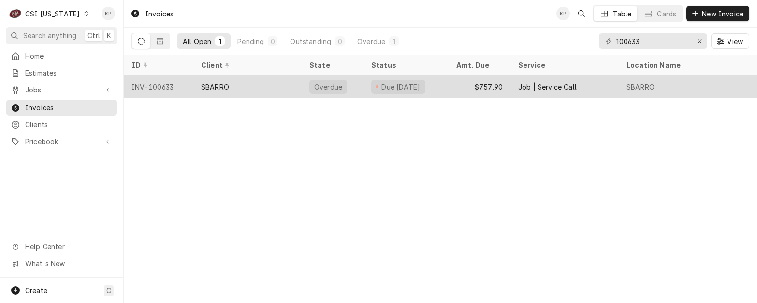
click at [157, 84] on div "INV-100633" at bounding box center [159, 86] width 70 height 23
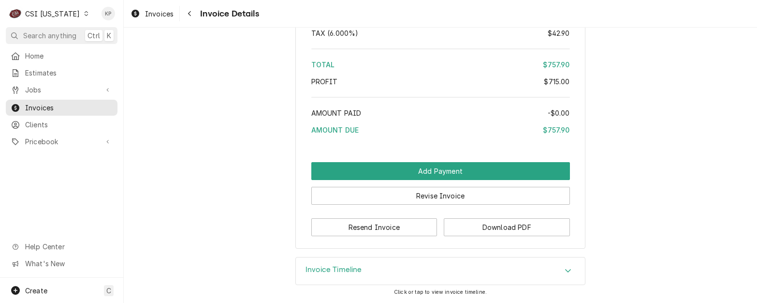
scroll to position [1729, 0]
click at [468, 227] on button "Download PDF" at bounding box center [507, 227] width 126 height 18
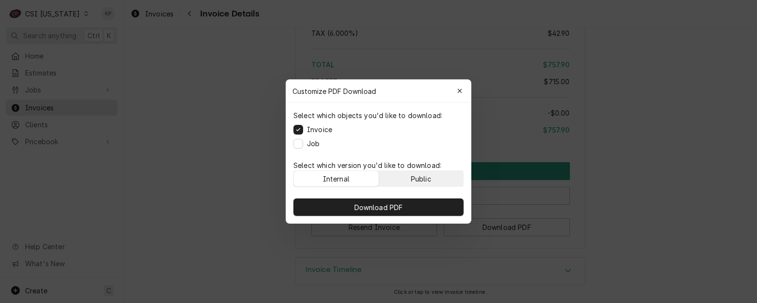
click at [393, 180] on button "Public" at bounding box center [421, 178] width 85 height 15
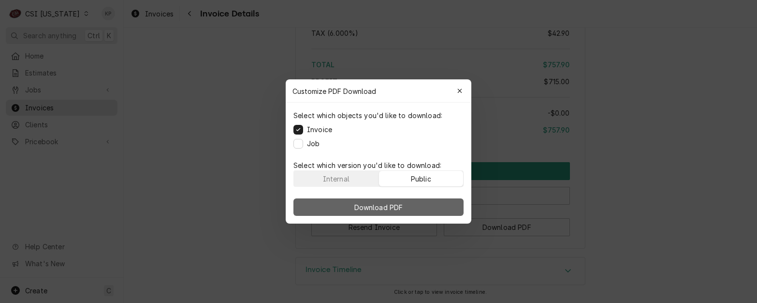
click at [386, 205] on span "Download PDF" at bounding box center [378, 207] width 53 height 10
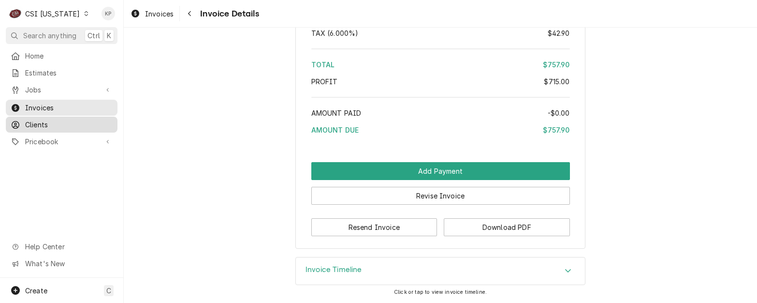
drag, startPoint x: 26, startPoint y: 120, endPoint x: 39, endPoint y: 118, distance: 13.6
click at [26, 120] on span "Clients" at bounding box center [69, 124] width 88 height 10
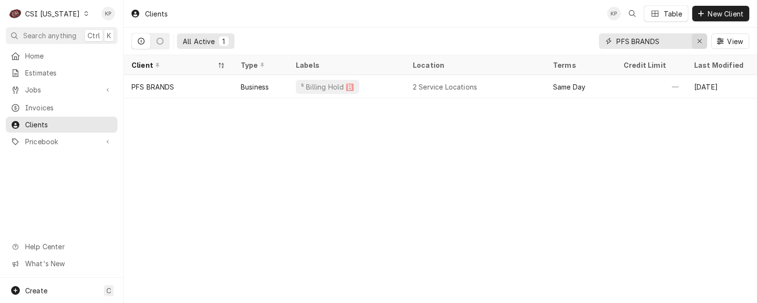
click at [702, 41] on div "Erase input" at bounding box center [700, 41] width 10 height 10
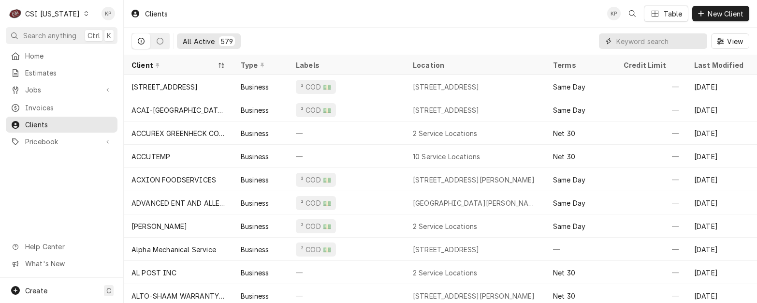
paste input "SBARRO"
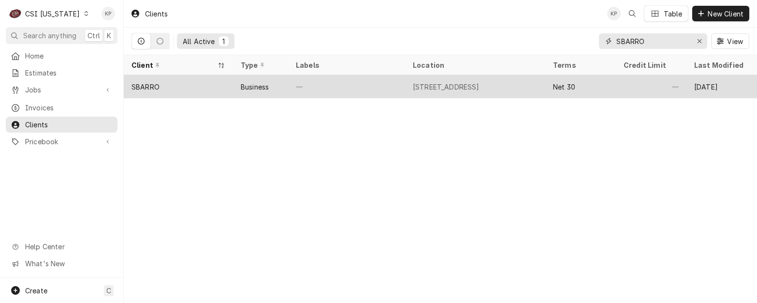
type input "SBARRO"
click at [154, 82] on div "SBARRO" at bounding box center [146, 87] width 28 height 10
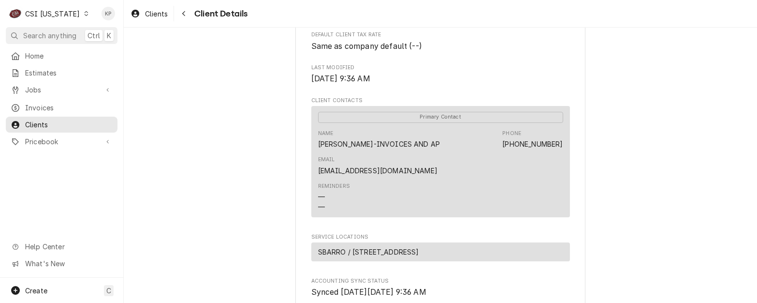
scroll to position [290, 0]
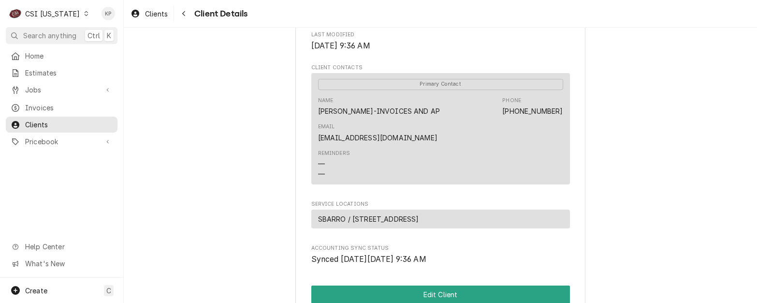
click at [659, 100] on div "SBARRO Client Type Business Industry Type Commercial Billing Address SBARRO [ST…" at bounding box center [440, 55] width 633 height 636
drag, startPoint x: 564, startPoint y: 119, endPoint x: 498, endPoint y: 125, distance: 65.5
click at [498, 125] on div "Primary Contact Name [PERSON_NAME]-INVOICES AND AP Phone [PHONE_NUMBER] Email […" at bounding box center [440, 128] width 259 height 111
drag, startPoint x: 498, startPoint y: 125, endPoint x: 504, endPoint y: 123, distance: 5.8
copy link "AP@SBARRO.COM"
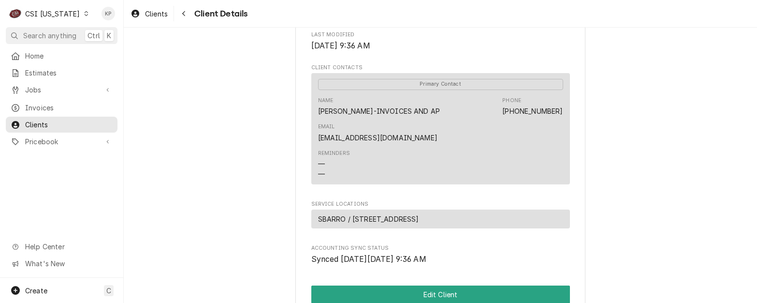
click at [369, 146] on div "Reminders — —" at bounding box center [440, 164] width 245 height 36
drag, startPoint x: 371, startPoint y: 123, endPoint x: 311, endPoint y: 118, distance: 60.6
click at [311, 118] on div "Primary Contact Name FAITH NEUMANN-INVOICES AND AP Phone (614) 809-3378 Email A…" at bounding box center [440, 128] width 259 height 111
drag, startPoint x: 311, startPoint y: 118, endPoint x: 319, endPoint y: 120, distance: 7.9
copy div "FAITH NEUMANN"
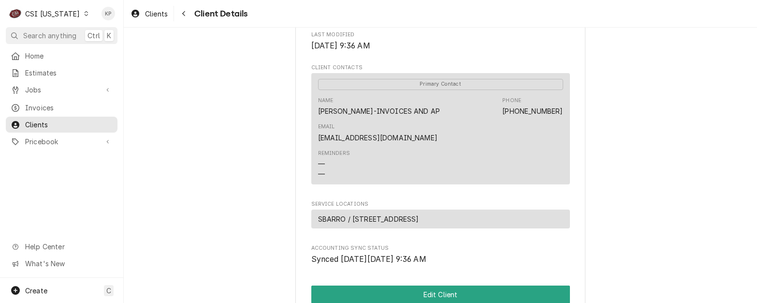
click at [481, 146] on div "Reminders — —" at bounding box center [440, 164] width 245 height 36
drag, startPoint x: 446, startPoint y: 123, endPoint x: 493, endPoint y: 123, distance: 46.9
click at [493, 123] on div "Name FAITH NEUMANN-INVOICES AND AP Phone (614) 809-3378 Email AP@SBARRO.COM" at bounding box center [440, 119] width 245 height 53
copy link "(614) 809-3378"
click at [149, 13] on span "Clients" at bounding box center [156, 14] width 23 height 10
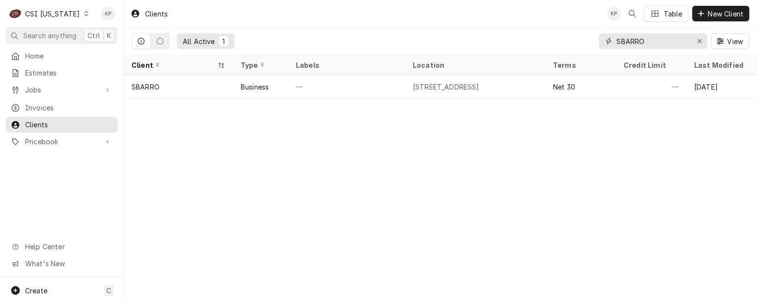
drag, startPoint x: 696, startPoint y: 39, endPoint x: 685, endPoint y: 43, distance: 11.8
click at [696, 39] on div "Erase input" at bounding box center [700, 41] width 10 height 10
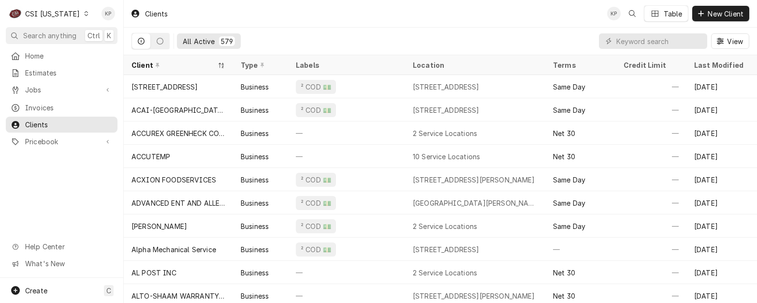
click at [615, 39] on div "Dynamic Content Wrapper" at bounding box center [653, 40] width 108 height 15
click at [613, 42] on div "Dynamic Content Wrapper" at bounding box center [609, 41] width 10 height 10
click at [620, 42] on input "Dynamic Content Wrapper" at bounding box center [659, 40] width 86 height 15
paste input "THE LEGACY COMPANY"
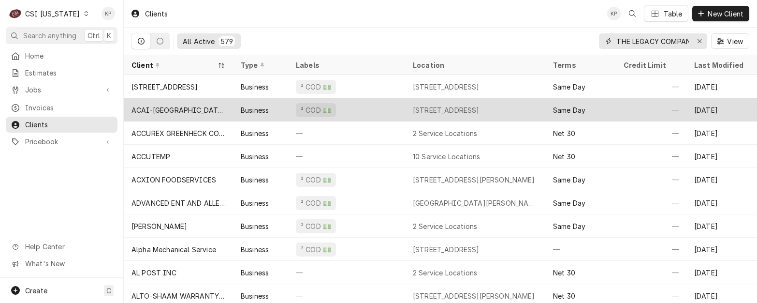
scroll to position [0, 8]
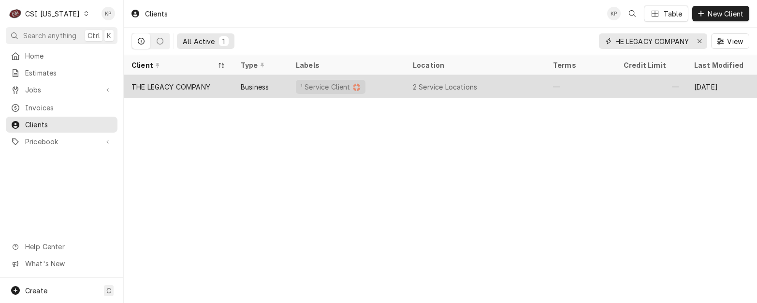
type input "THE LEGACY COMPANY"
click at [203, 85] on div "THE LEGACY COMPANY" at bounding box center [171, 87] width 79 height 10
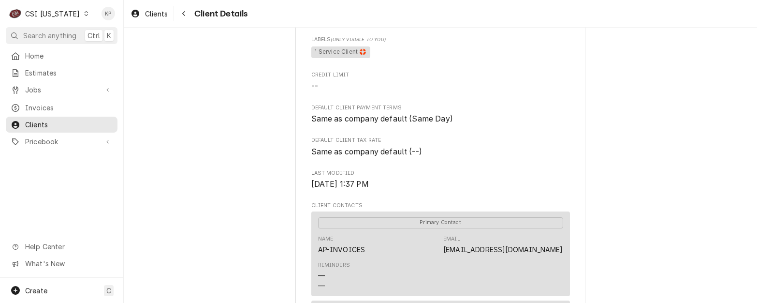
scroll to position [193, 0]
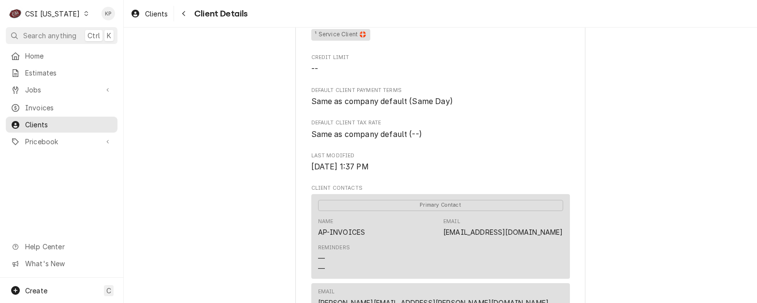
drag, startPoint x: 737, startPoint y: 238, endPoint x: 730, endPoint y: 241, distance: 7.4
click at [737, 238] on div "THE LEGACY COMPANY Client Type Business Industry Type Commercial Billing Addres…" at bounding box center [440, 267] width 633 height 867
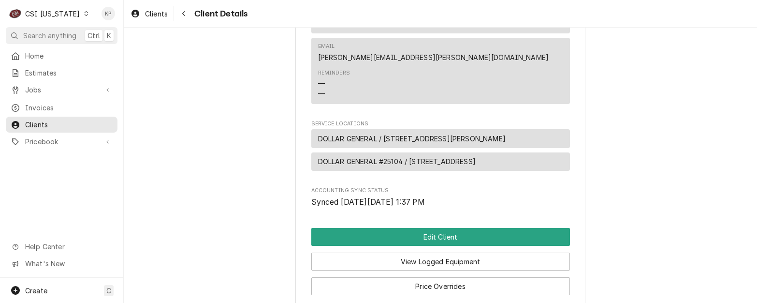
scroll to position [580, 0]
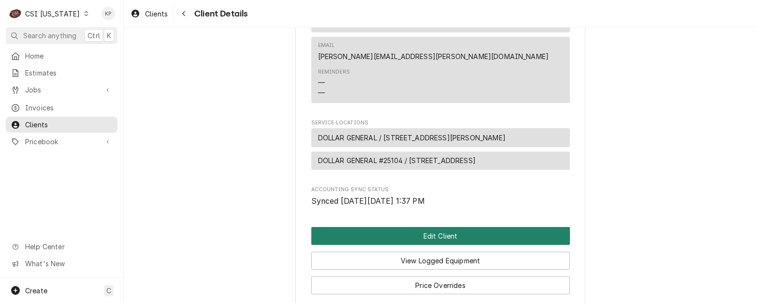
click at [470, 245] on button "Edit Client" at bounding box center [440, 236] width 259 height 18
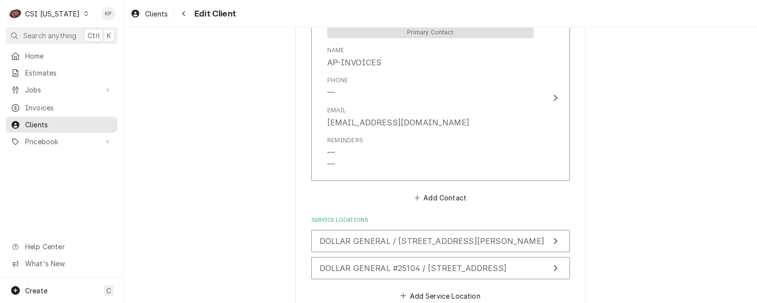
scroll to position [1232, 0]
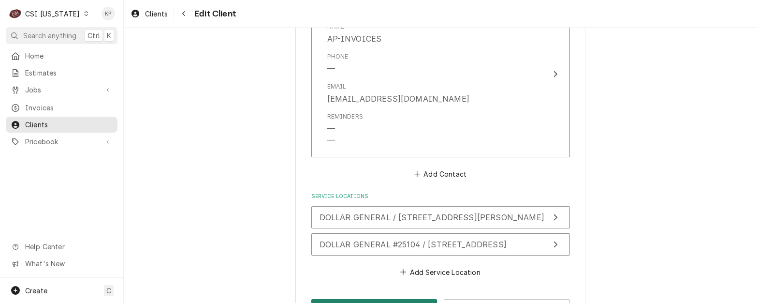
click at [416, 299] on button "Save" at bounding box center [374, 308] width 126 height 18
type textarea "x"
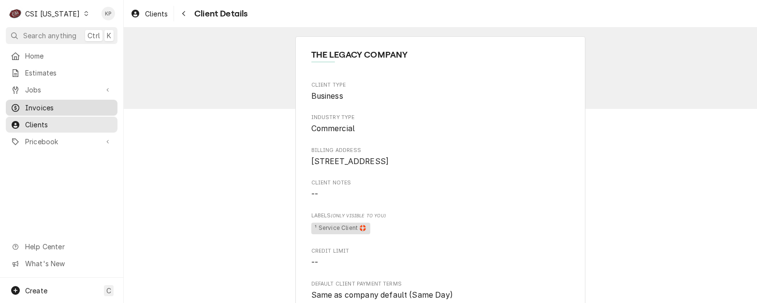
click at [46, 104] on span "Invoices" at bounding box center [69, 107] width 88 height 10
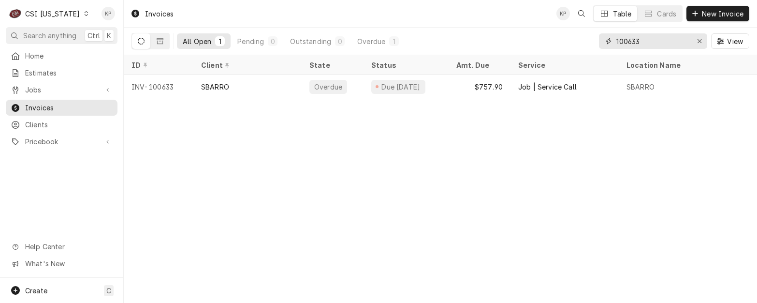
drag, startPoint x: 698, startPoint y: 41, endPoint x: 687, endPoint y: 42, distance: 10.7
click at [699, 41] on icon "Erase input" at bounding box center [699, 41] width 5 height 7
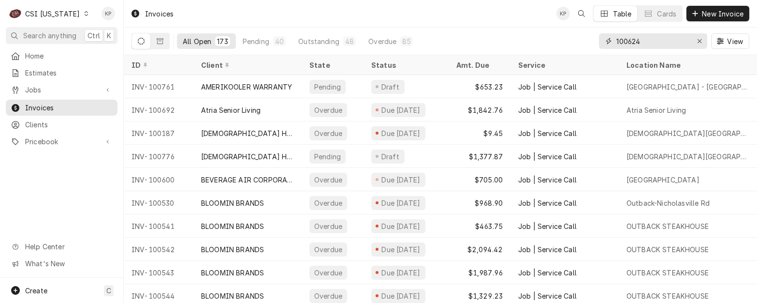
type input "100624"
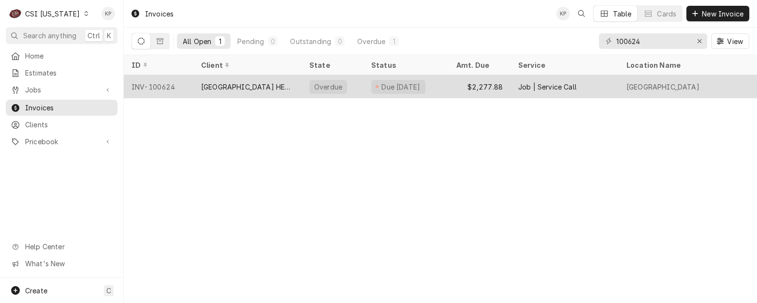
click at [178, 84] on div "INV-100624" at bounding box center [159, 86] width 70 height 23
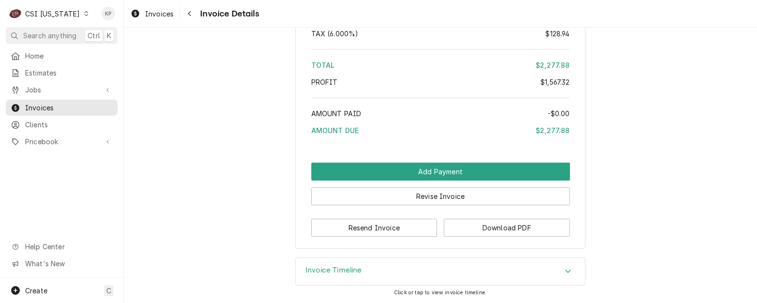
scroll to position [2477, 0]
click at [474, 222] on button "Download PDF" at bounding box center [507, 228] width 126 height 18
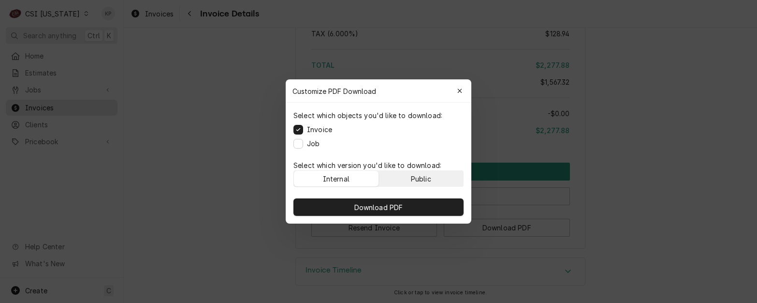
click at [438, 181] on button "Public" at bounding box center [421, 178] width 85 height 15
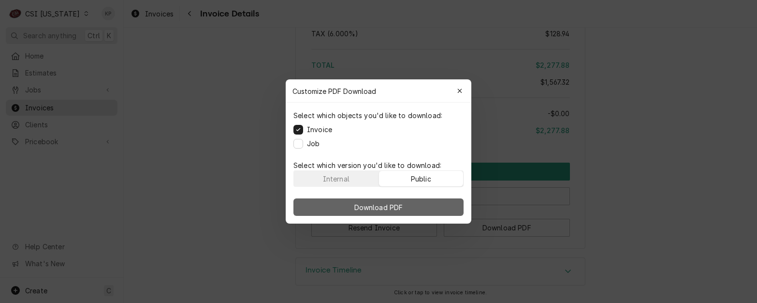
click at [437, 212] on button "Download PDF" at bounding box center [378, 206] width 170 height 17
